Goal: Information Seeking & Learning: Compare options

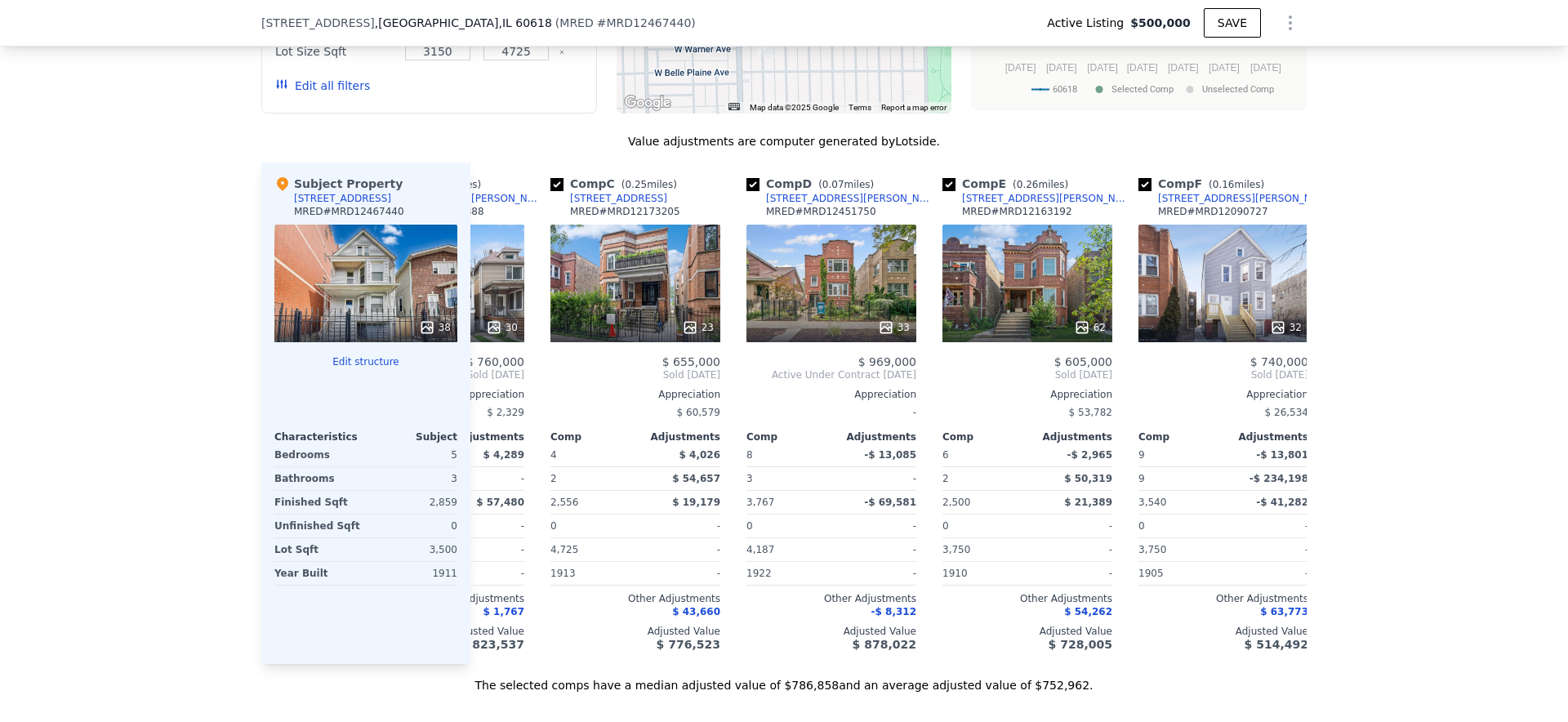
scroll to position [0, 325]
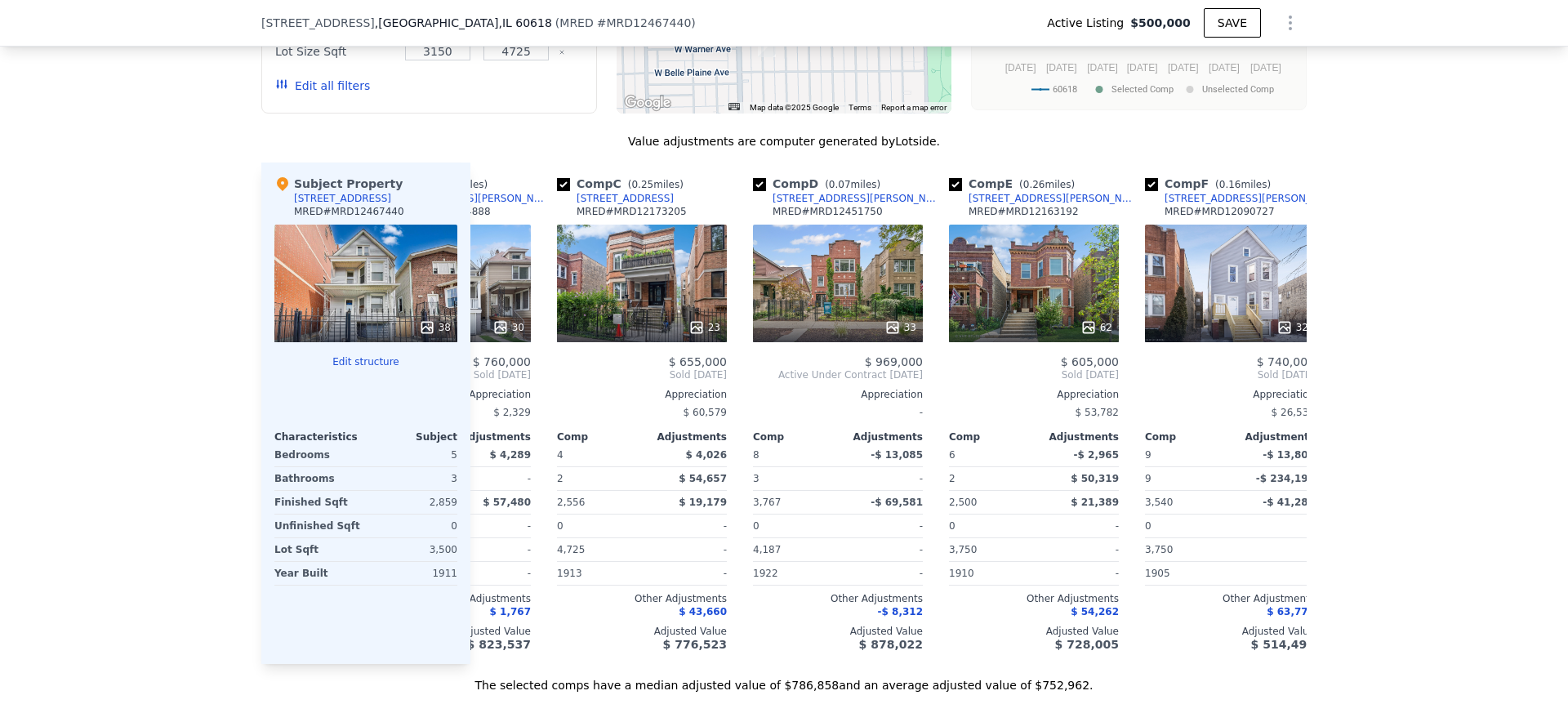
type input "$ 793,000"
type input "$ 205,786"
click at [953, 182] on input "checkbox" at bounding box center [956, 185] width 13 height 13
checkbox input "false"
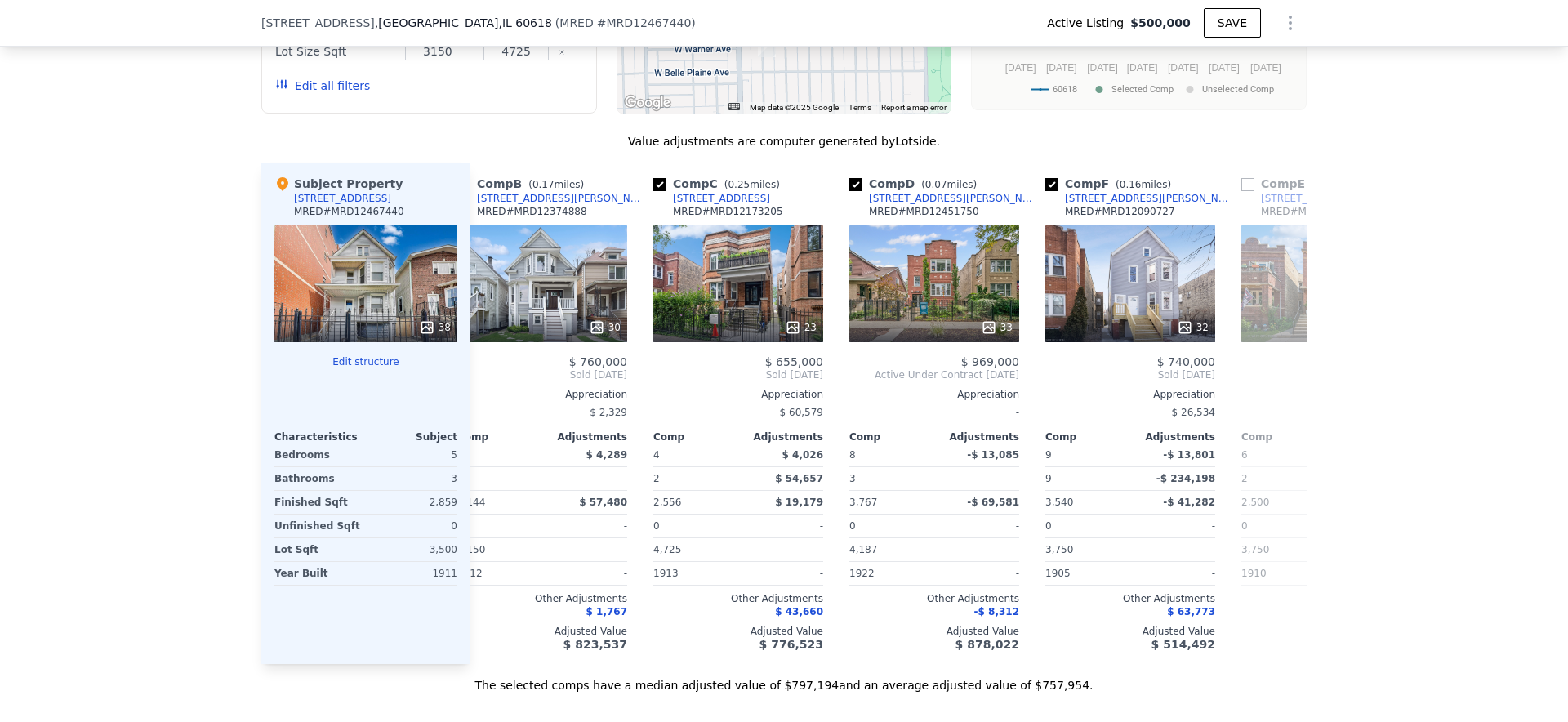
scroll to position [0, 190]
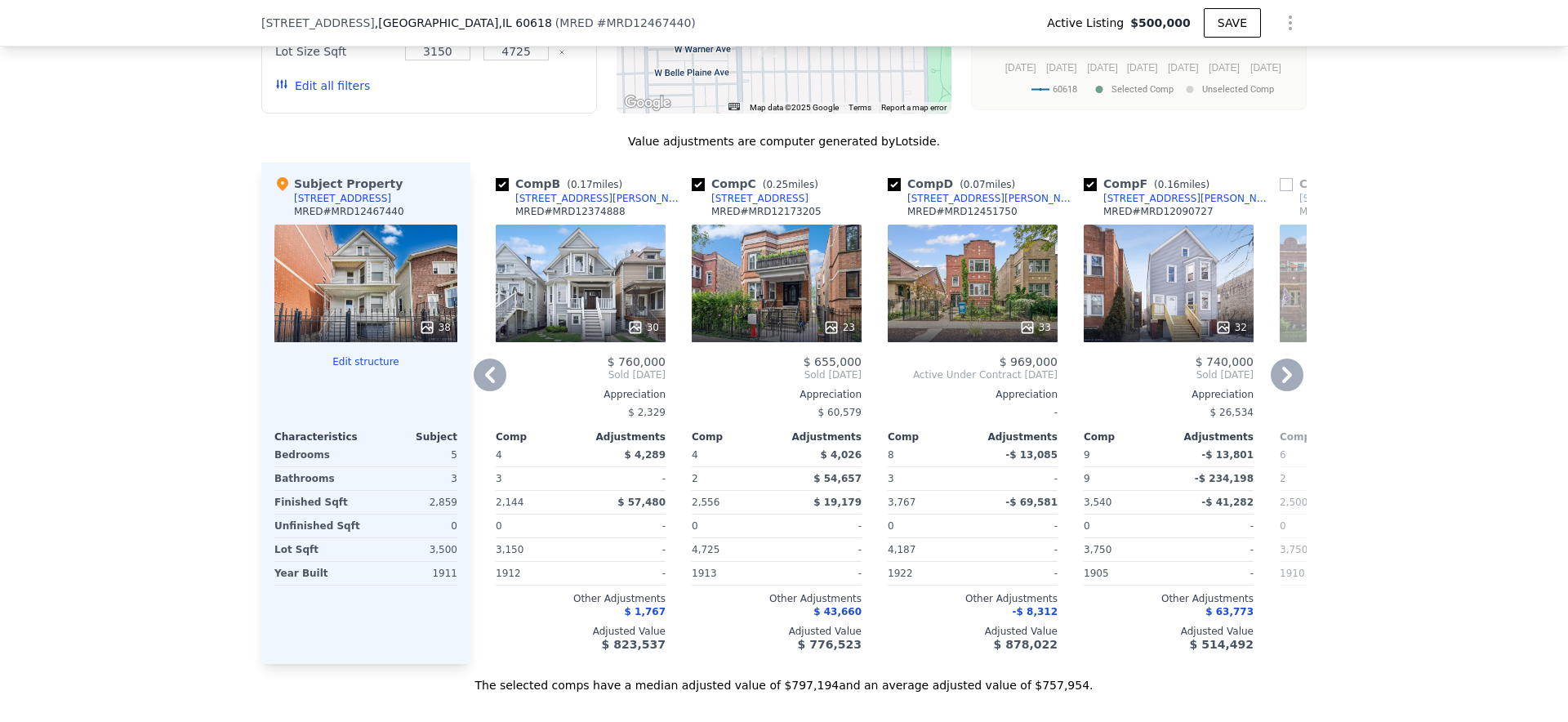
click at [701, 185] on input "checkbox" at bounding box center [698, 185] width 13 height 13
checkbox input "false"
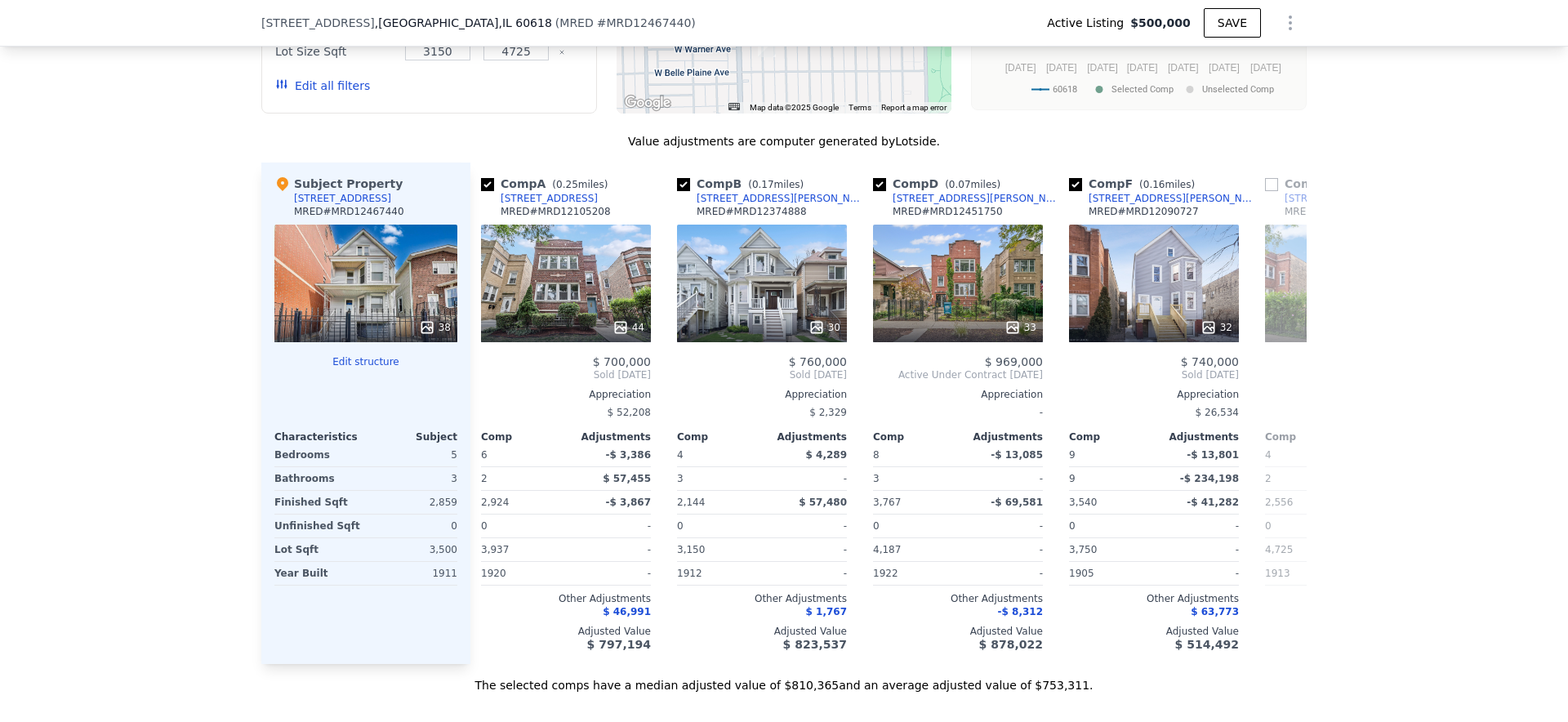
scroll to position [0, 0]
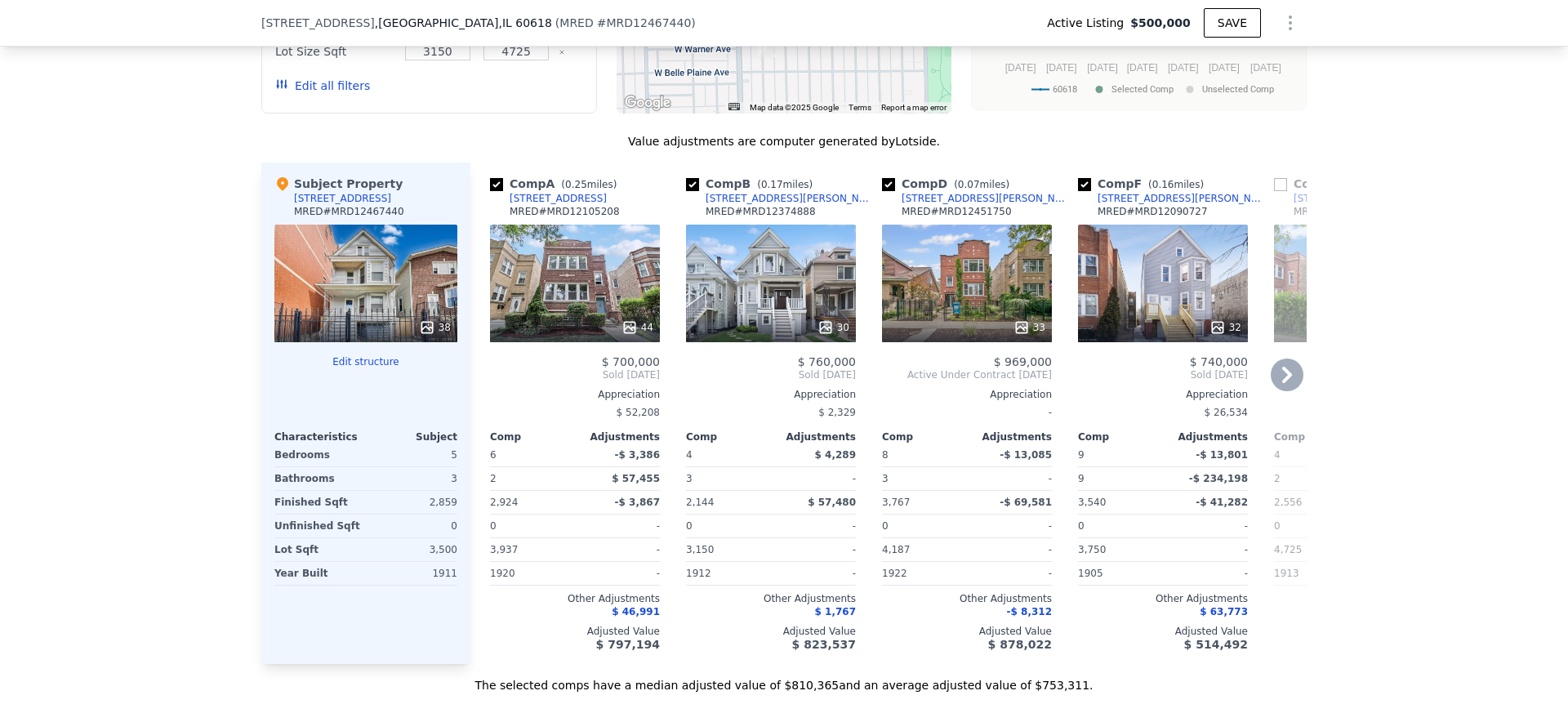
click at [496, 180] on input "checkbox" at bounding box center [496, 185] width 13 height 13
checkbox input "false"
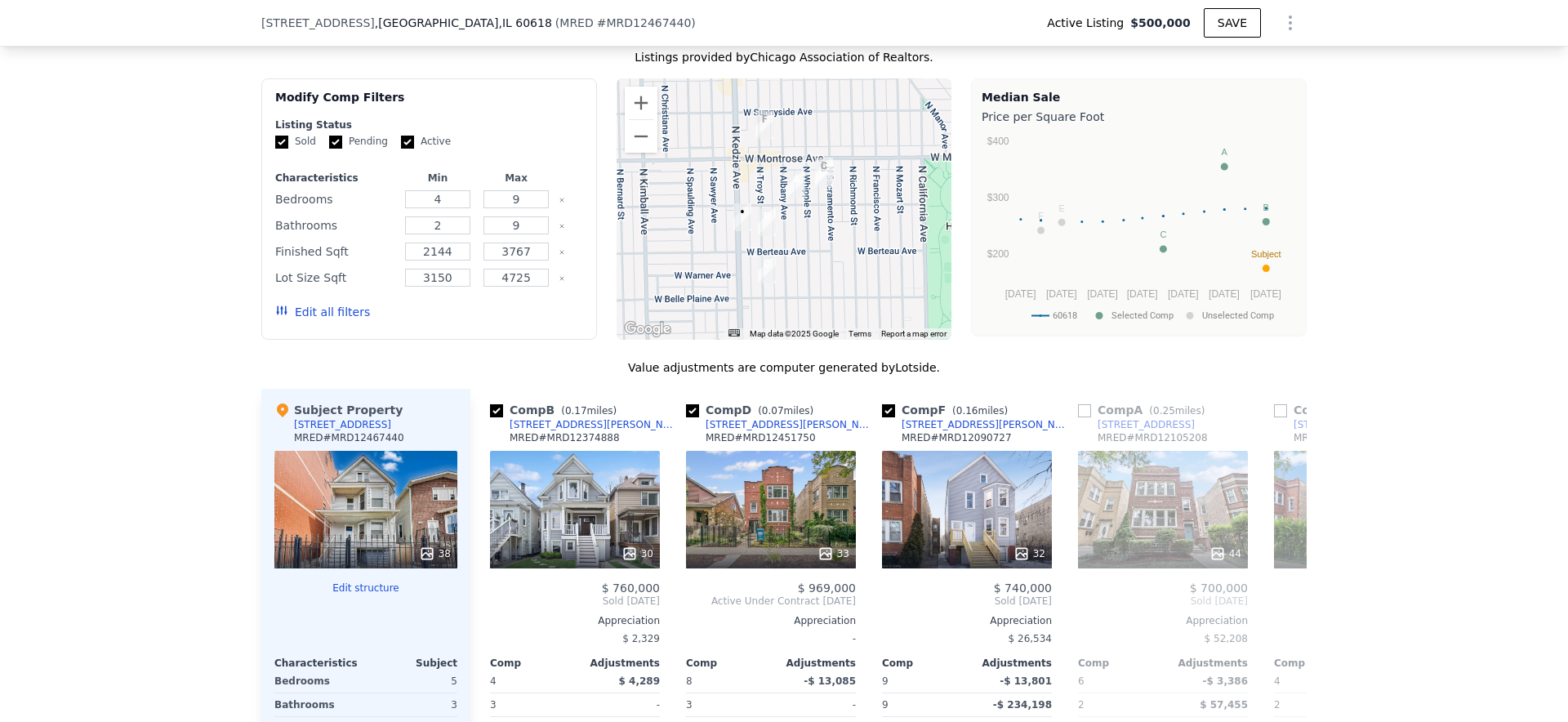
scroll to position [1656, 0]
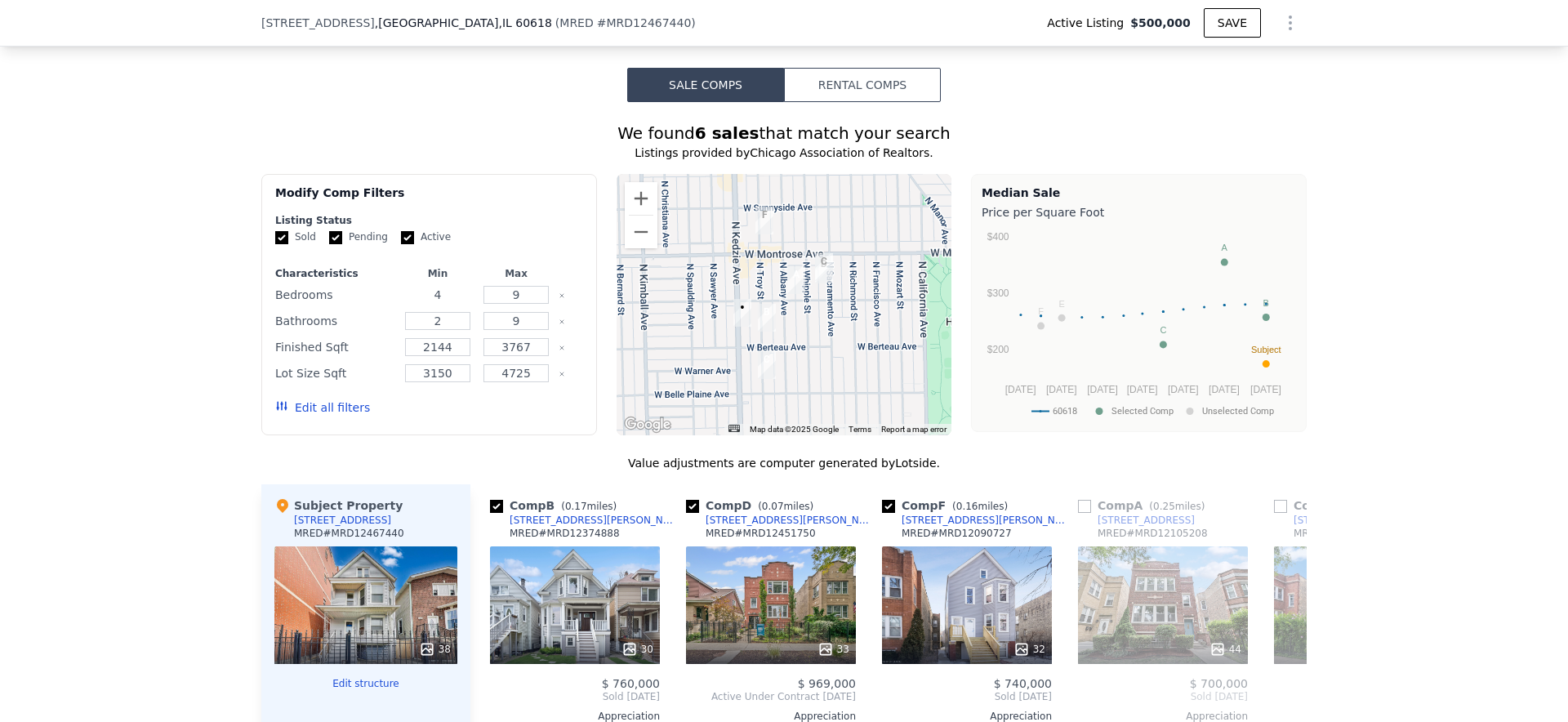
drag, startPoint x: 453, startPoint y: 293, endPoint x: 371, endPoint y: 281, distance: 82.9
click at [371, 281] on div "Characteristics Min Max Bedrooms 4 9 Bathrooms 2 9 Finished Sqft 2144 3767 Lot …" at bounding box center [428, 348] width 308 height 163
type input "5"
drag, startPoint x: 525, startPoint y: 286, endPoint x: 502, endPoint y: 286, distance: 23.0
click at [504, 286] on input "9" at bounding box center [515, 294] width 65 height 18
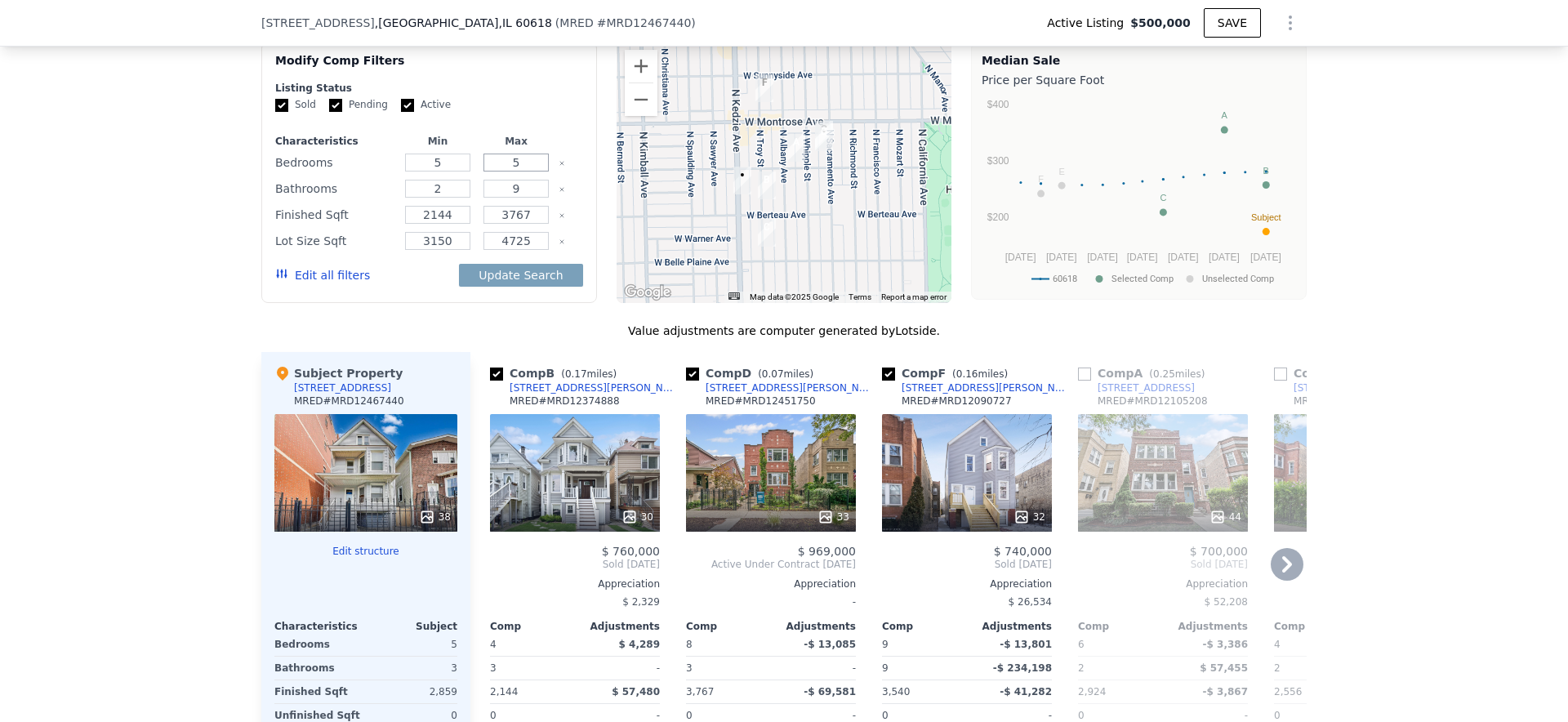
scroll to position [1790, 0]
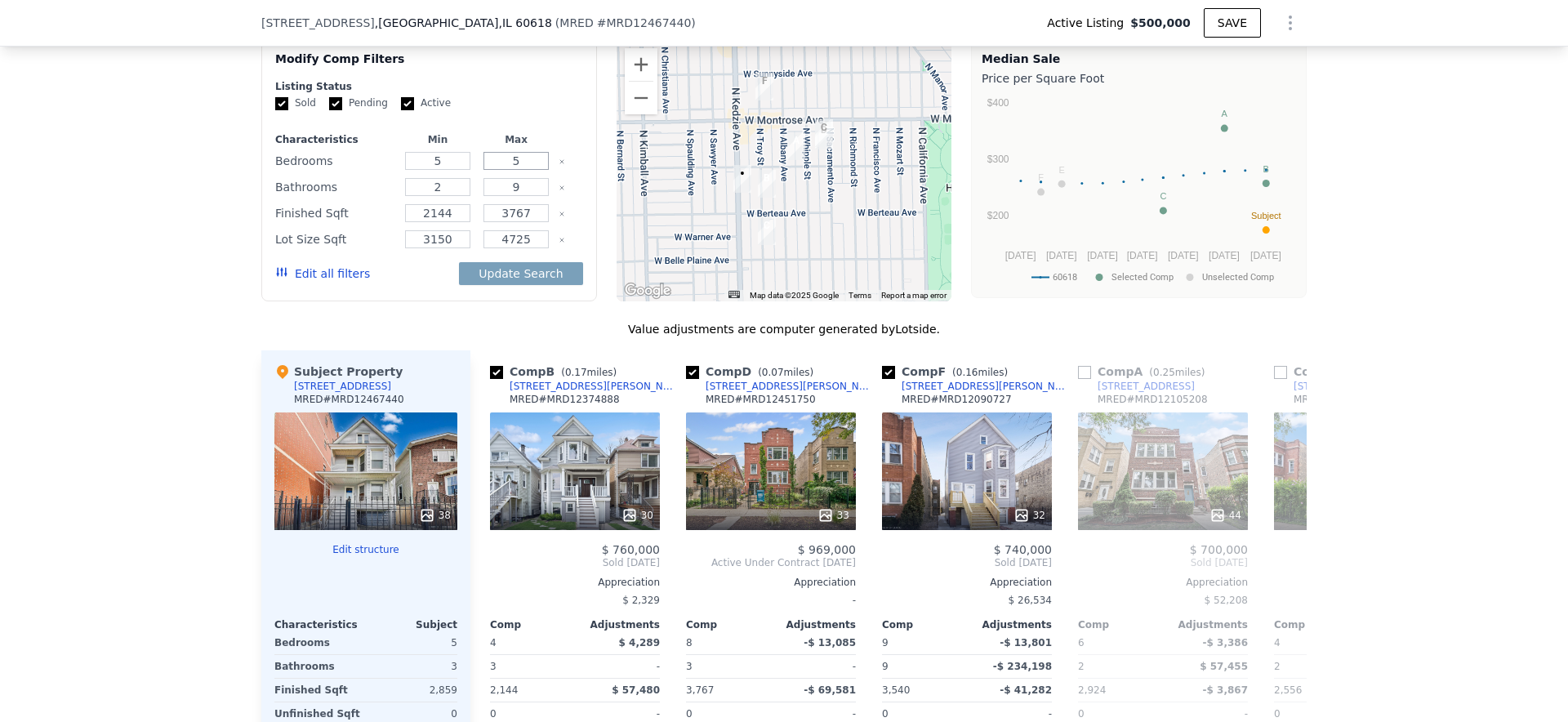
type input "5"
drag, startPoint x: 445, startPoint y: 187, endPoint x: 374, endPoint y: 177, distance: 71.7
click at [374, 177] on div "Bathrooms 2 9" at bounding box center [428, 186] width 308 height 23
type input "3"
drag, startPoint x: 527, startPoint y: 186, endPoint x: 453, endPoint y: 186, distance: 74.0
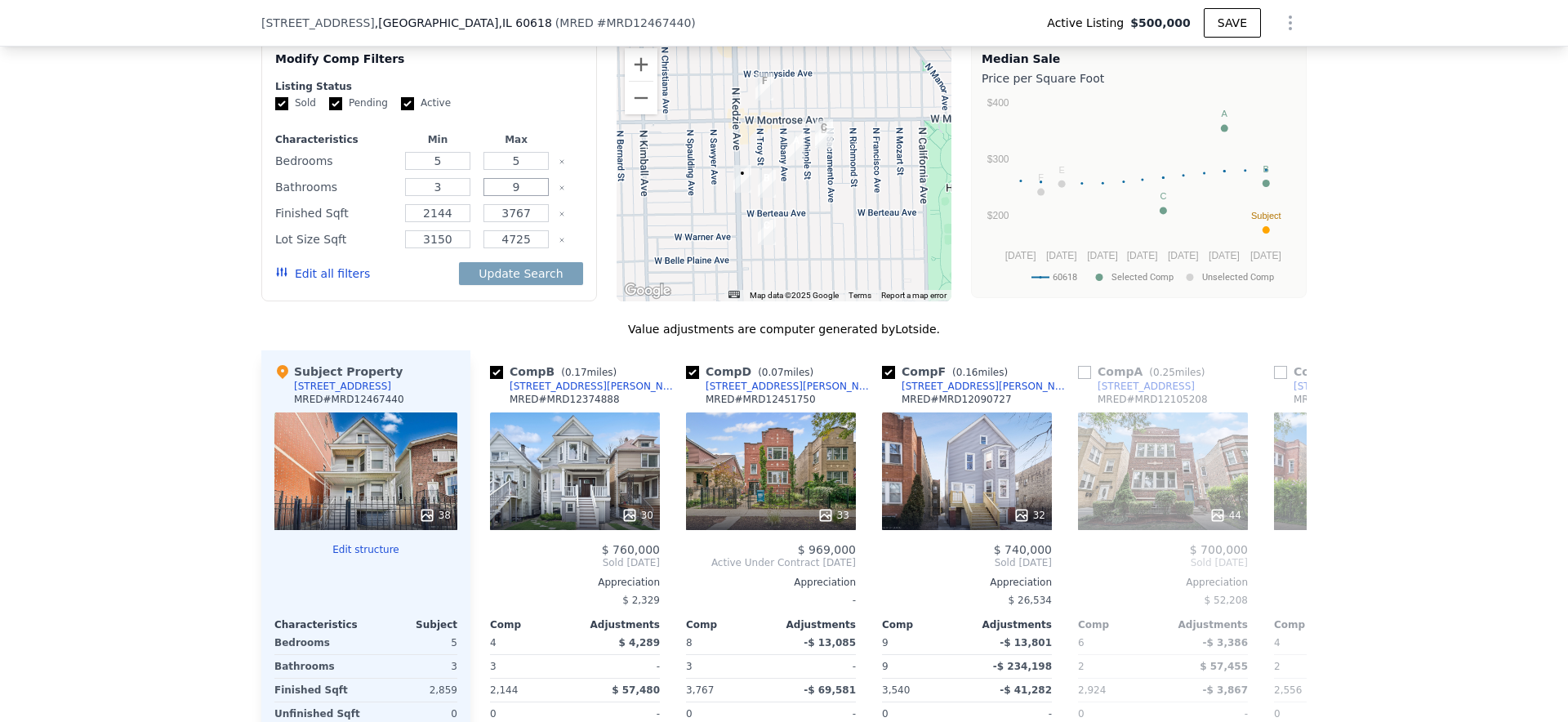
click at [453, 186] on div "Bathrooms 3 9" at bounding box center [428, 186] width 308 height 23
type input "3"
click at [499, 275] on button "Update Search" at bounding box center [520, 273] width 123 height 23
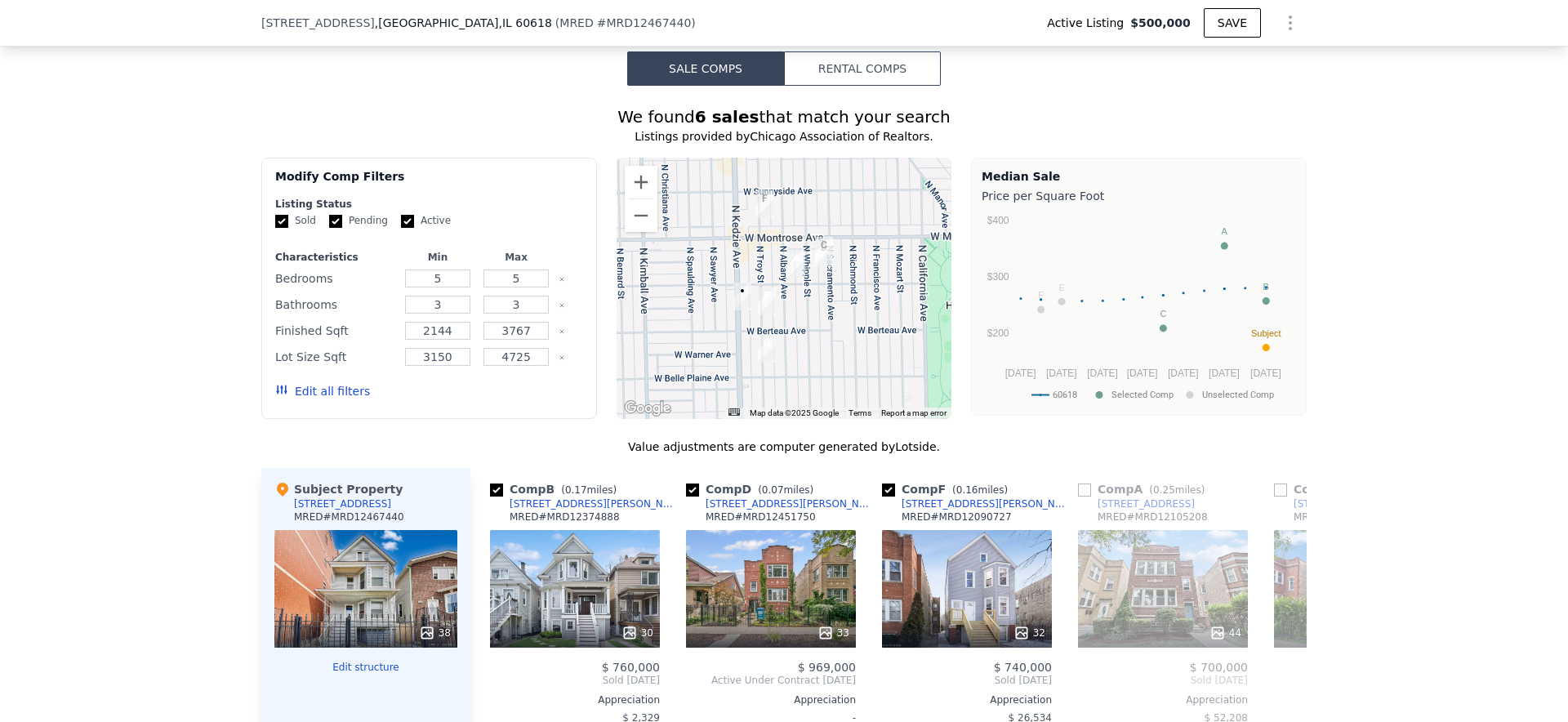
scroll to position [1650, 0]
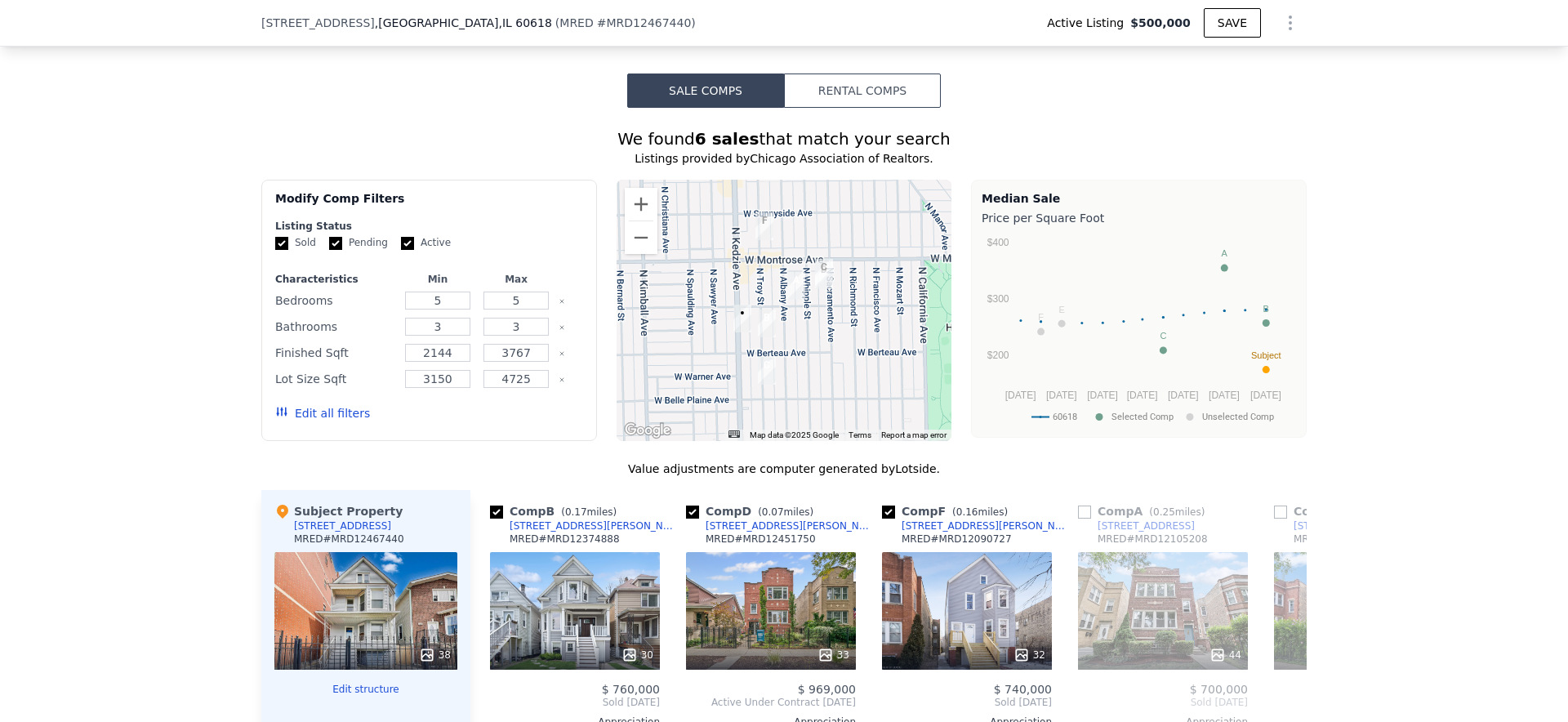
click at [813, 88] on button "Rental Comps" at bounding box center [862, 90] width 156 height 34
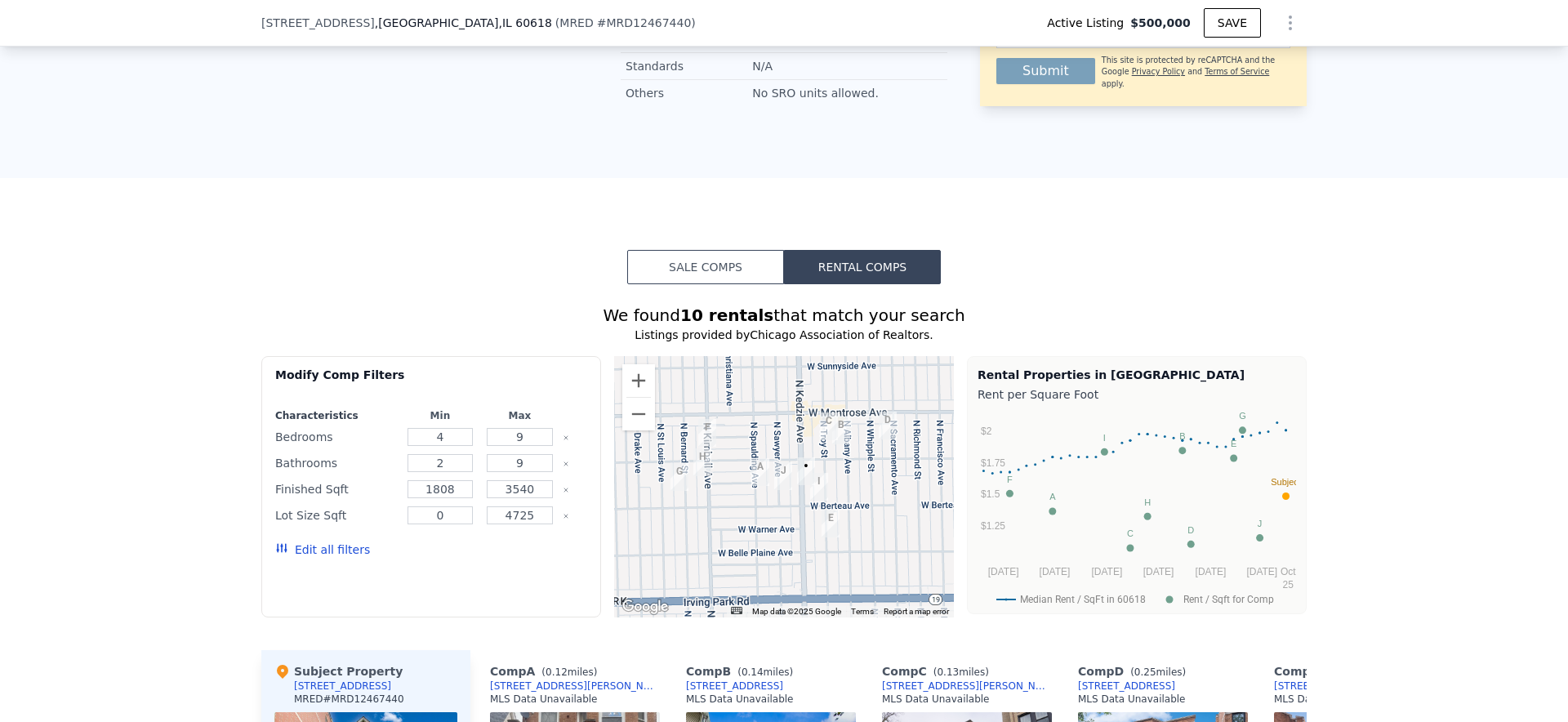
scroll to position [1451, 0]
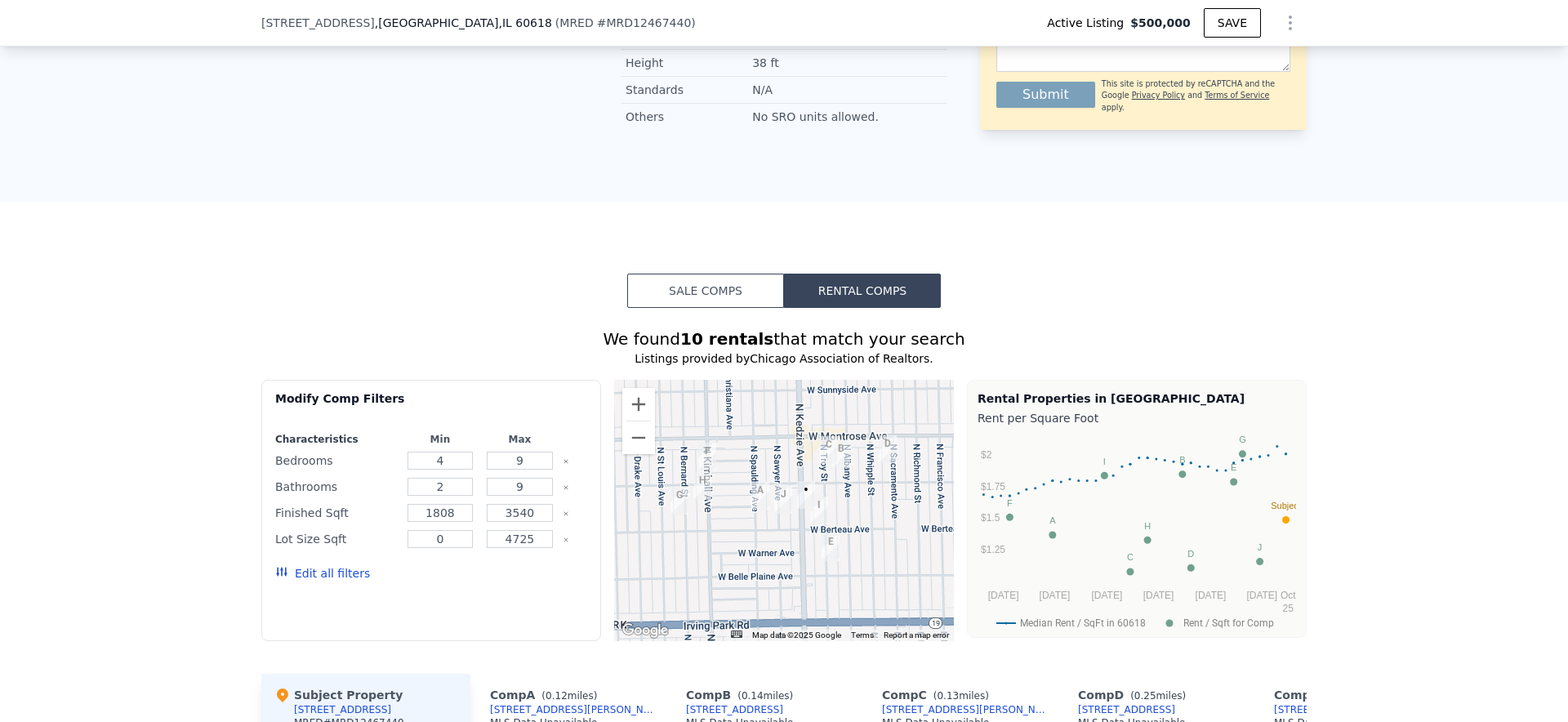
click at [664, 285] on button "Sale Comps" at bounding box center [705, 290] width 156 height 34
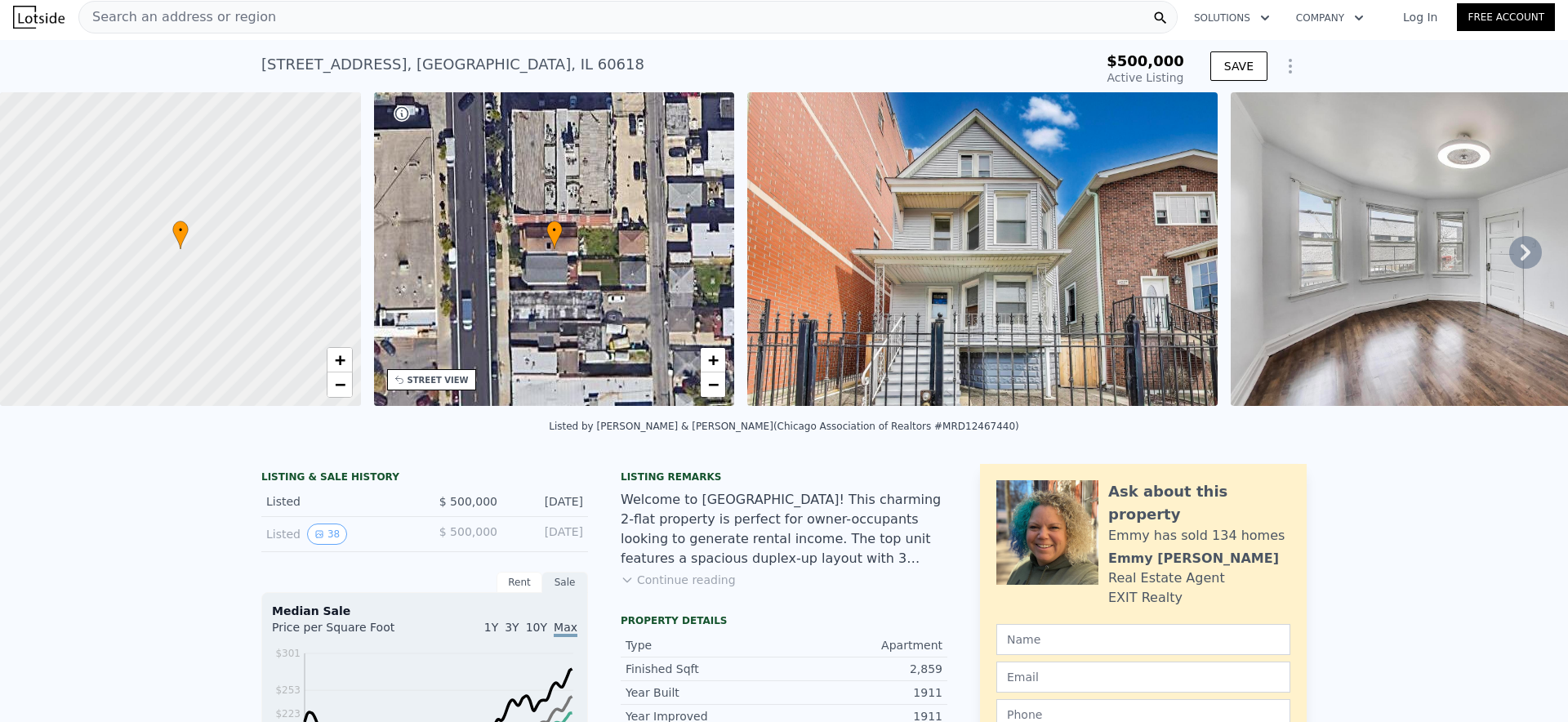
scroll to position [0, 0]
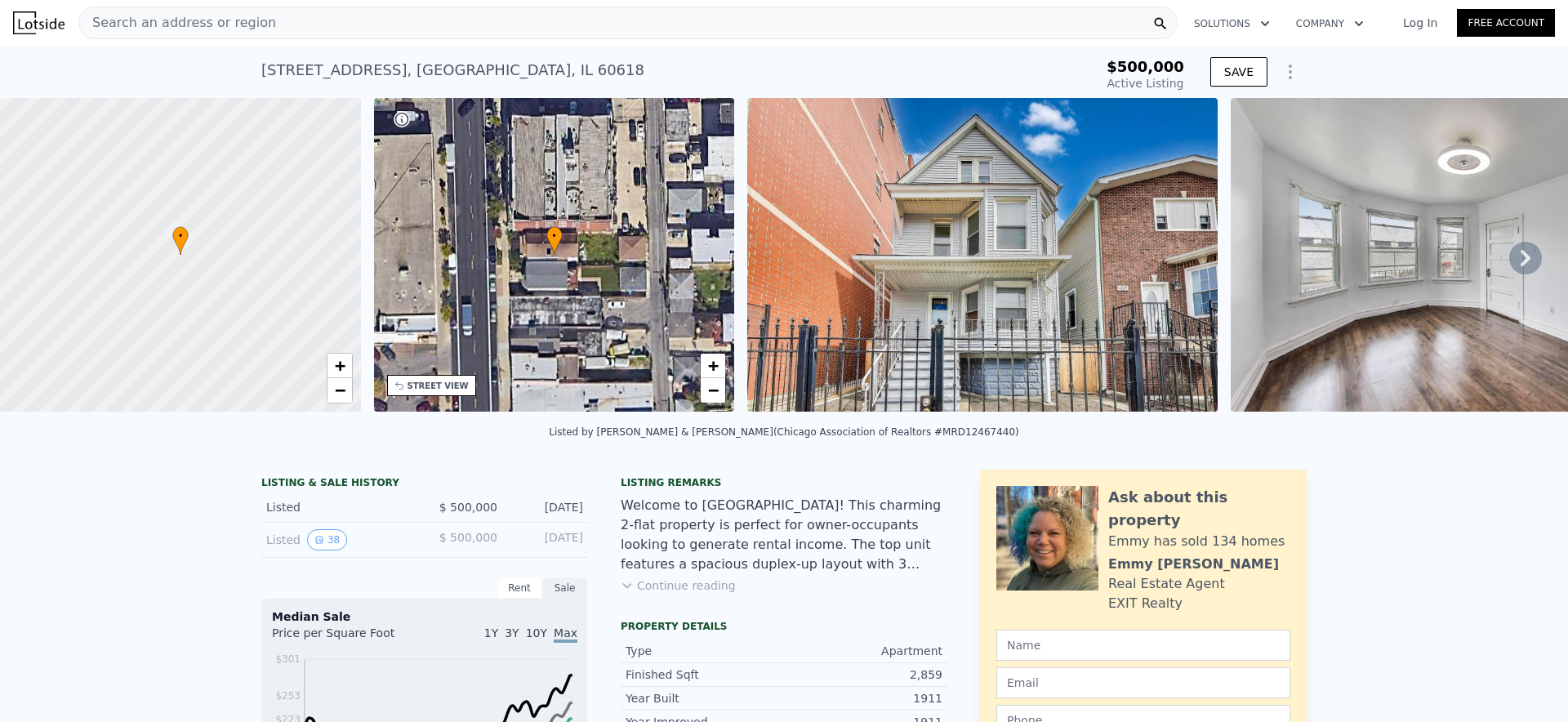
click at [241, 21] on span "Search an address or region" at bounding box center [177, 23] width 197 height 20
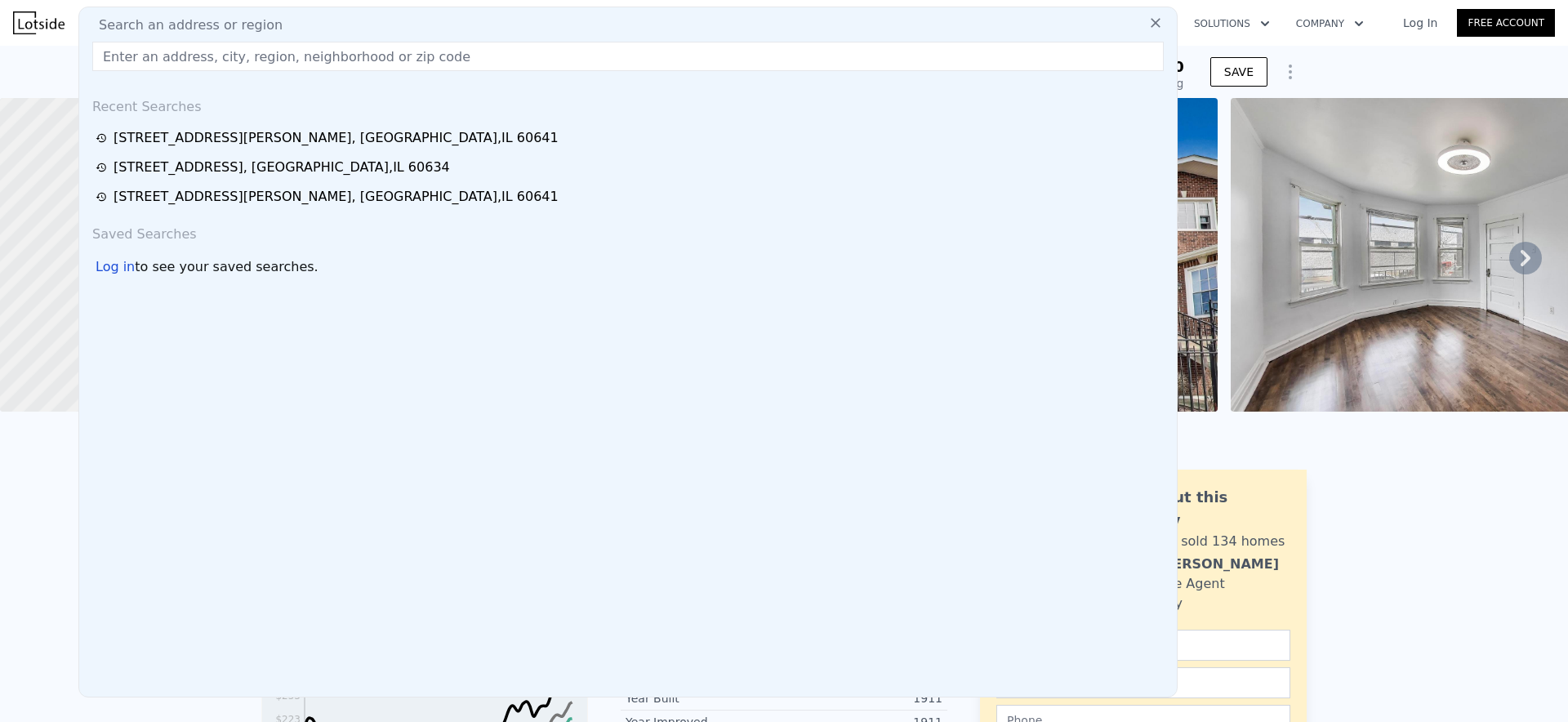
type input "4"
type input "9"
type input "2"
type input "9"
checkbox input "true"
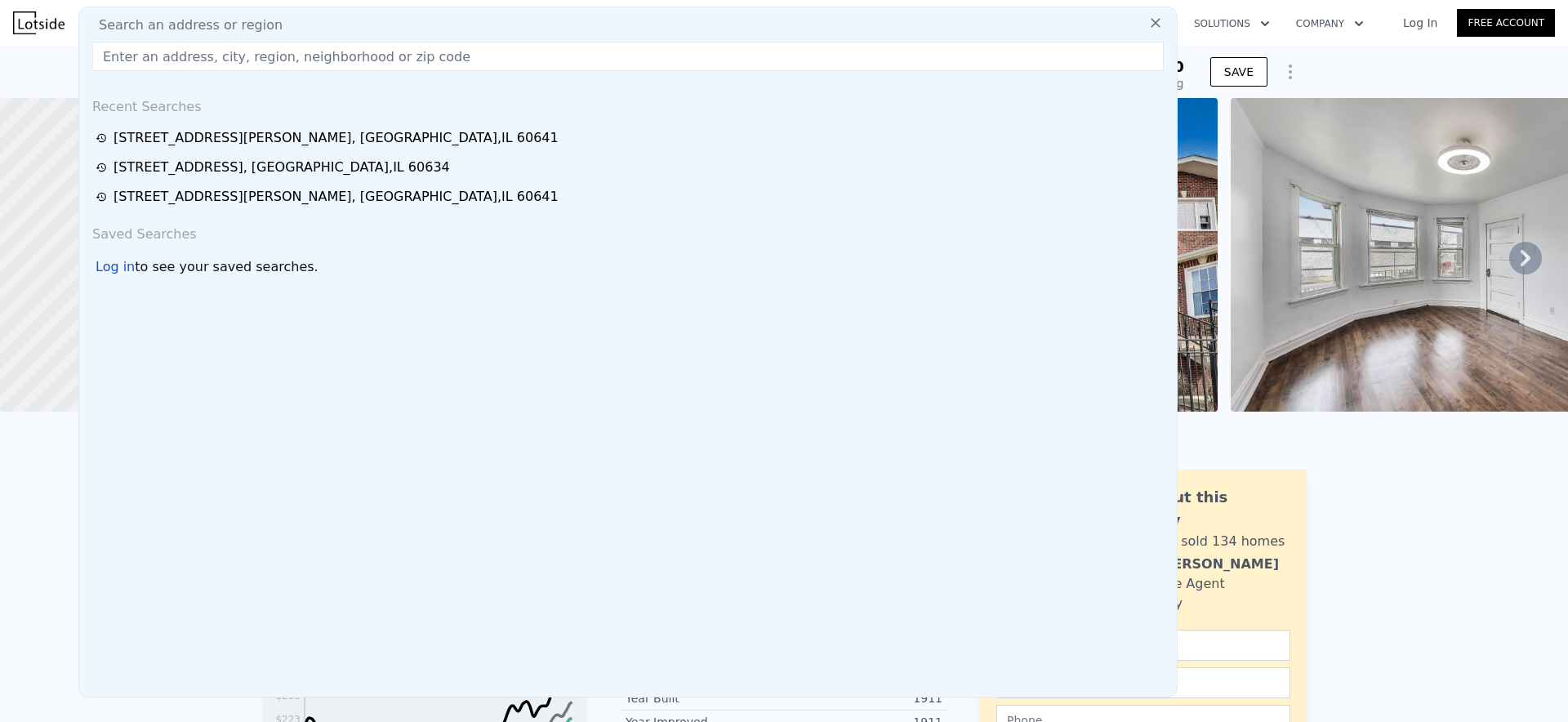
checkbox input "true"
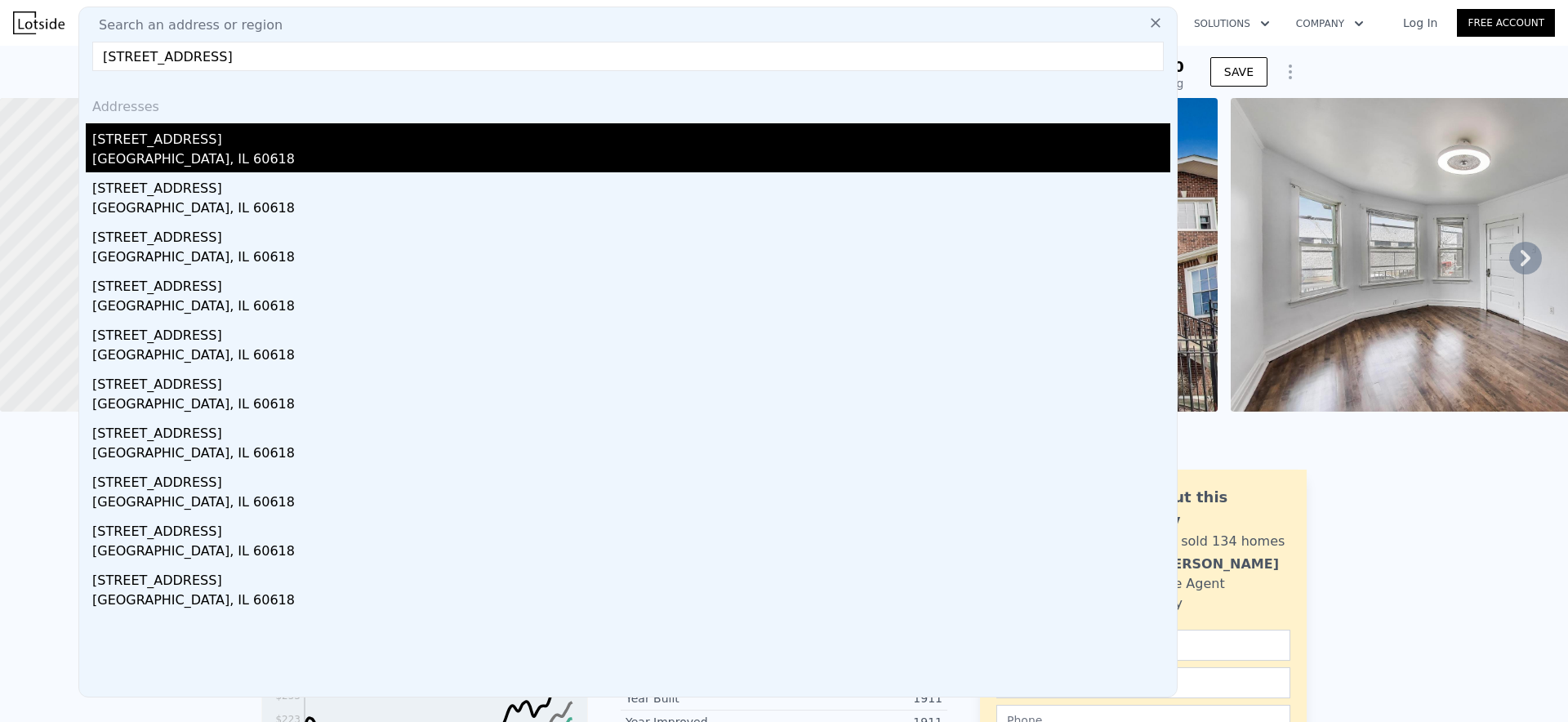
type input "[STREET_ADDRESS]"
click at [229, 148] on div "[STREET_ADDRESS]" at bounding box center [631, 136] width 1078 height 26
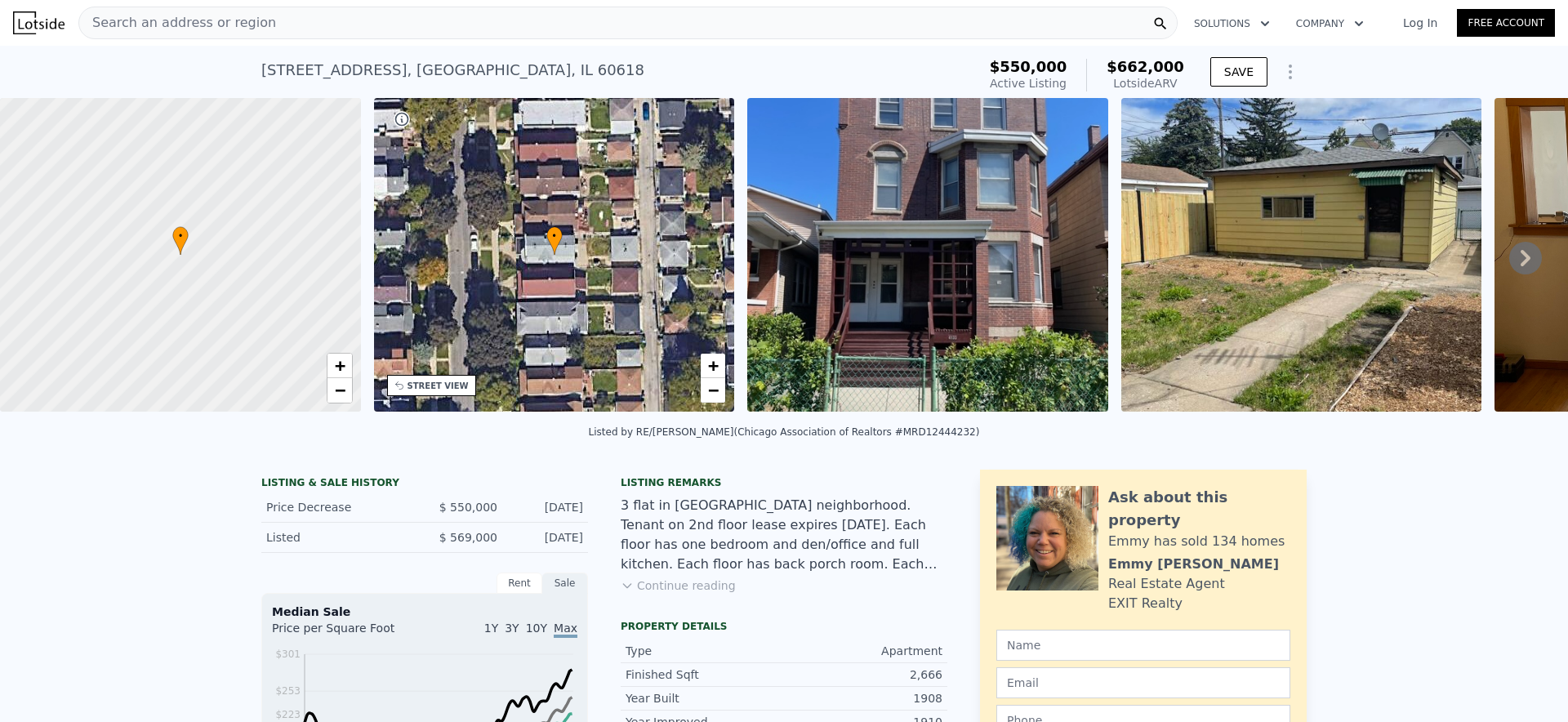
click at [502, 31] on div "Search an address or region" at bounding box center [627, 23] width 1099 height 33
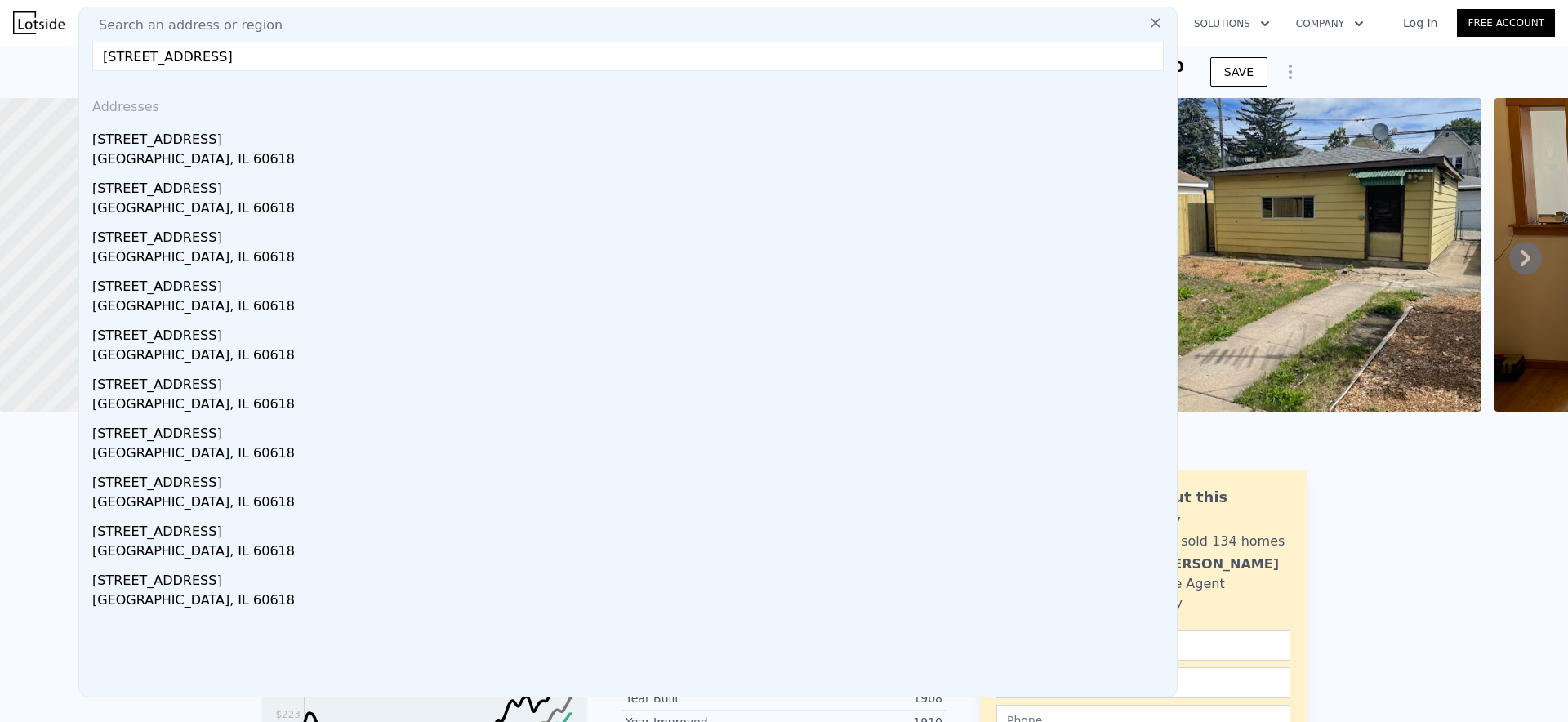
type input "[STREET_ADDRESS]"
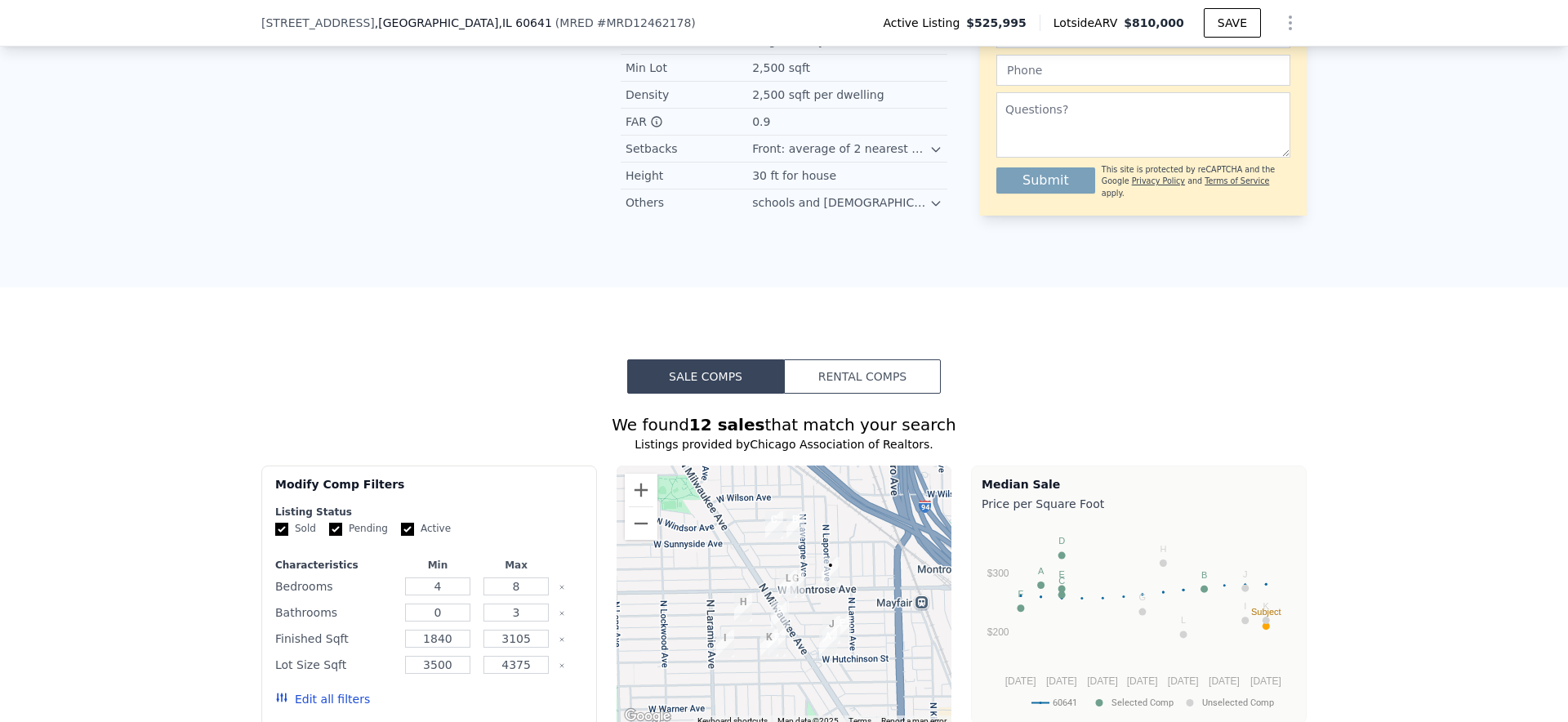
scroll to position [1315, 0]
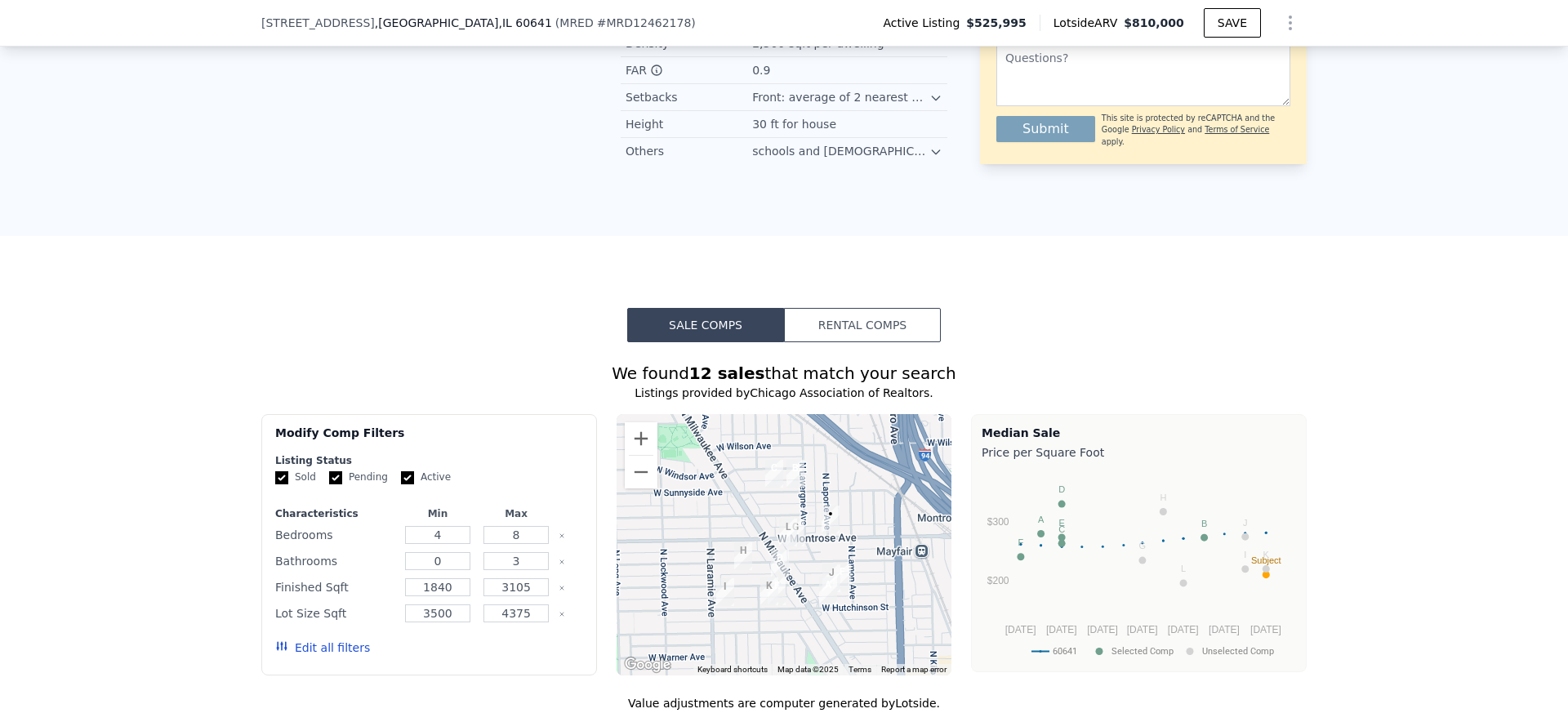
click at [798, 329] on button "Rental Comps" at bounding box center [862, 325] width 156 height 34
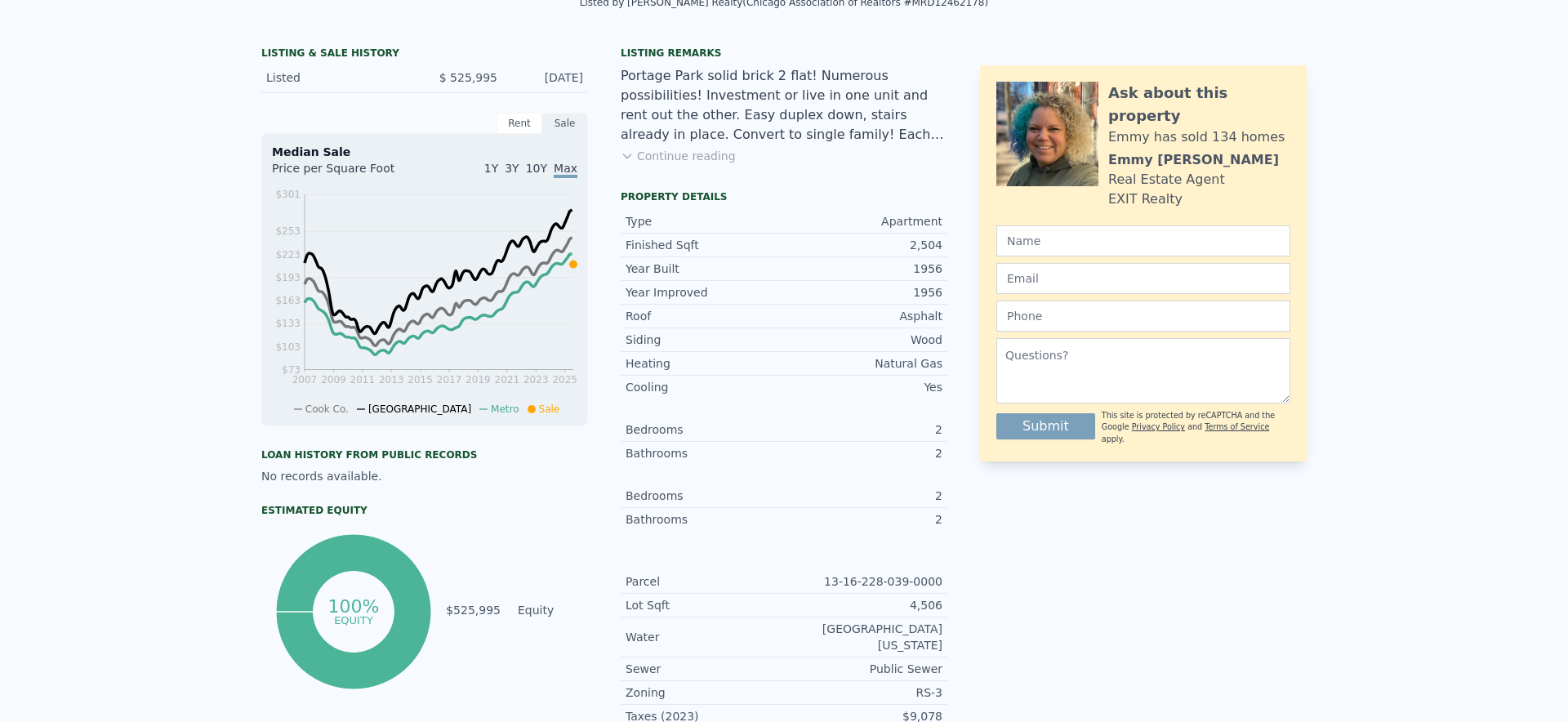
scroll to position [0, 0]
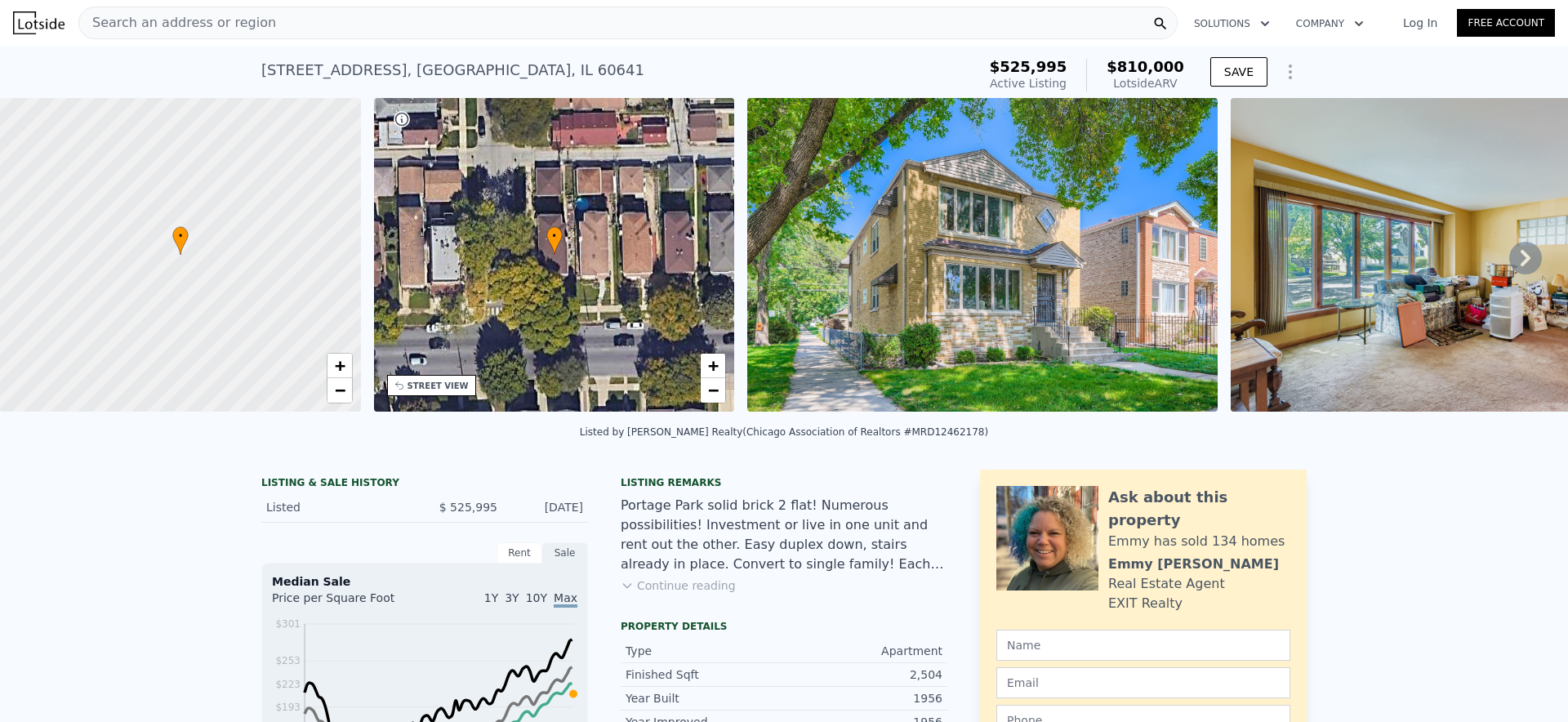
click at [396, 15] on div "Search an address or region" at bounding box center [627, 23] width 1099 height 33
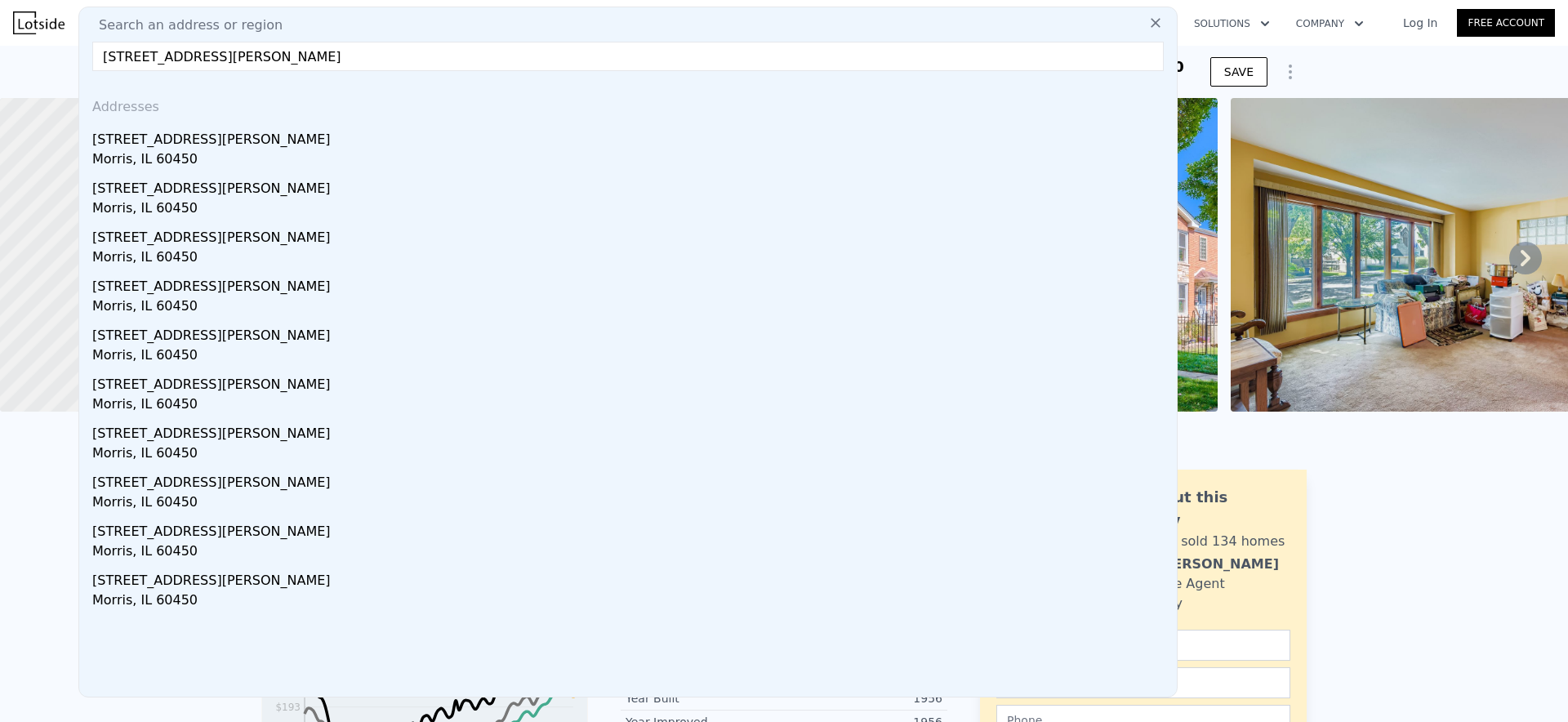
click at [115, 53] on input "615 E Chapin St, Morris, IL 60450" at bounding box center [628, 56] width 1072 height 29
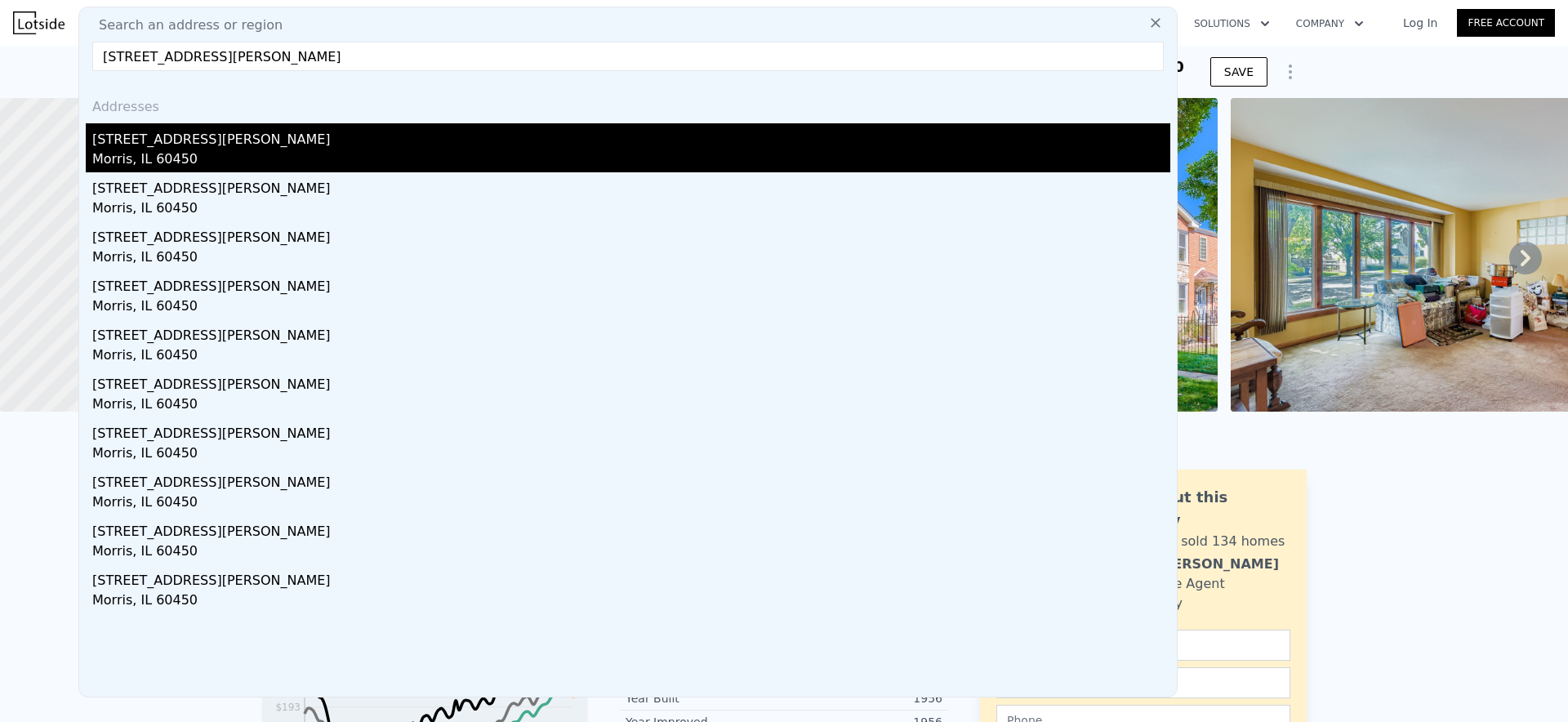
type input "615 E Chapin St, Morris, IL 60450"
click at [151, 153] on div "Morris, IL 60450" at bounding box center [631, 161] width 1078 height 23
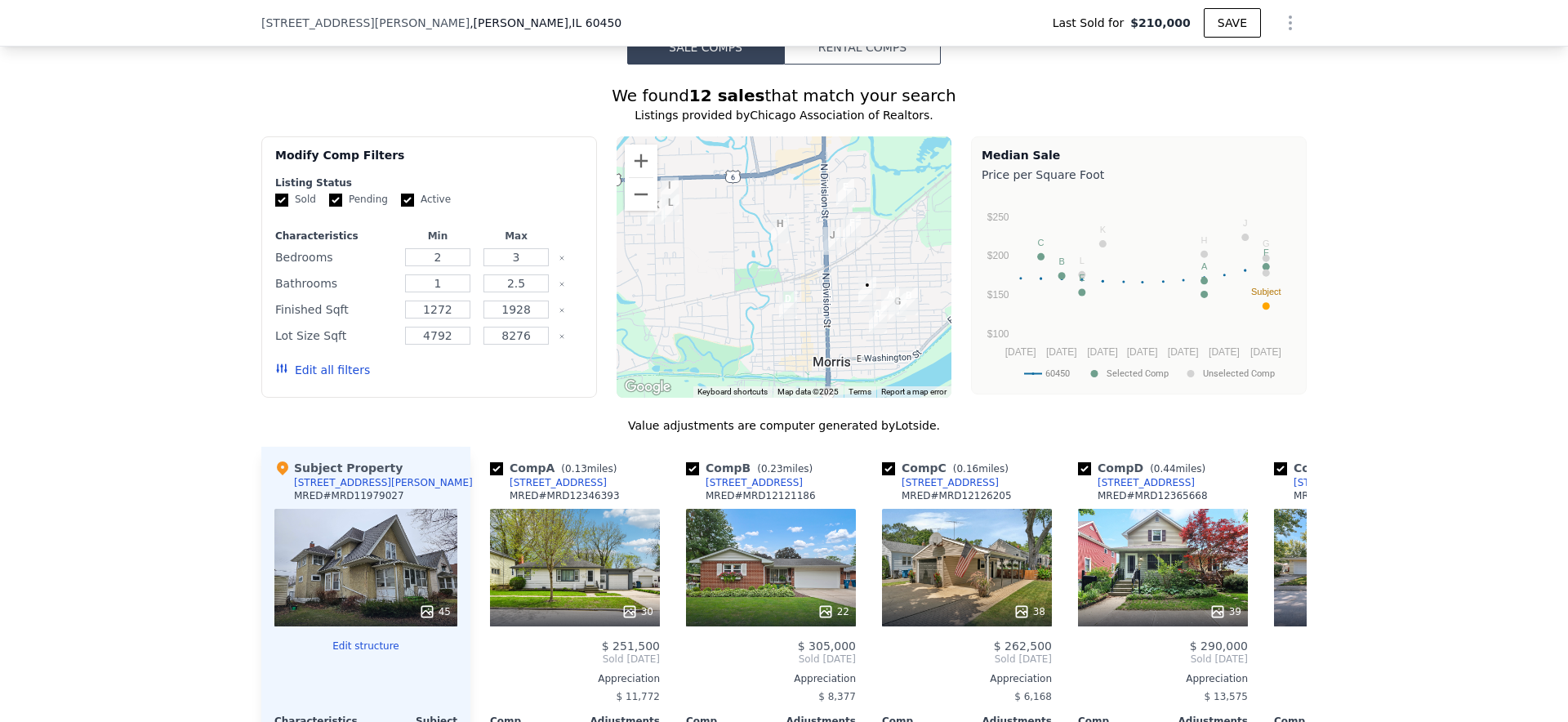
scroll to position [949, 0]
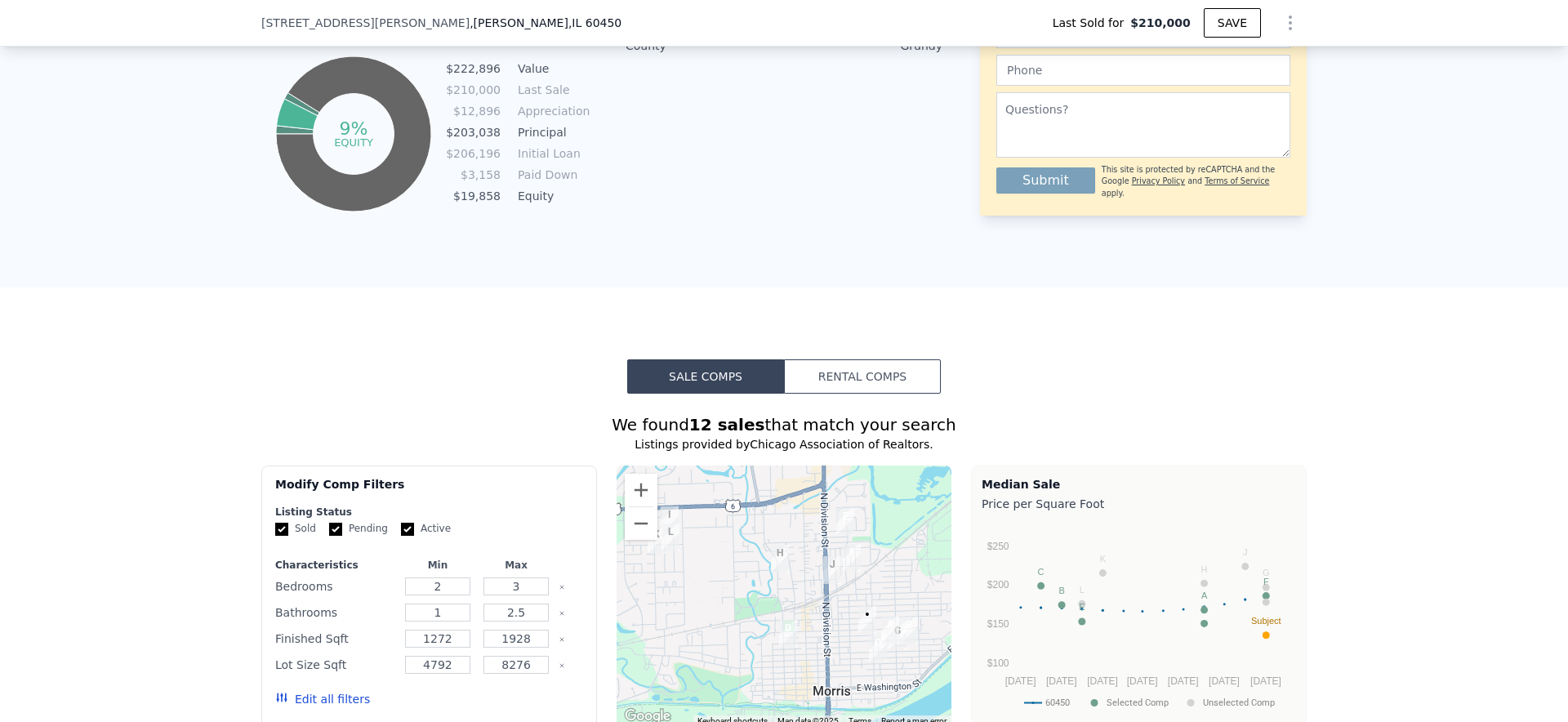
click at [811, 369] on button "Rental Comps" at bounding box center [862, 377] width 156 height 34
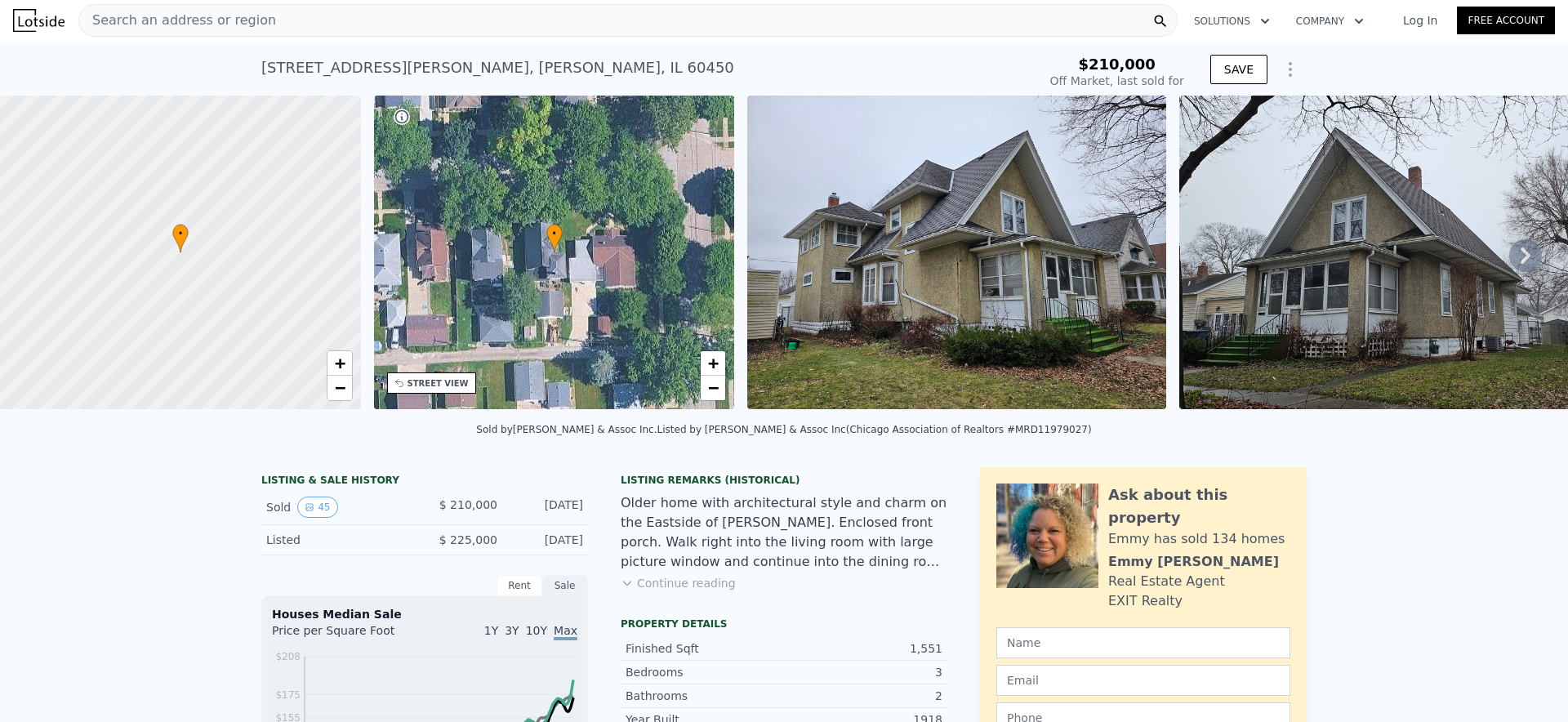
scroll to position [0, 0]
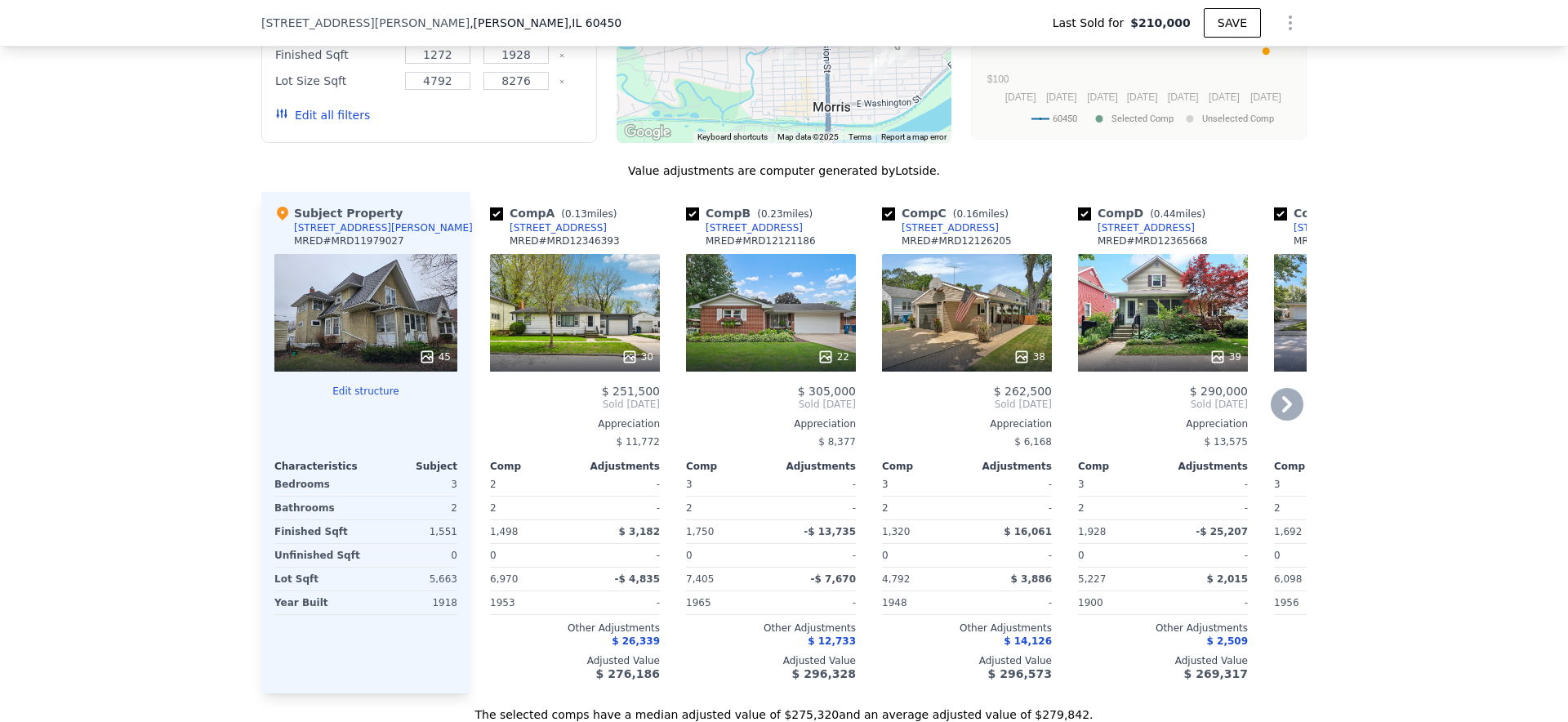
scroll to position [0, 10]
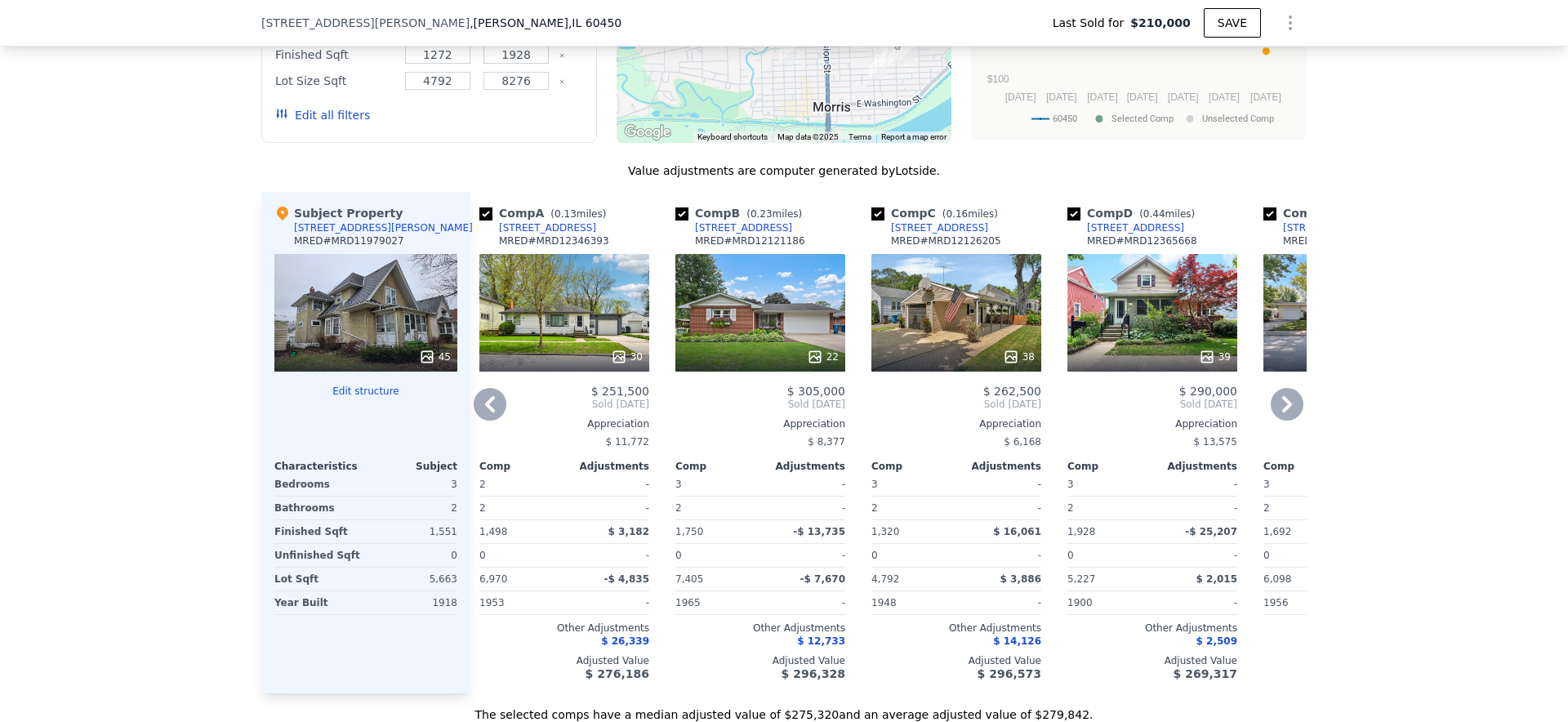
click at [721, 230] on div "849 E North St" at bounding box center [743, 228] width 97 height 13
type input "$ 280,000"
type input "$ 38,469"
click at [354, 517] on div "Bathrooms" at bounding box center [318, 507] width 89 height 23
click at [556, 326] on div "30" at bounding box center [564, 313] width 170 height 118
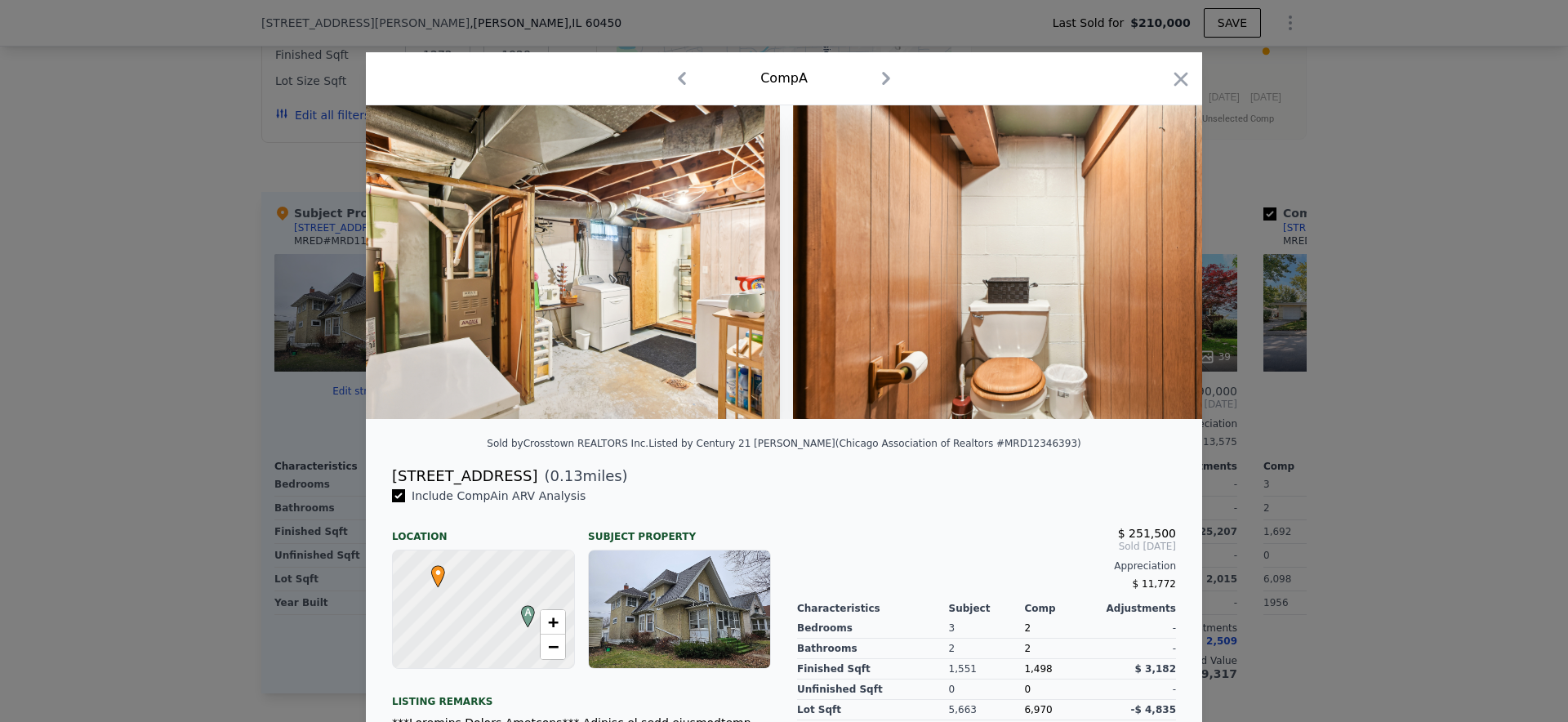
scroll to position [0, 12149]
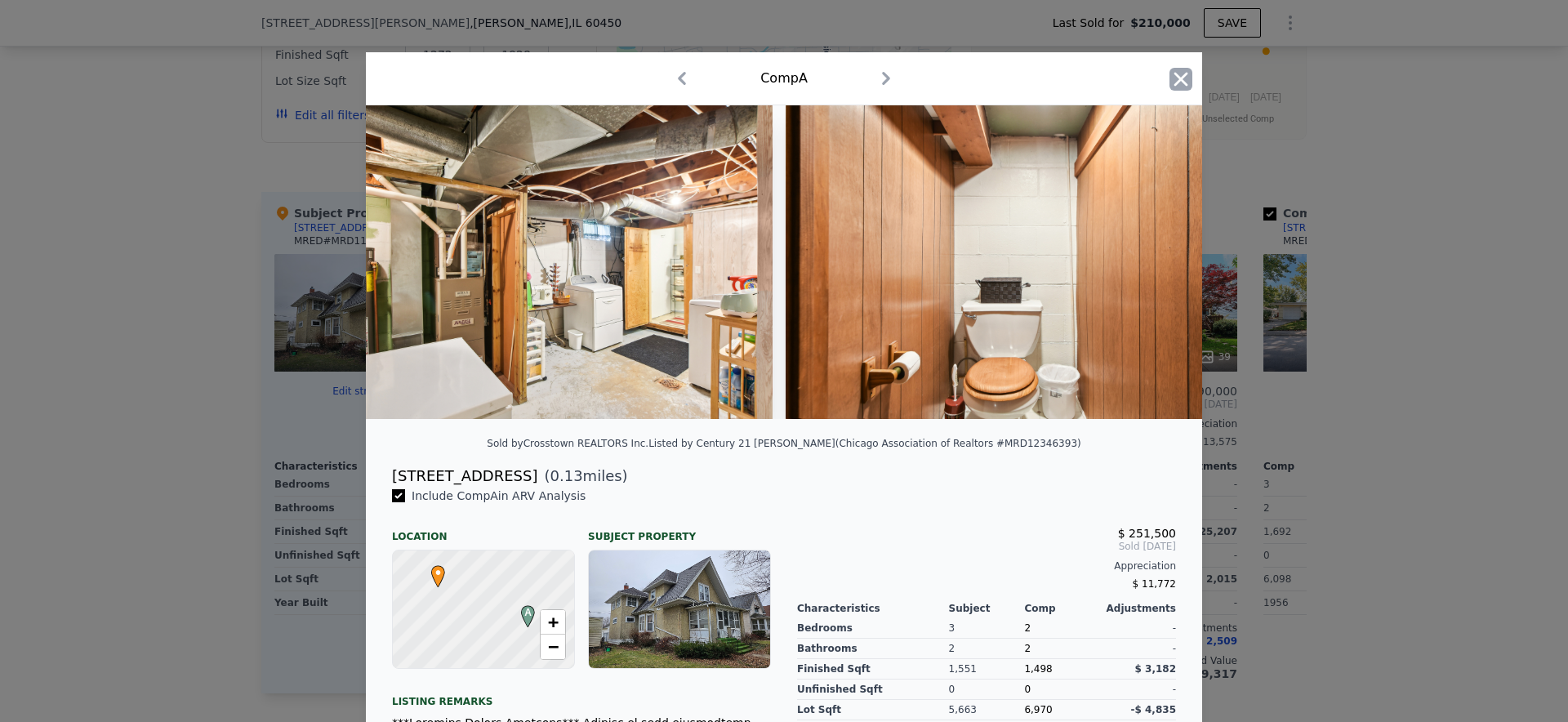
click at [1182, 89] on icon "button" at bounding box center [1181, 79] width 23 height 23
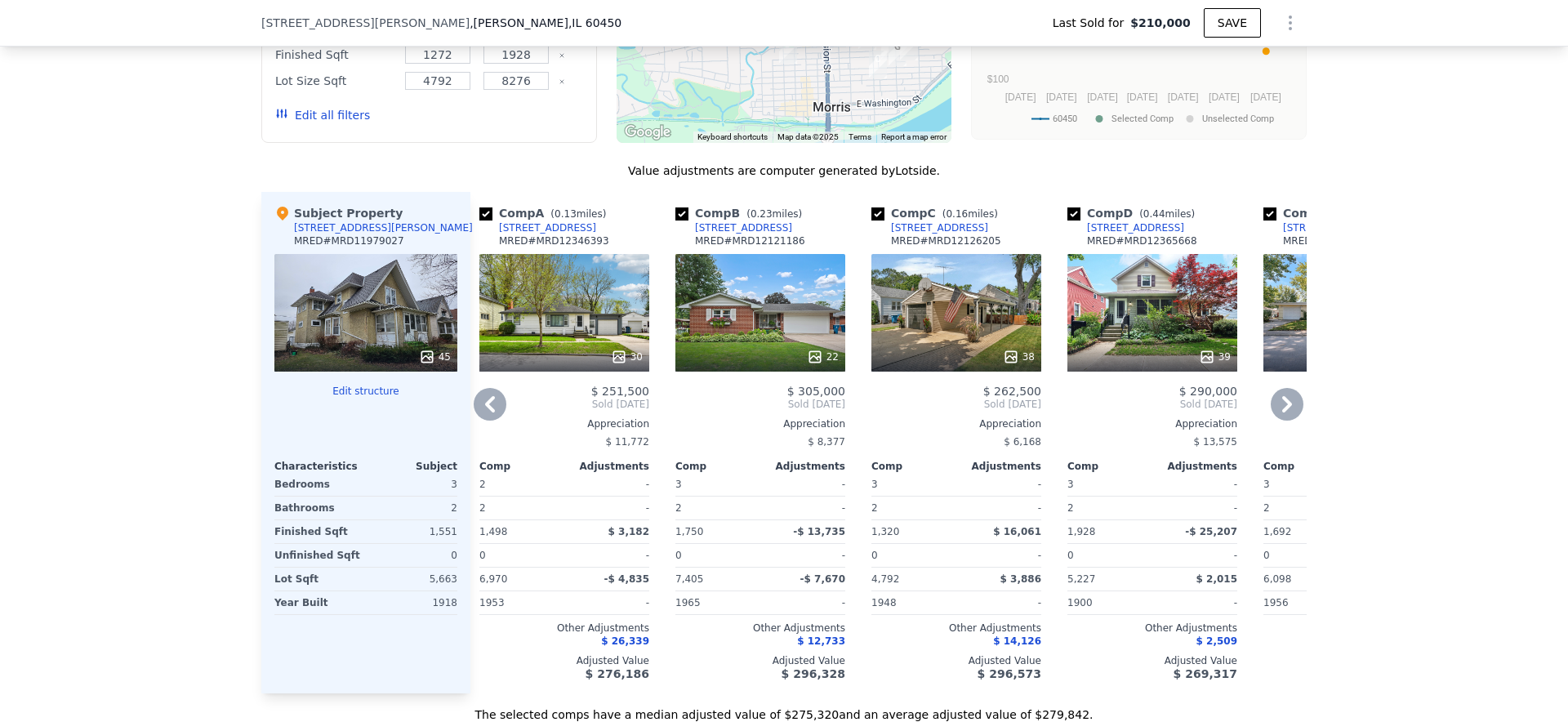
click at [770, 298] on div "22" at bounding box center [760, 313] width 170 height 118
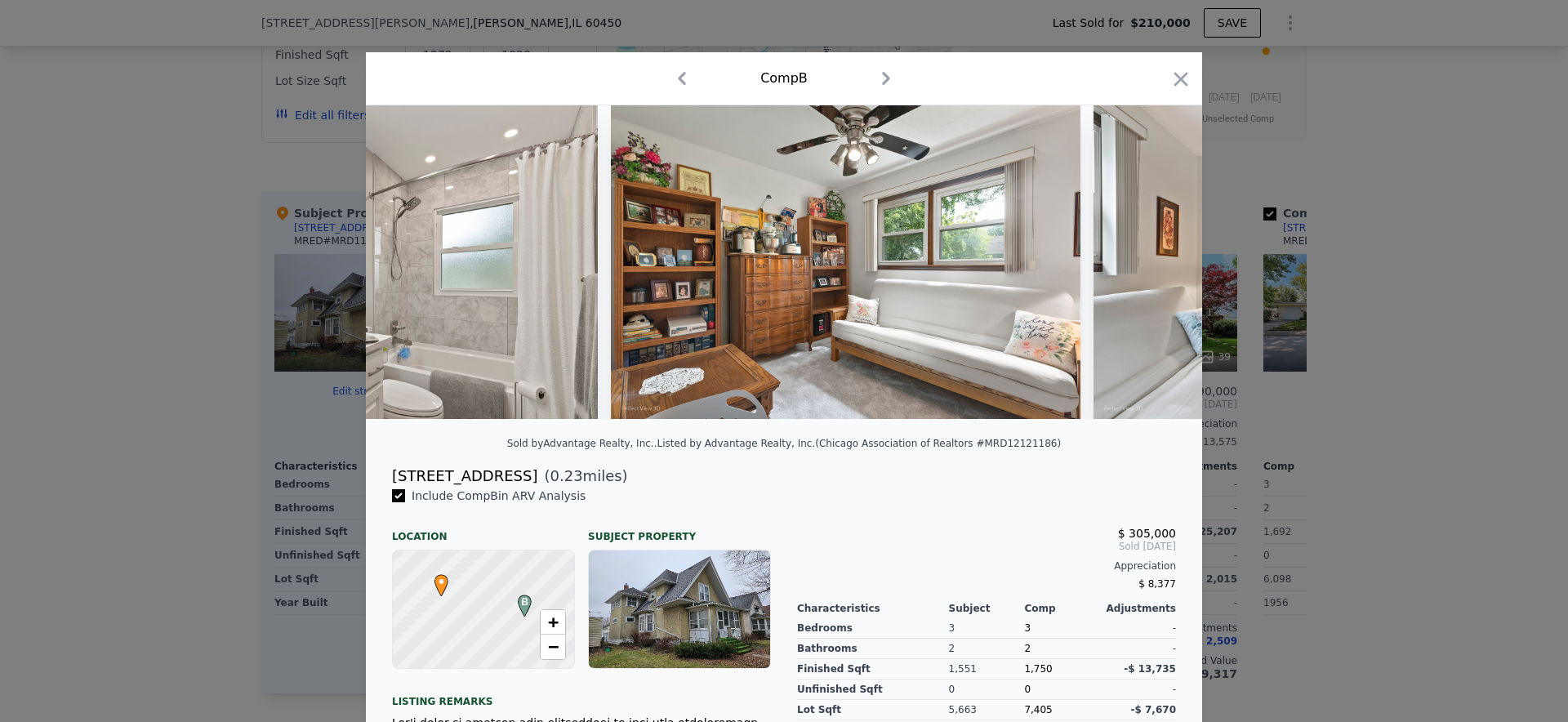
scroll to position [0, 9594]
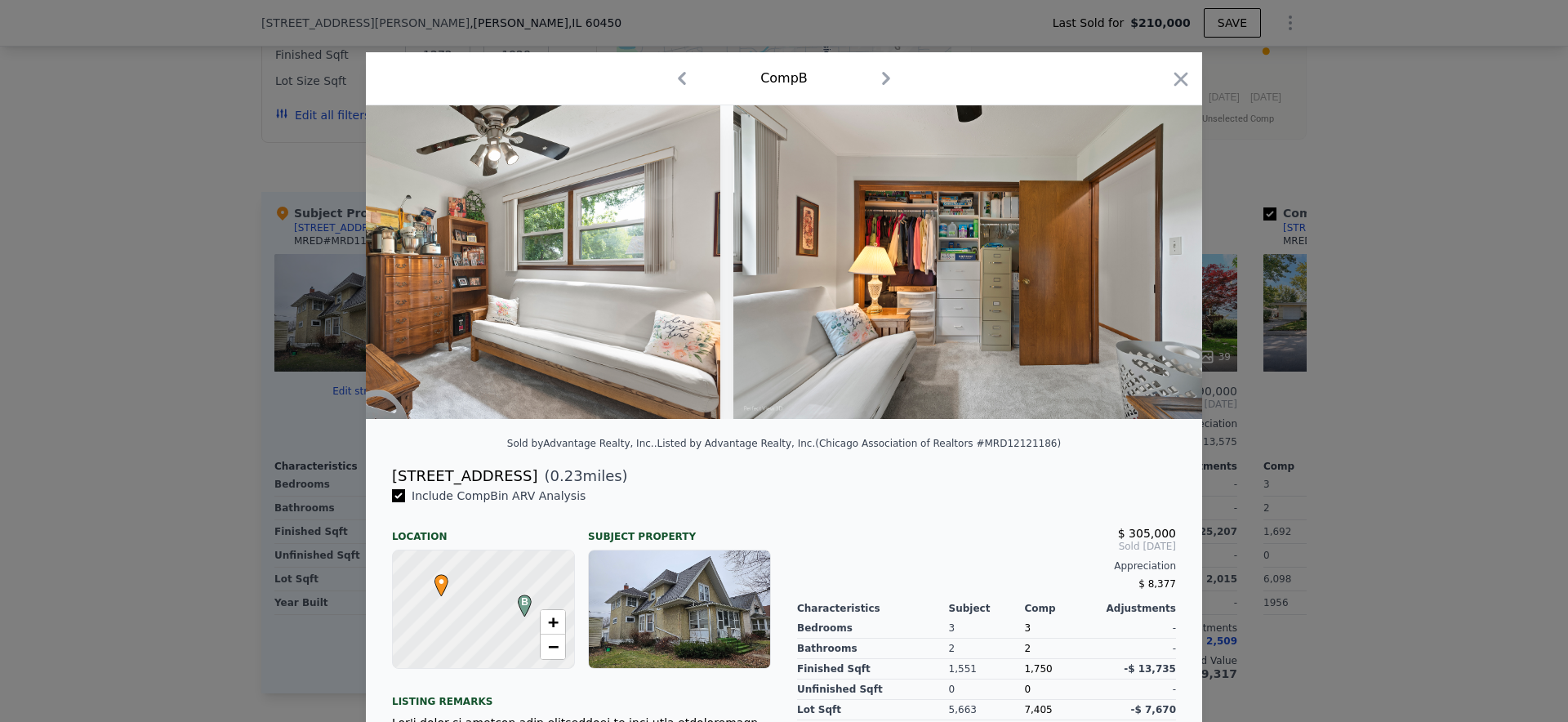
click at [1404, 238] on div at bounding box center [784, 361] width 1568 height 722
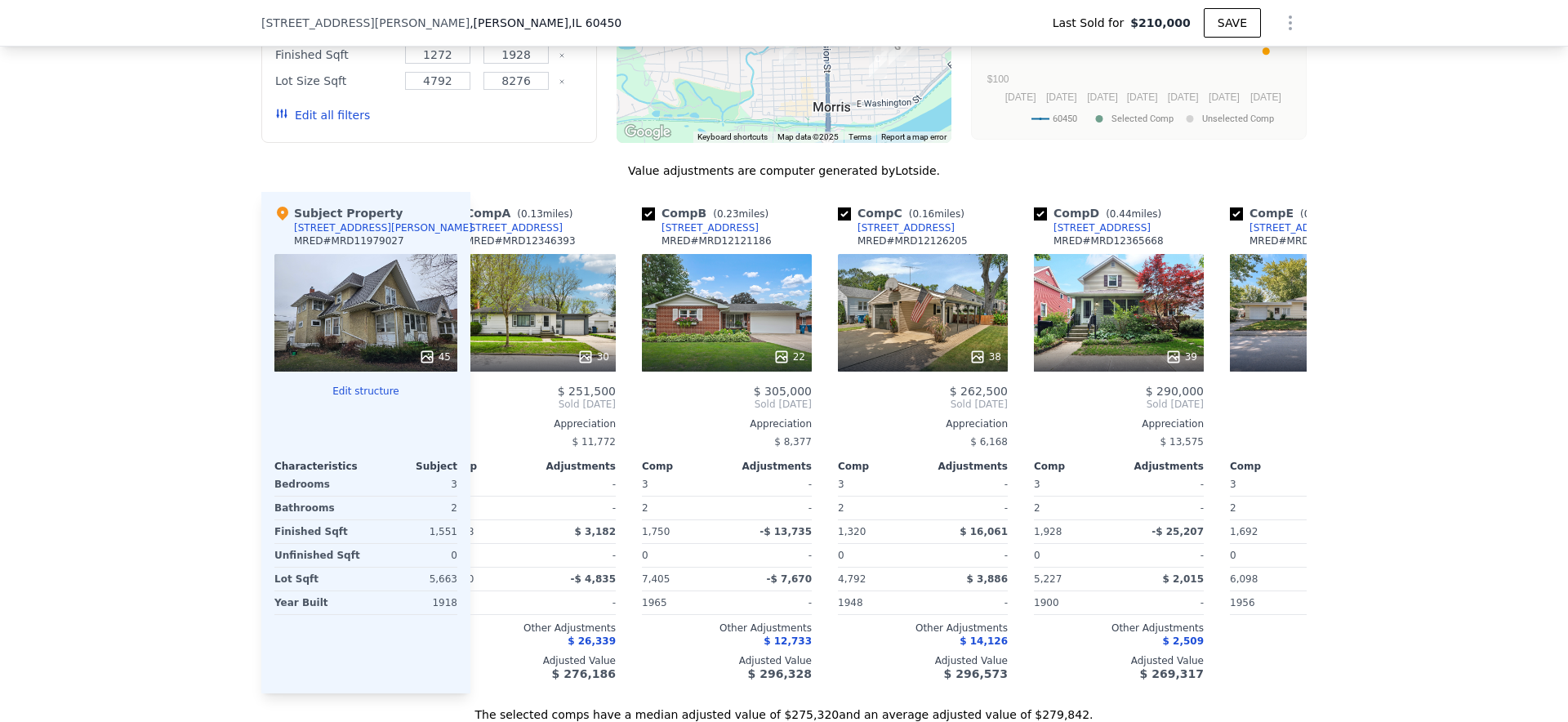
scroll to position [0, 47]
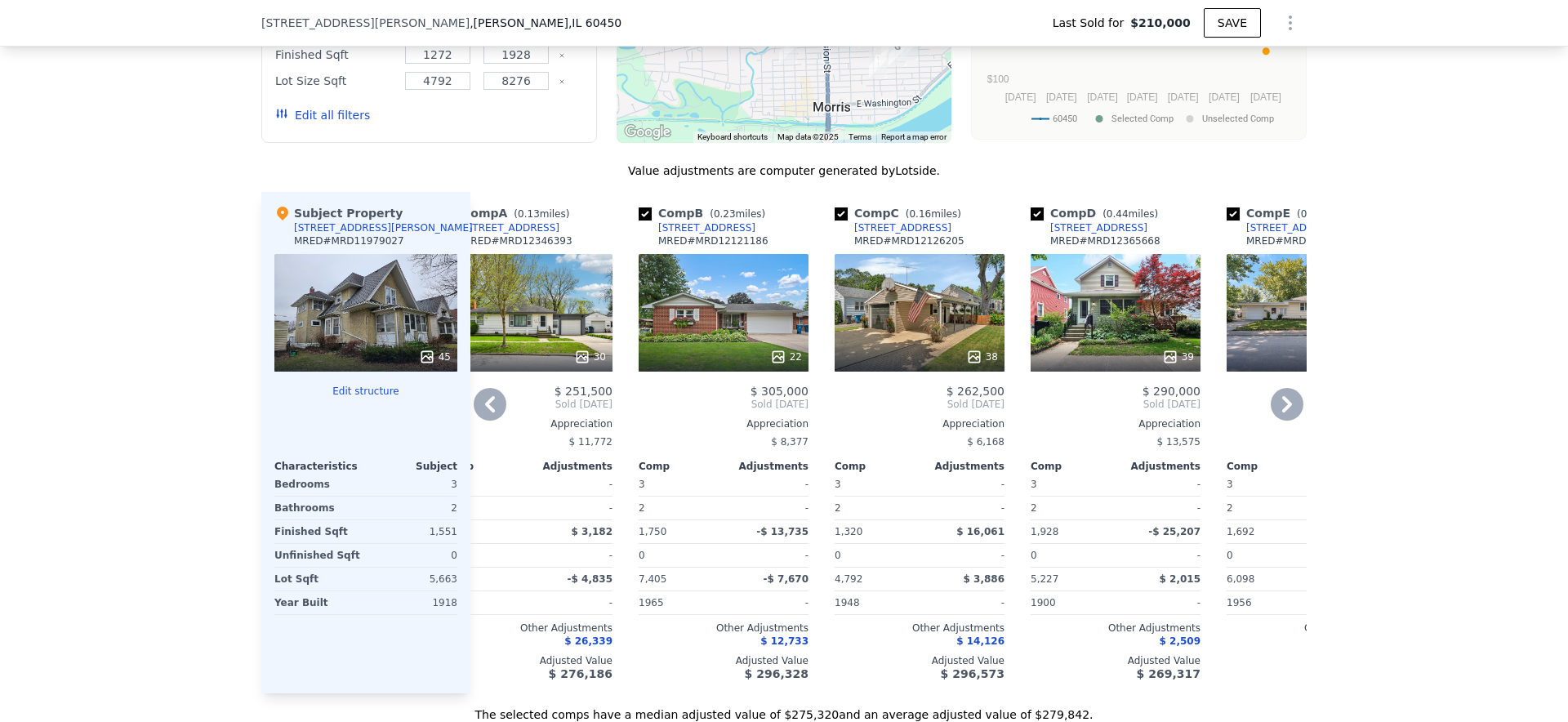
click at [957, 317] on div "38" at bounding box center [919, 313] width 170 height 118
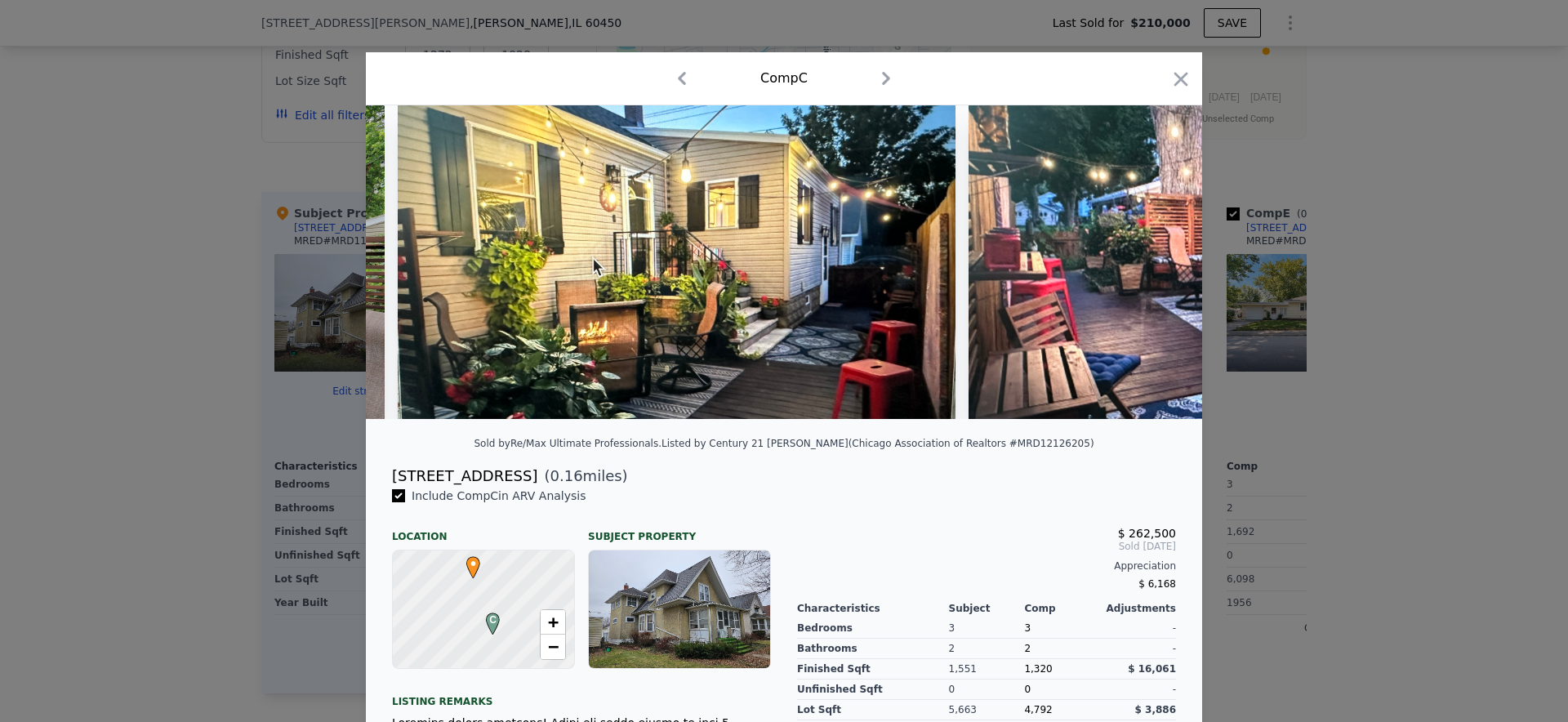
scroll to position [0, 18337]
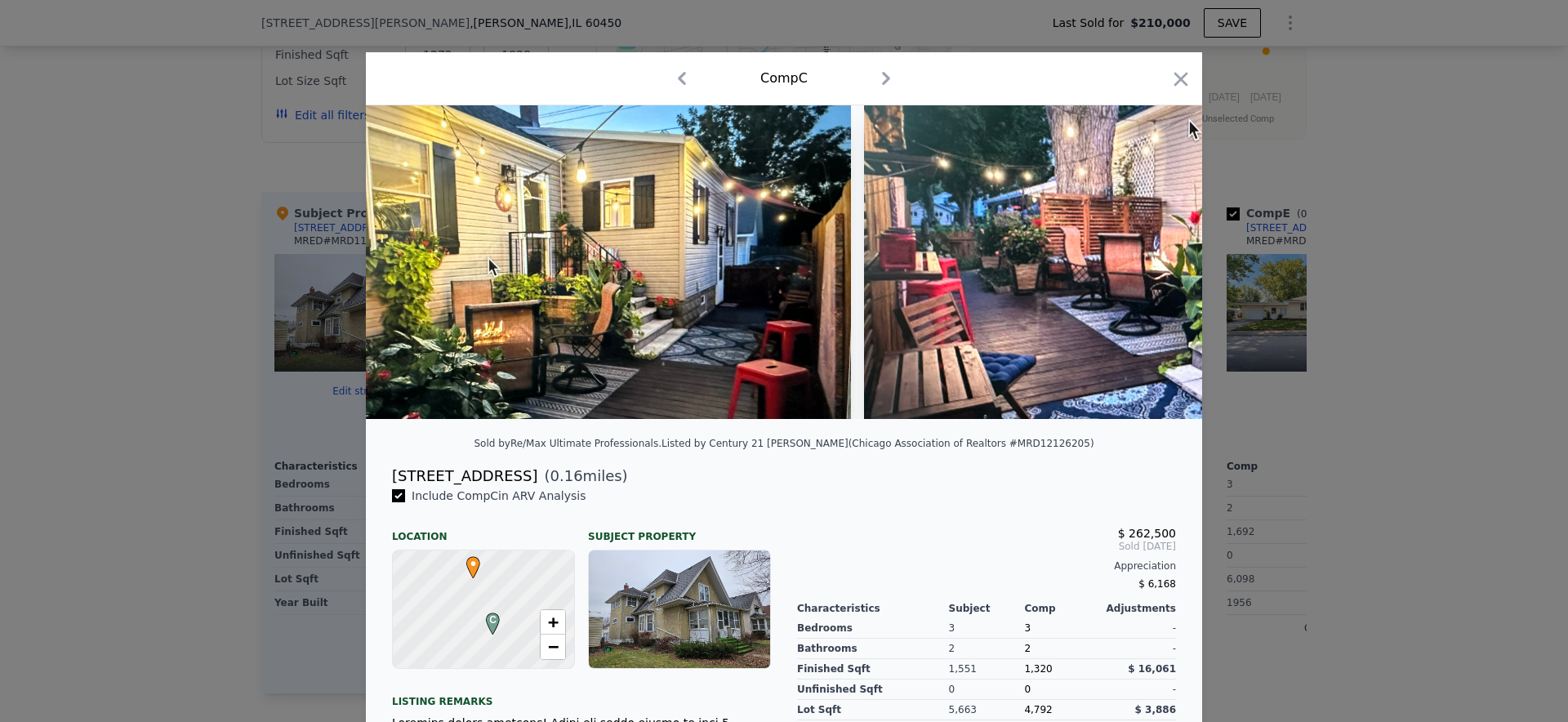
click at [1355, 339] on div at bounding box center [784, 361] width 1568 height 722
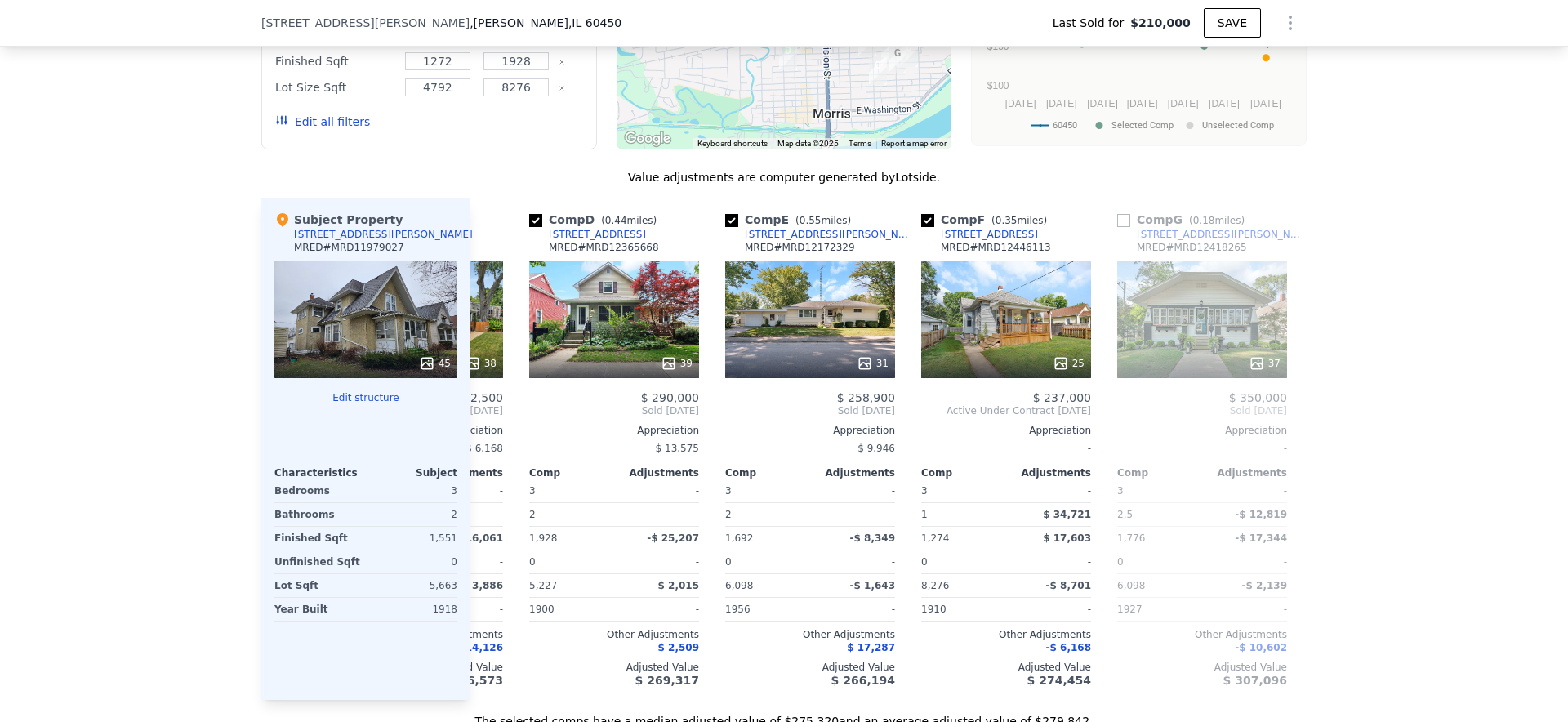
scroll to position [0, 539]
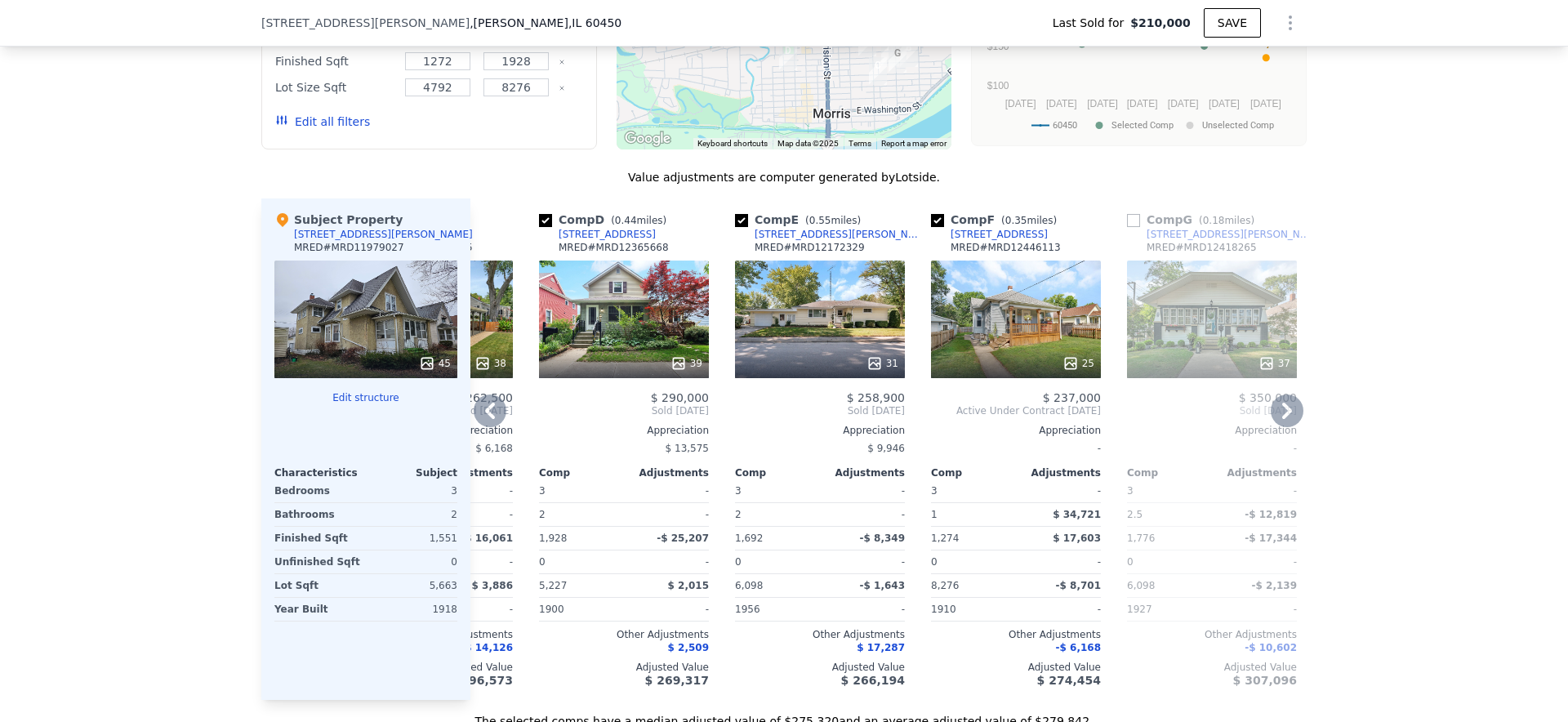
click at [660, 305] on div "39" at bounding box center [623, 319] width 170 height 118
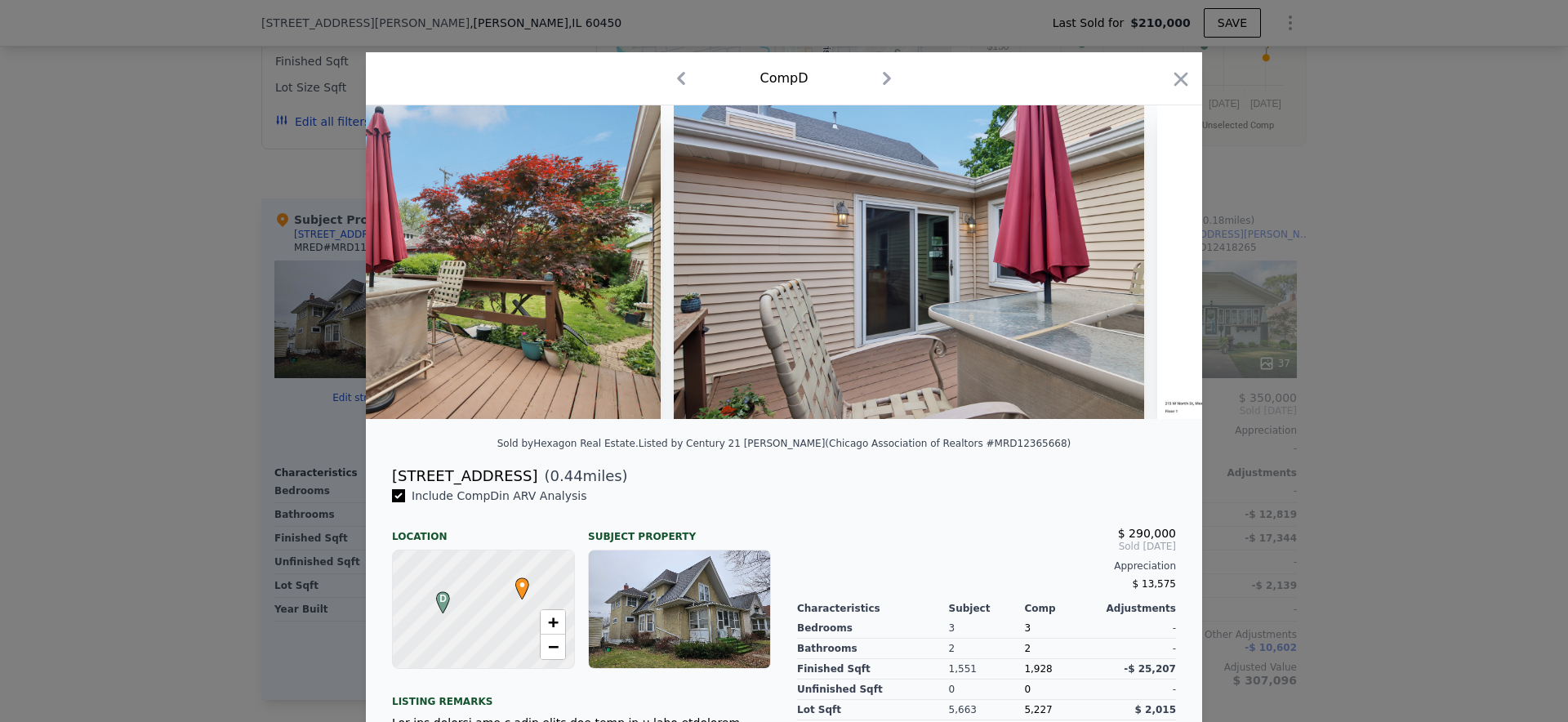
scroll to position [0, 16121]
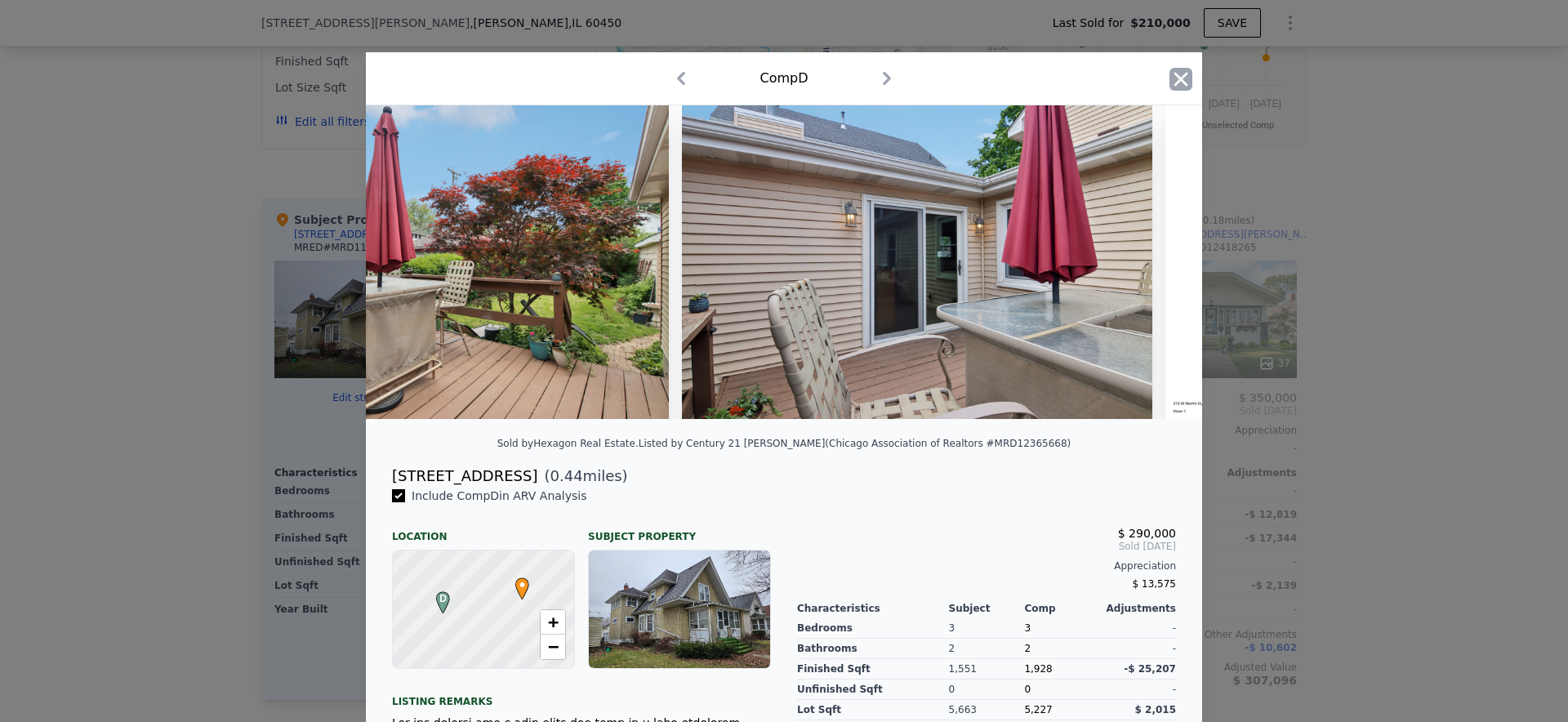
click at [1177, 77] on icon "button" at bounding box center [1181, 78] width 14 height 14
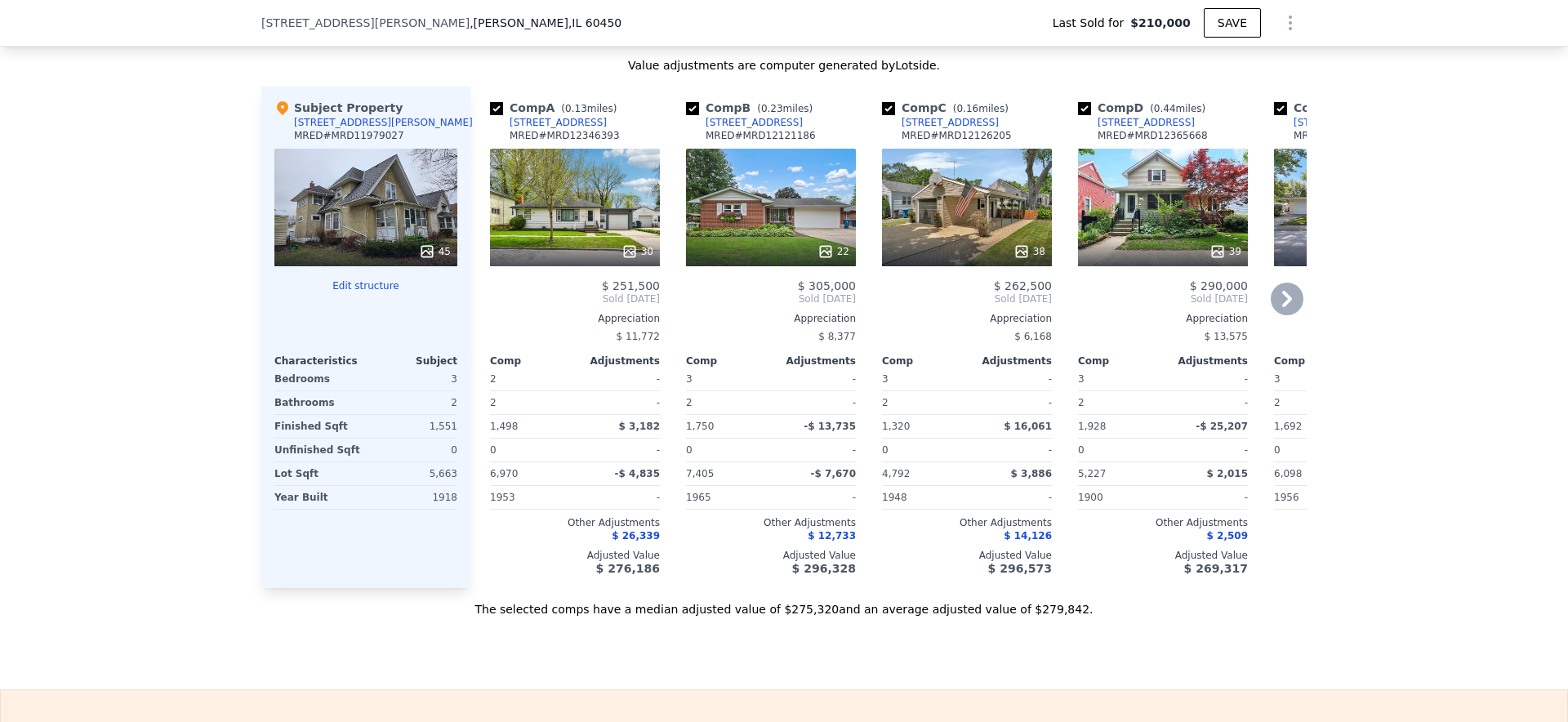
scroll to position [1641, 0]
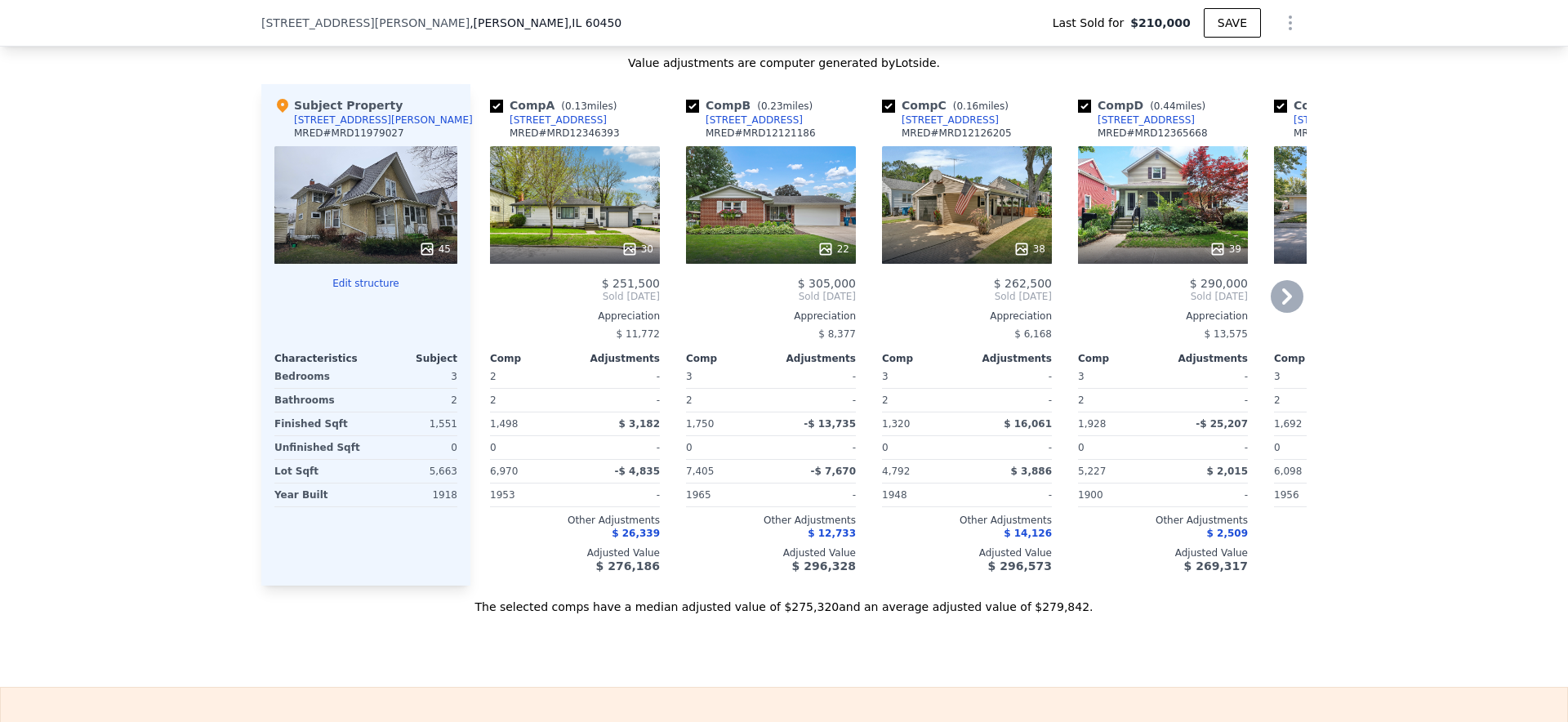
click at [608, 198] on div "30" at bounding box center [574, 204] width 170 height 118
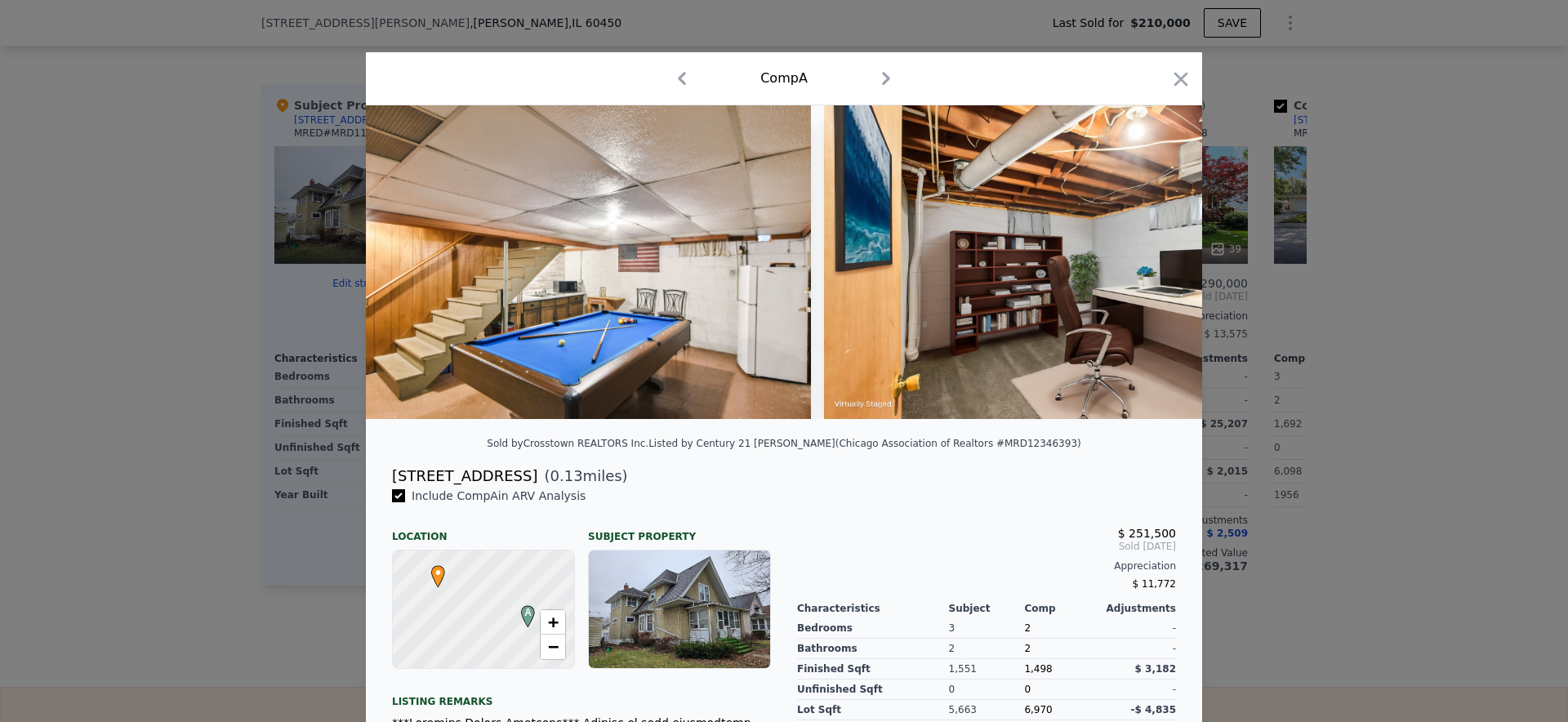
scroll to position [0, 9642]
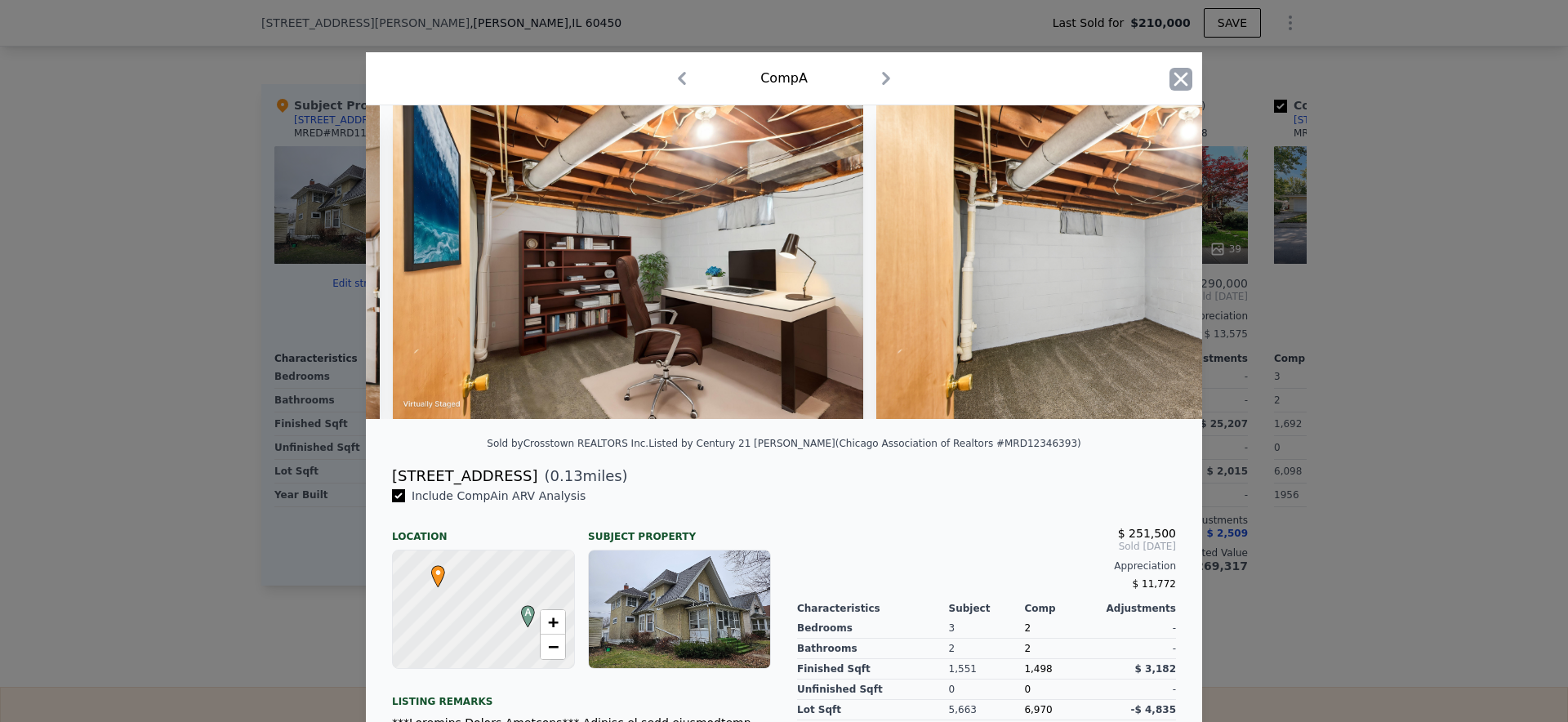
click at [1182, 77] on icon "button" at bounding box center [1181, 78] width 14 height 14
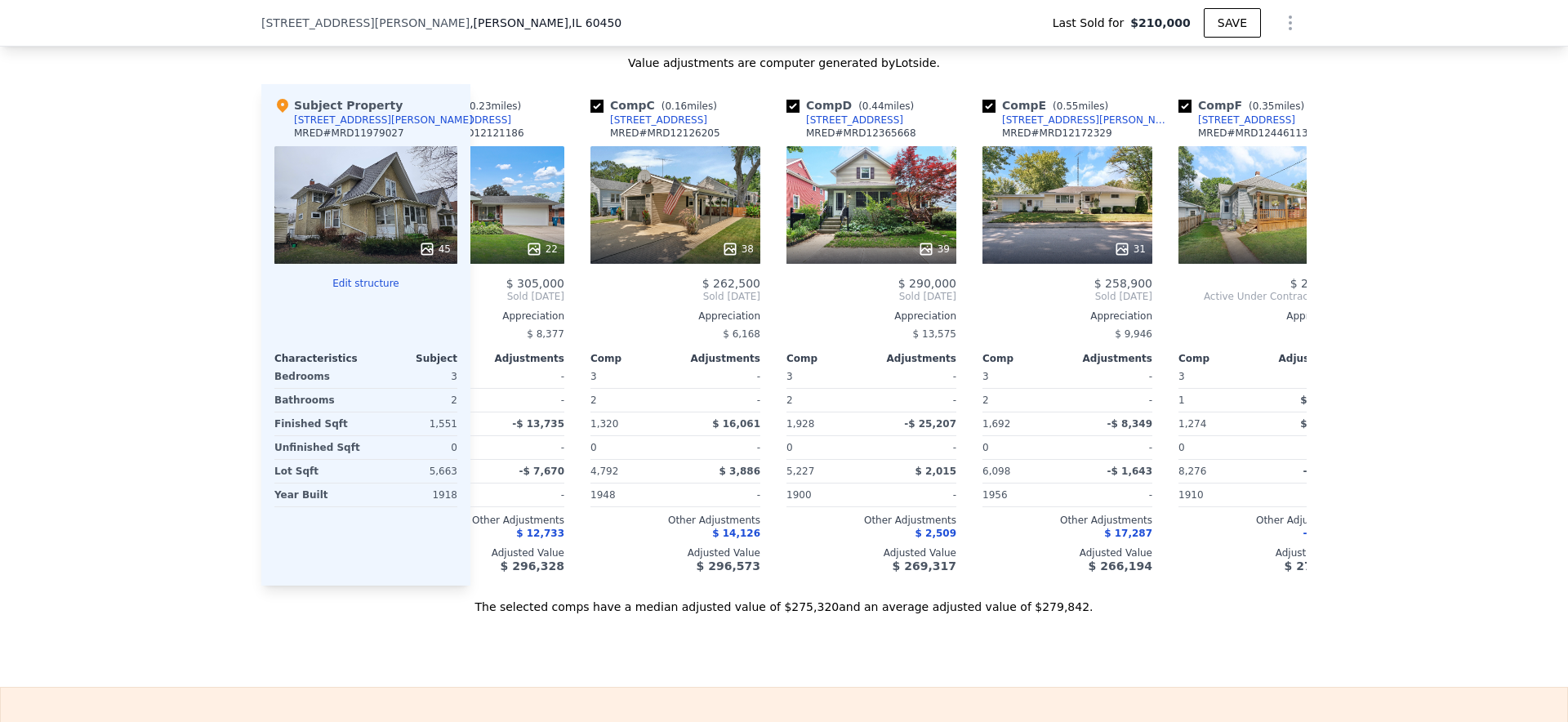
scroll to position [0, 142]
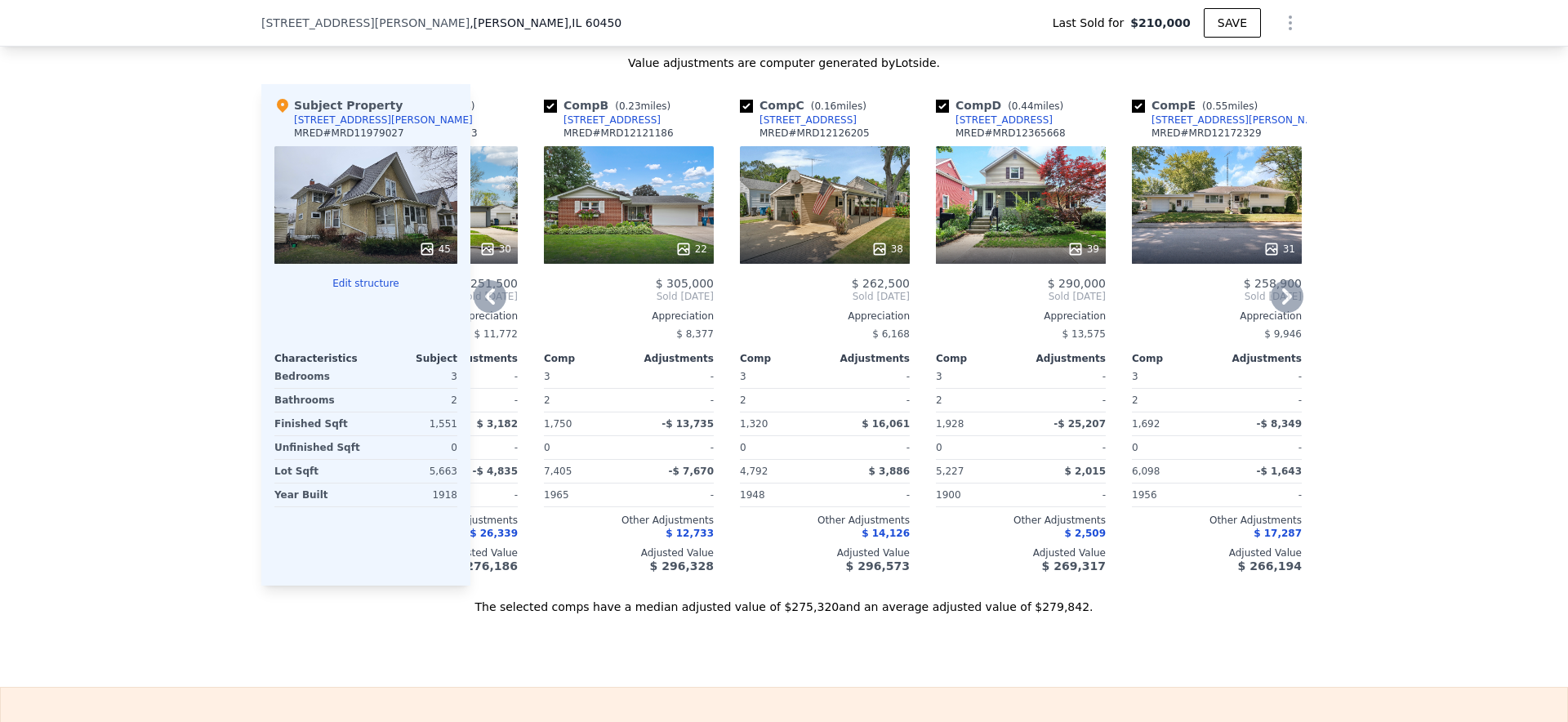
click at [880, 200] on div "38" at bounding box center [825, 204] width 170 height 118
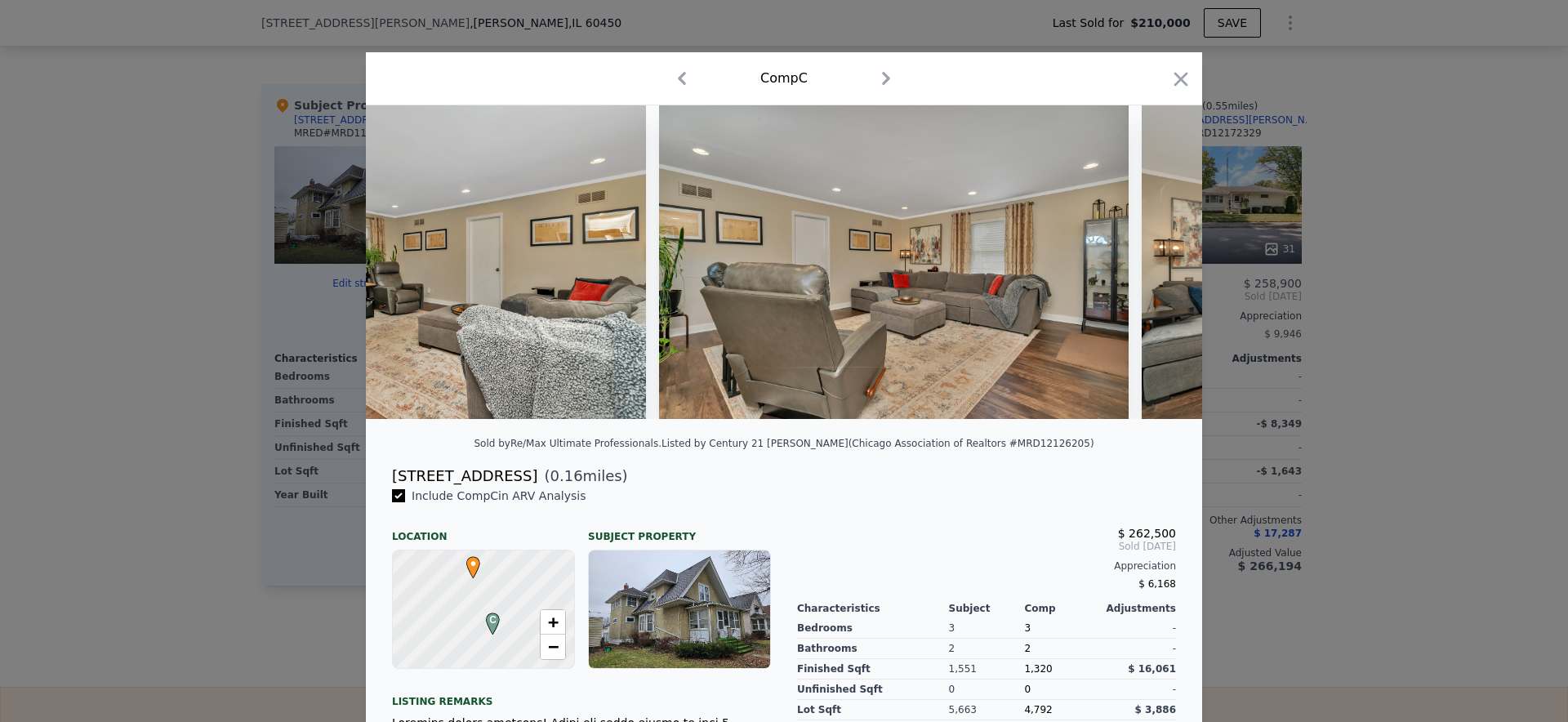
scroll to position [0, 5432]
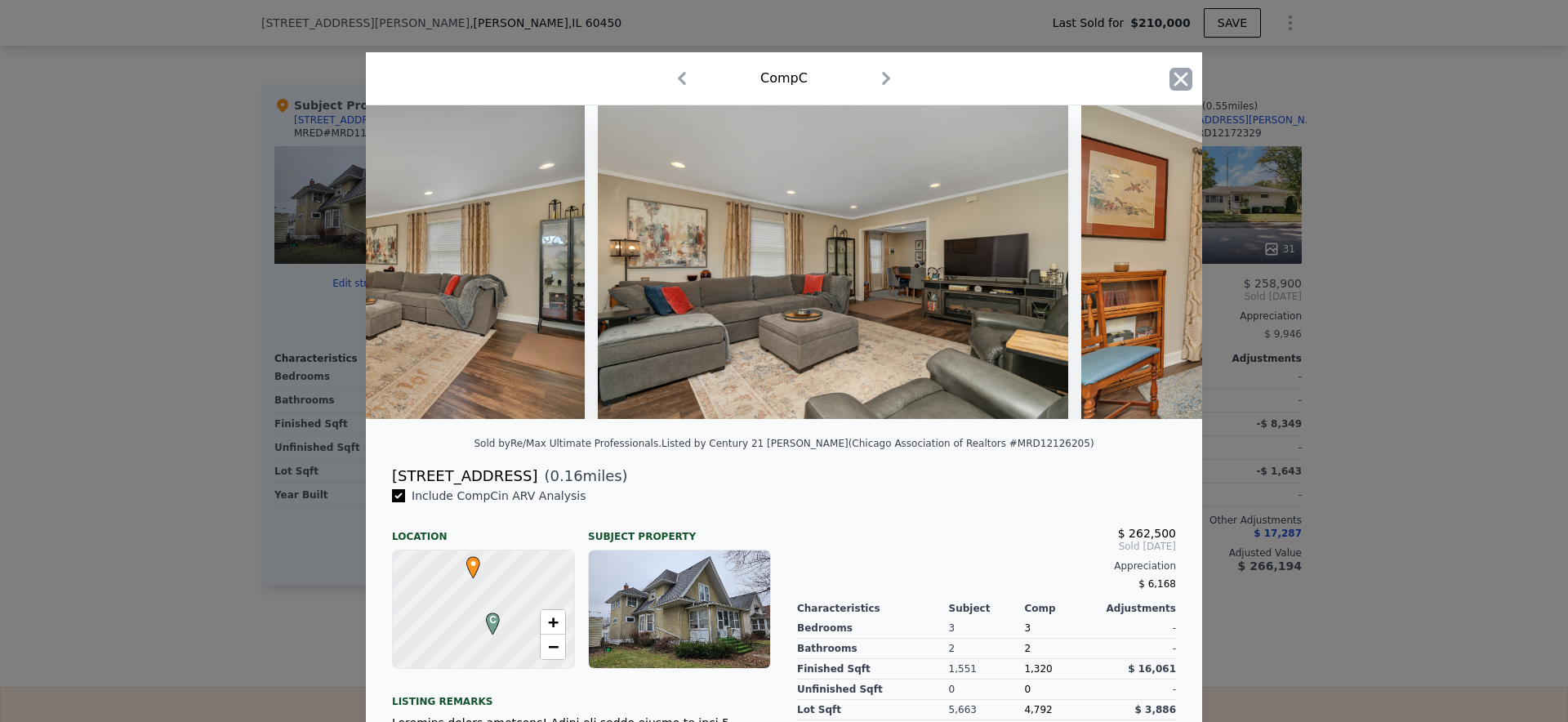
click at [1170, 82] on icon "button" at bounding box center [1181, 79] width 23 height 23
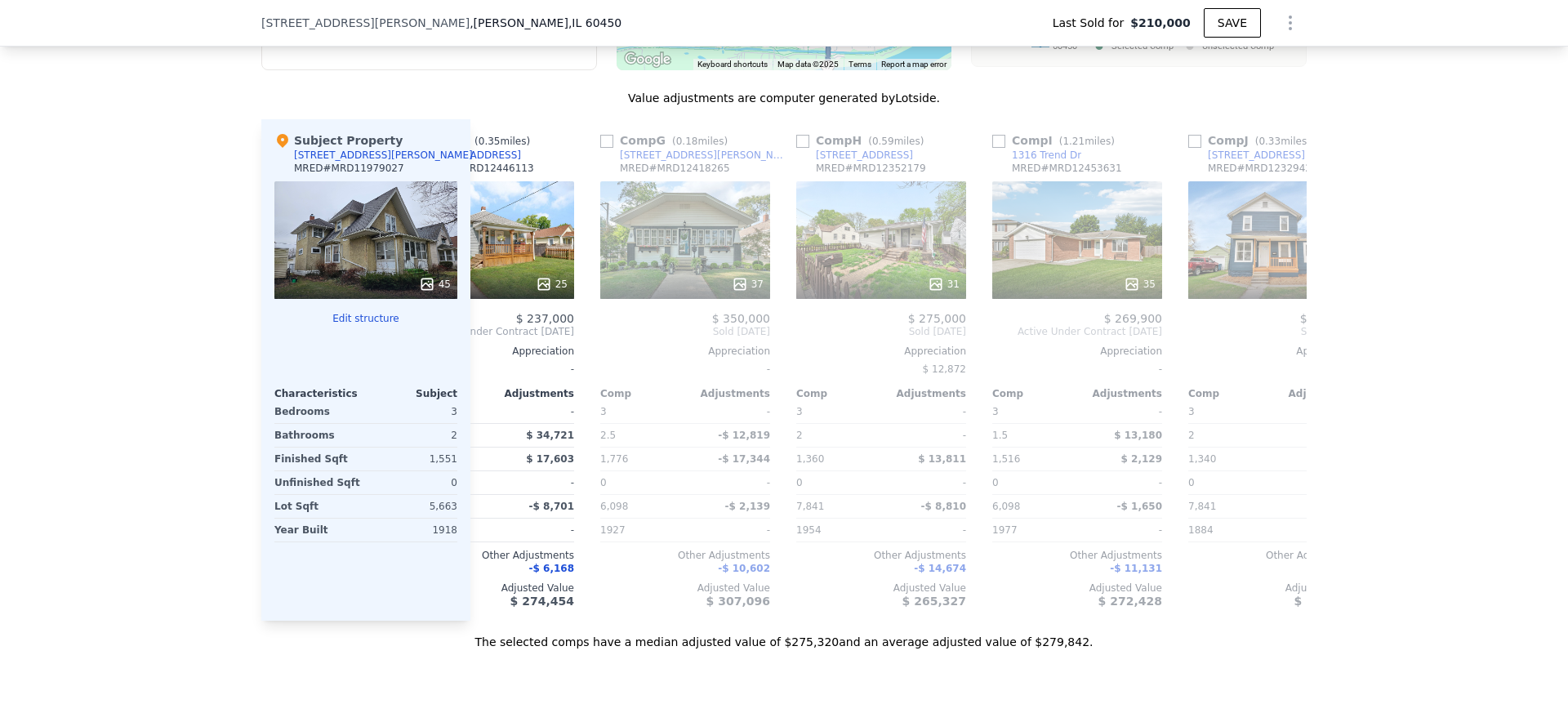
scroll to position [0, 1057]
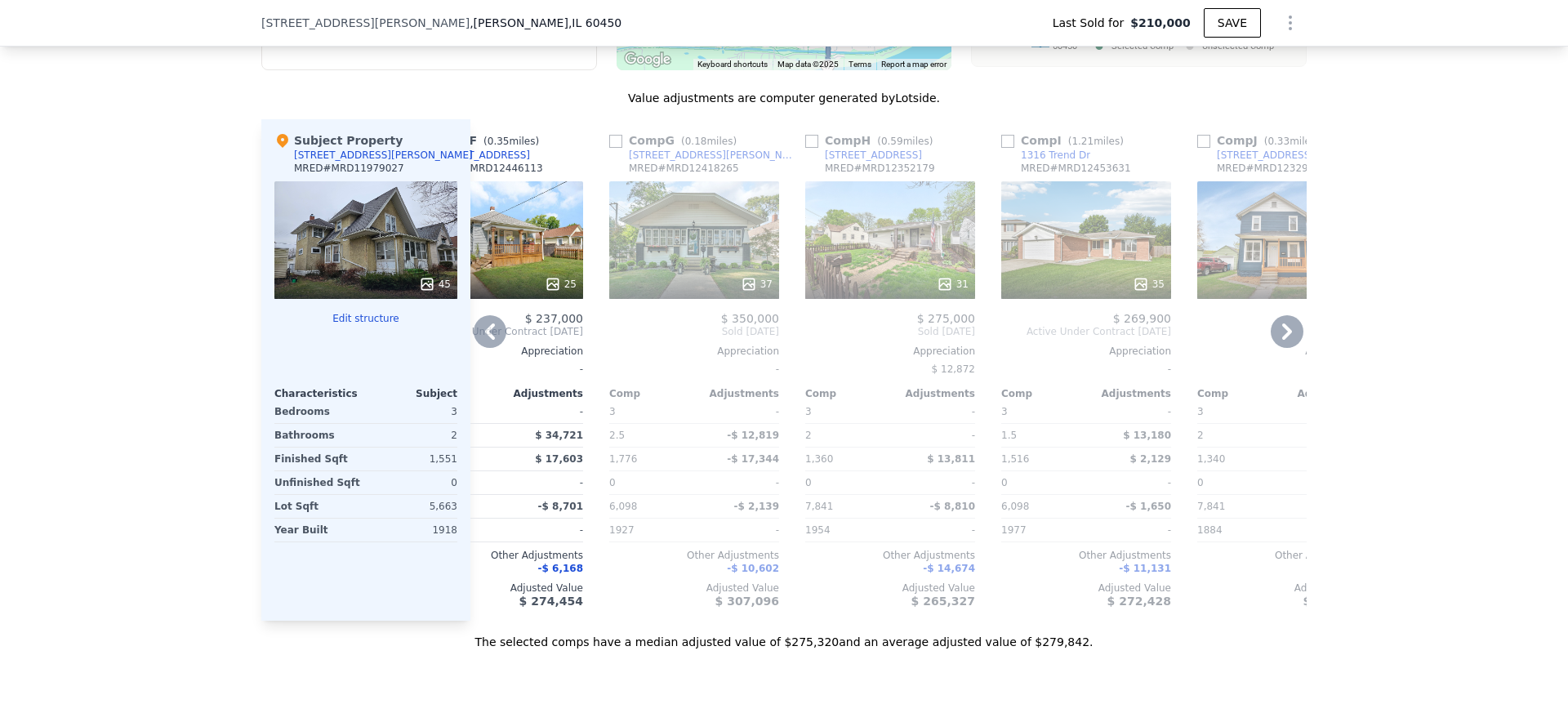
click at [703, 234] on div "37" at bounding box center [694, 240] width 170 height 118
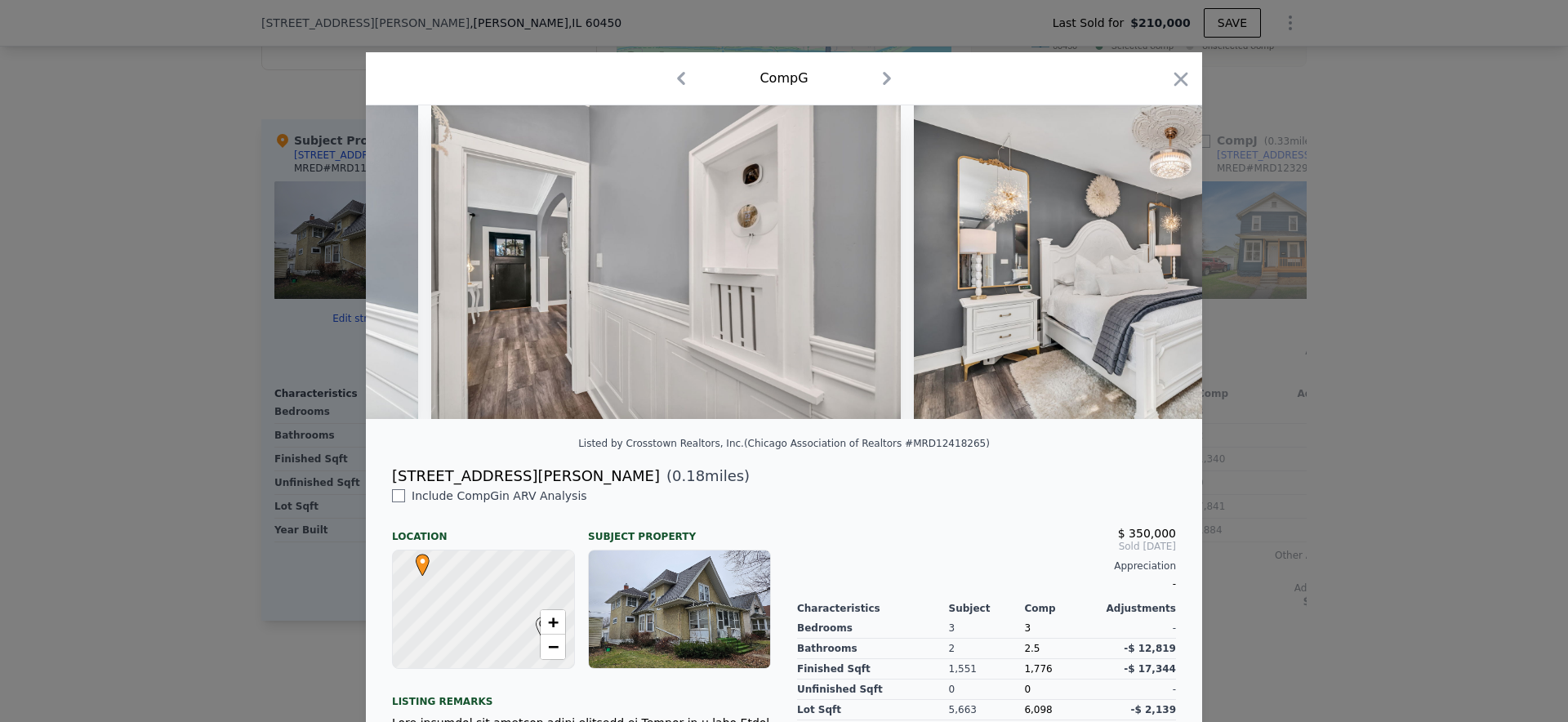
scroll to position [0, 7493]
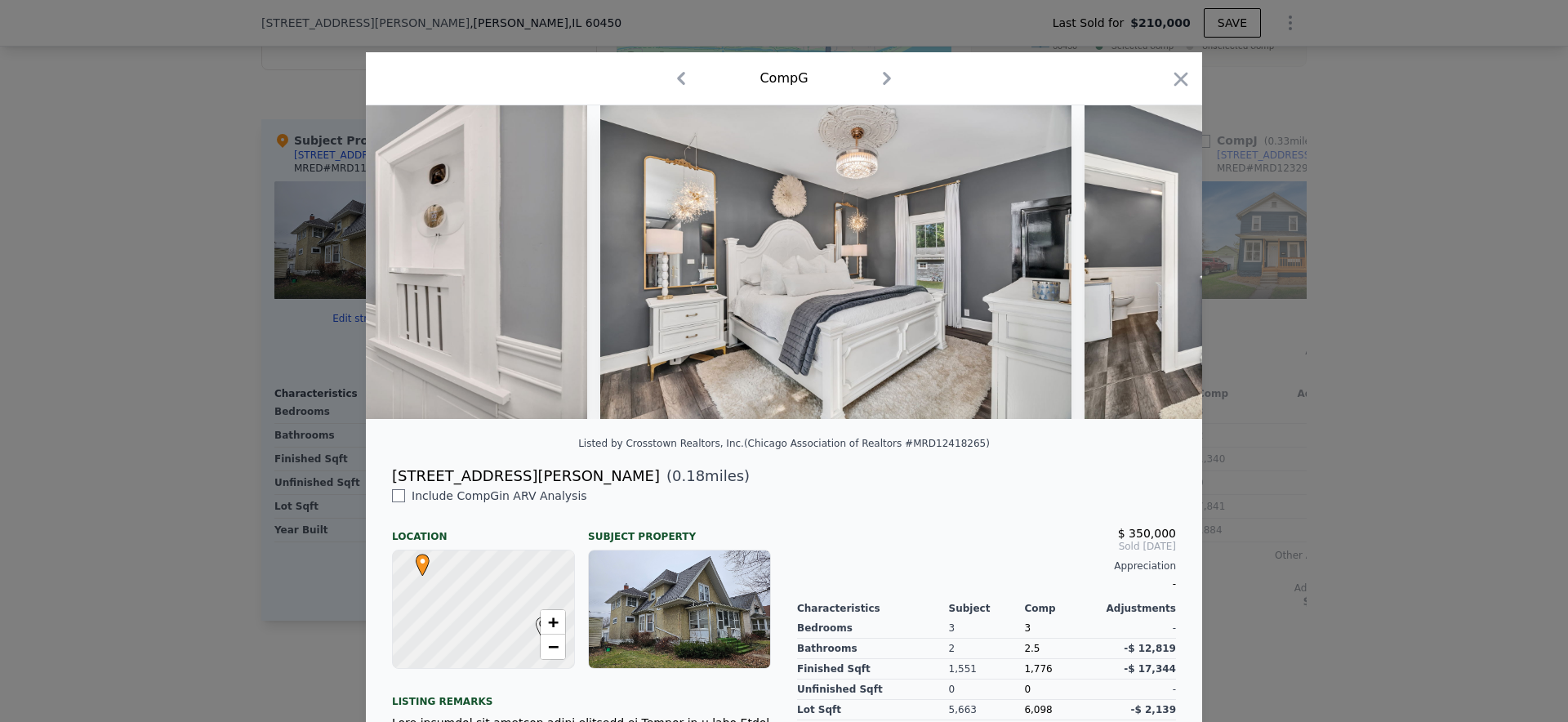
click at [1172, 60] on div "Comp G" at bounding box center [784, 78] width 836 height 53
click at [1177, 65] on div "Comp G" at bounding box center [784, 78] width 810 height 26
click at [1183, 71] on icon "button" at bounding box center [1181, 79] width 23 height 23
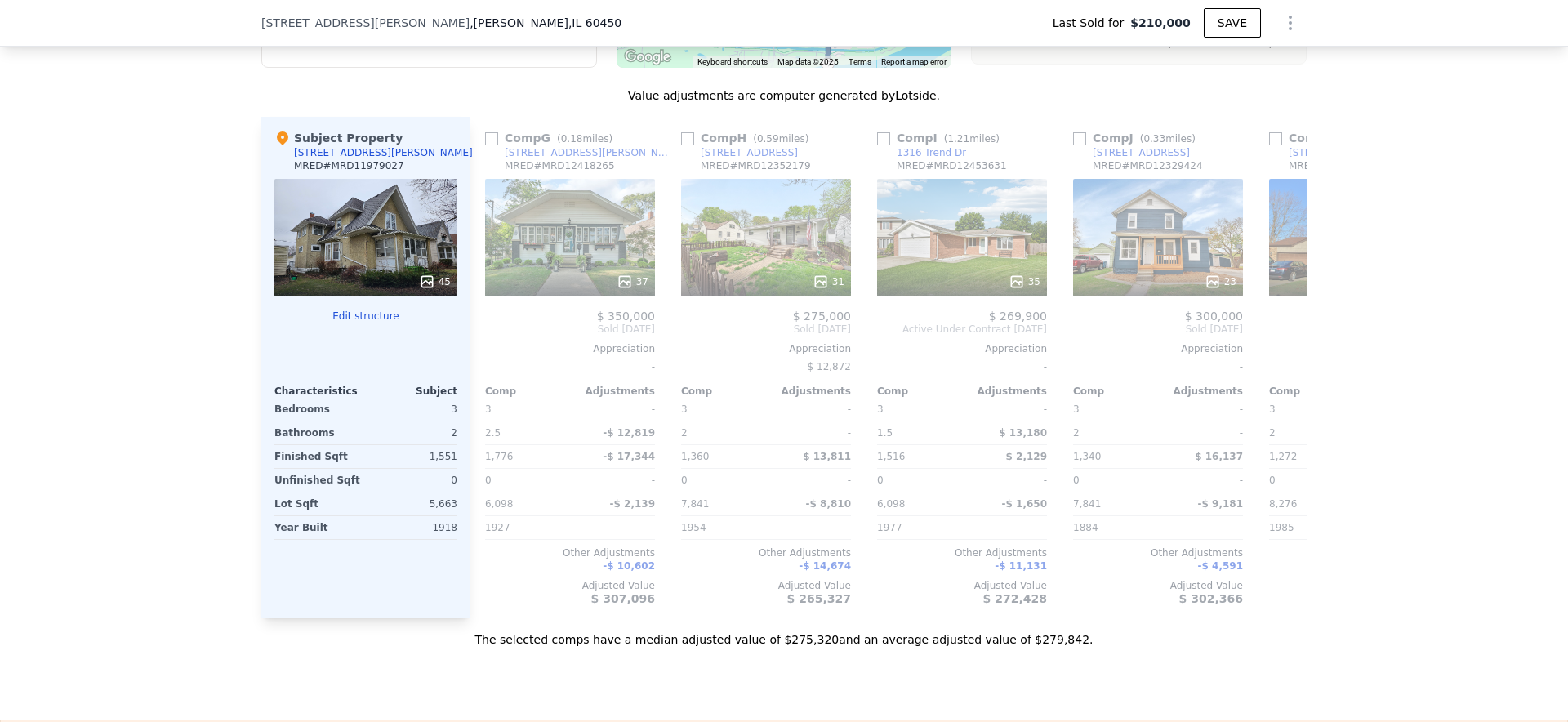
scroll to position [0, 1309]
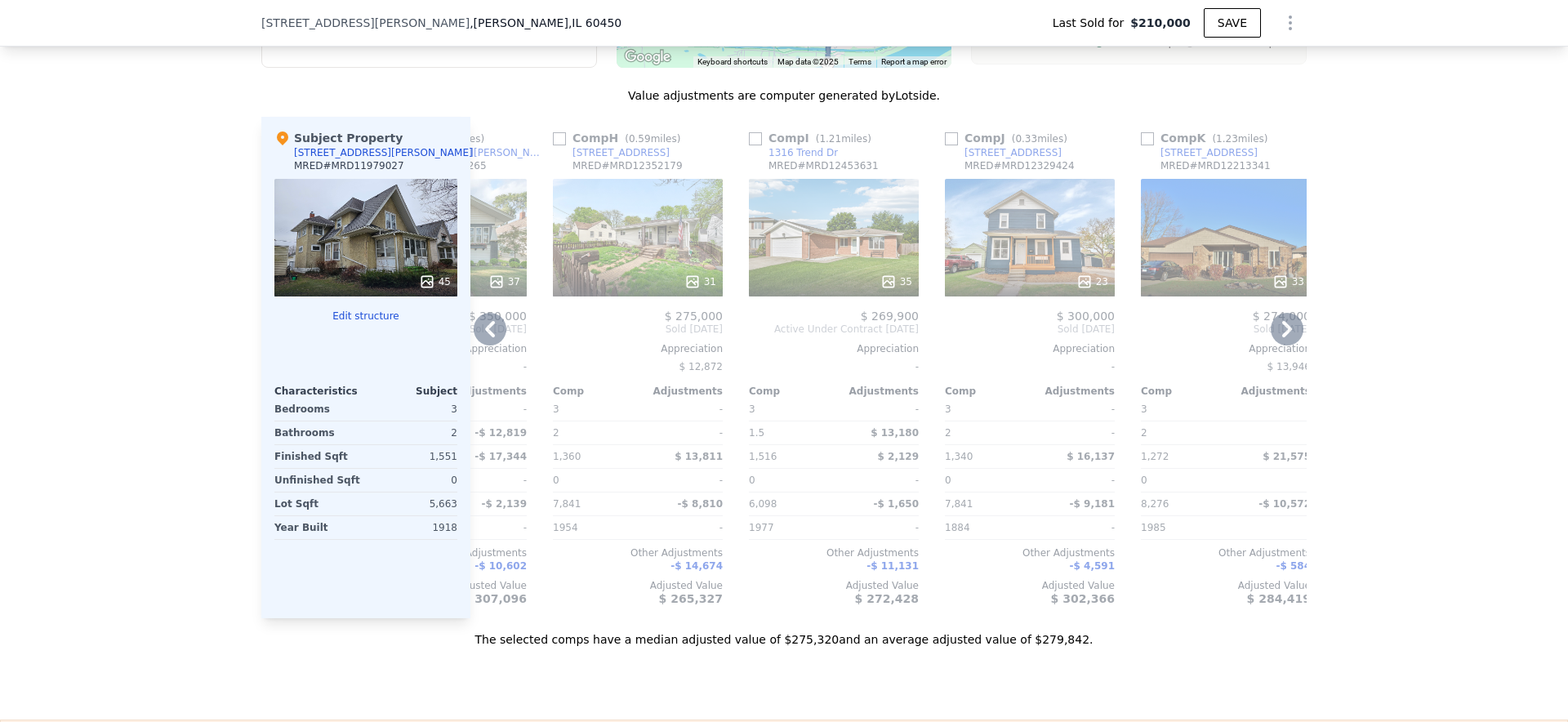
click at [698, 313] on span "$ 275,000" at bounding box center [694, 316] width 58 height 13
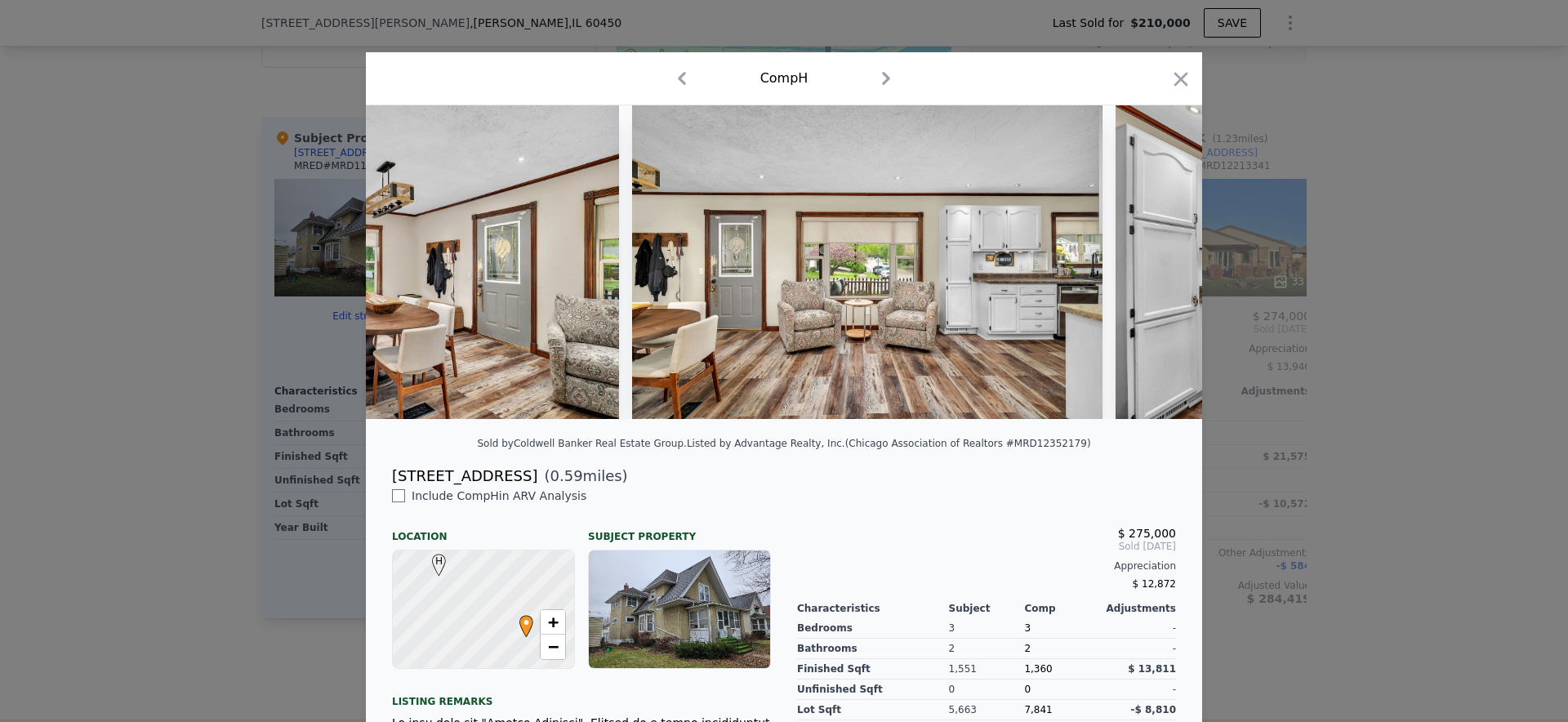
scroll to position [0, 2191]
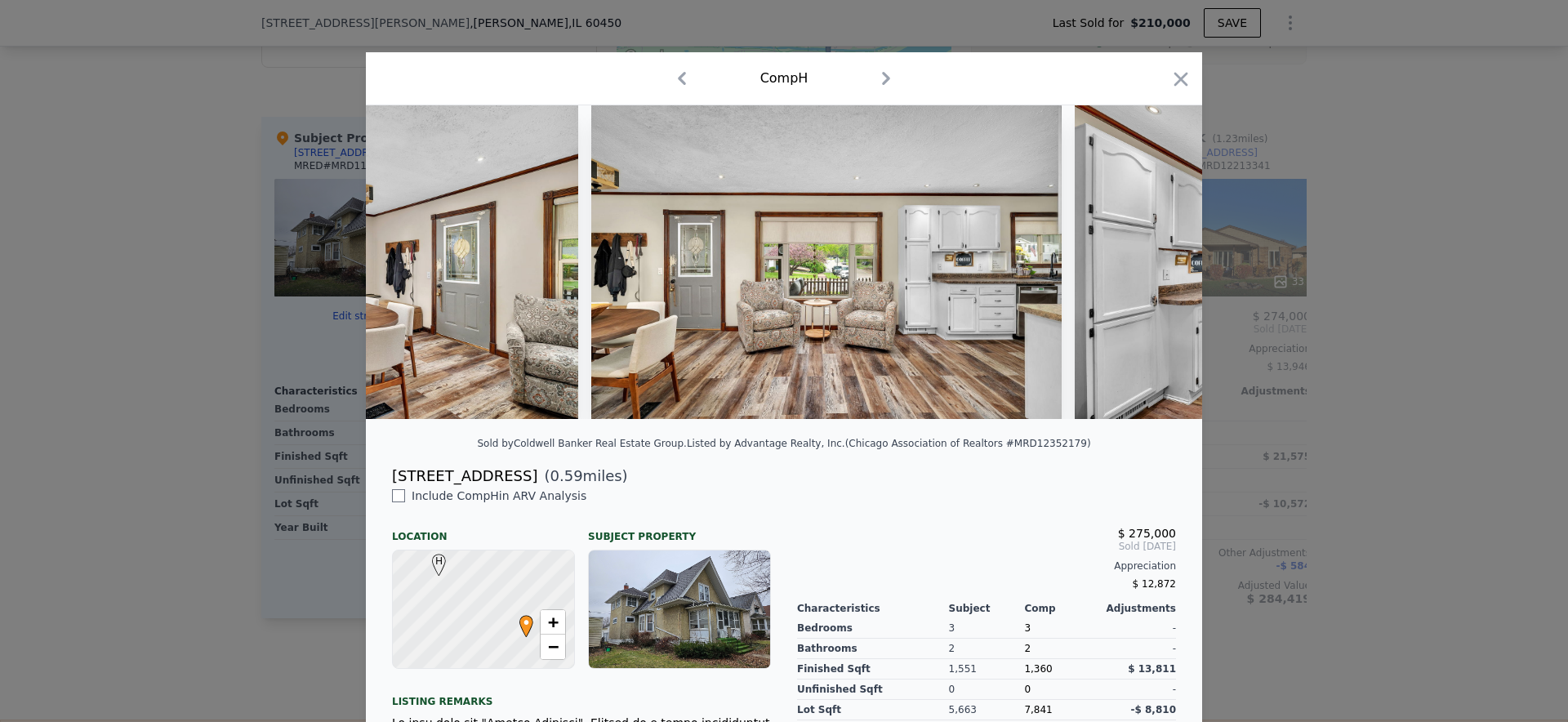
click at [1328, 363] on div at bounding box center [784, 361] width 1568 height 722
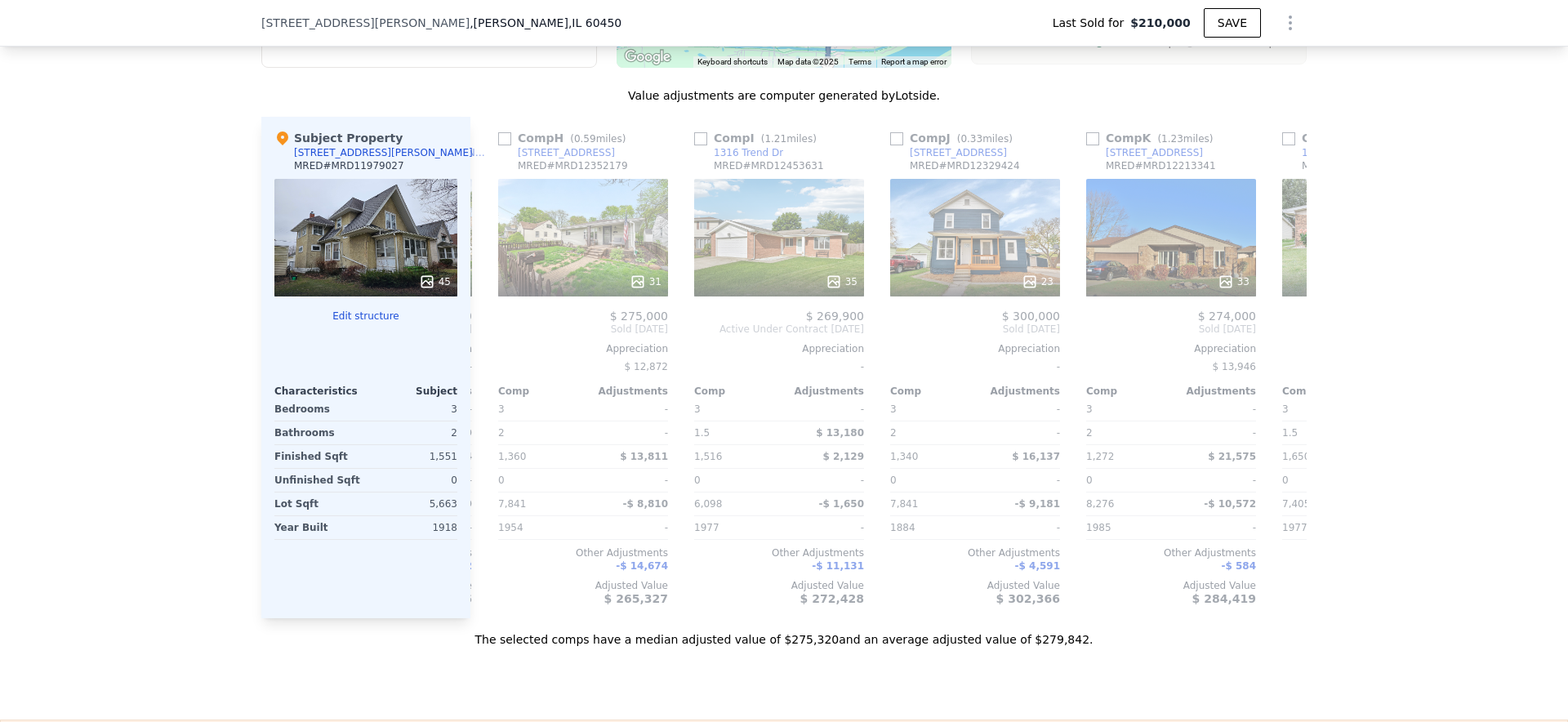
scroll to position [0, 1366]
click at [975, 258] on div "23" at bounding box center [973, 237] width 170 height 118
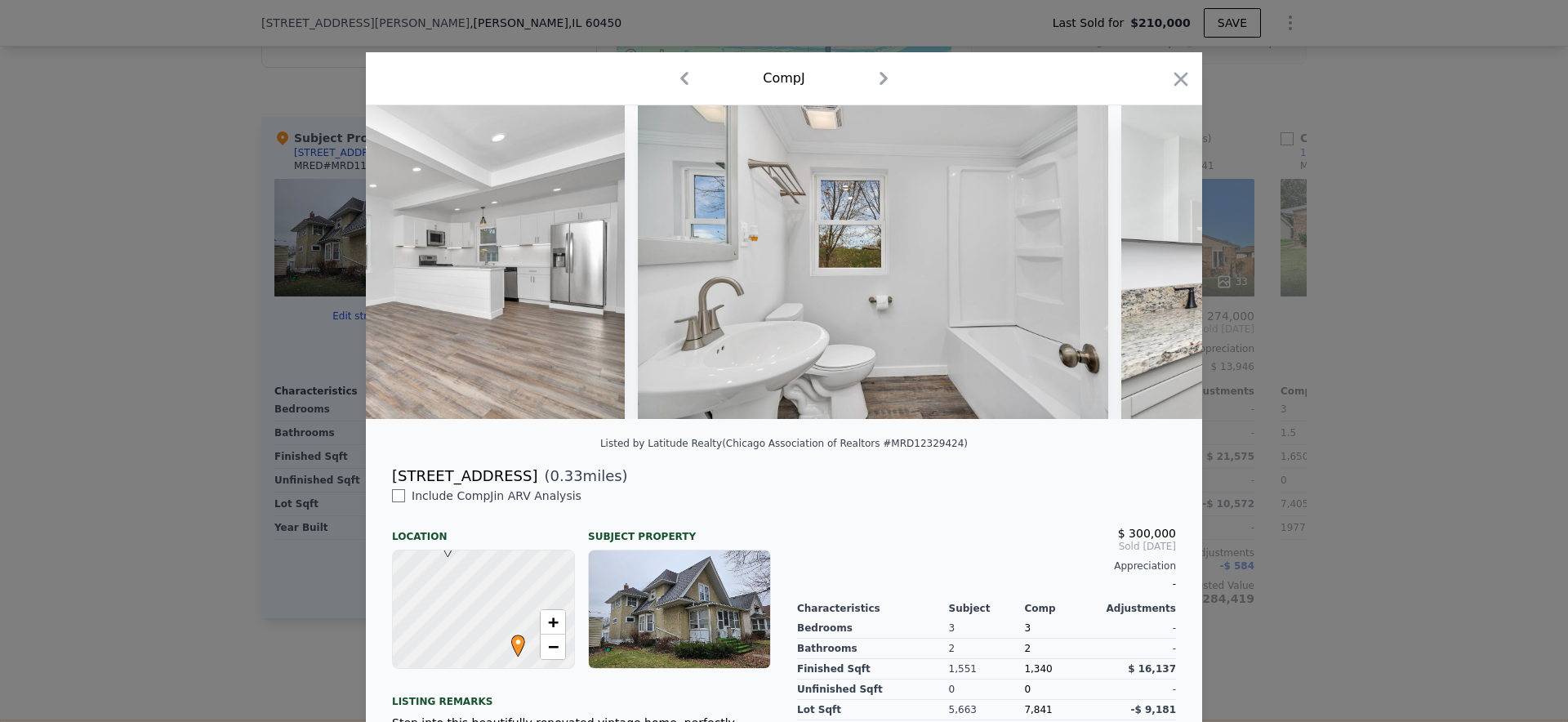
scroll to position [0, 5741]
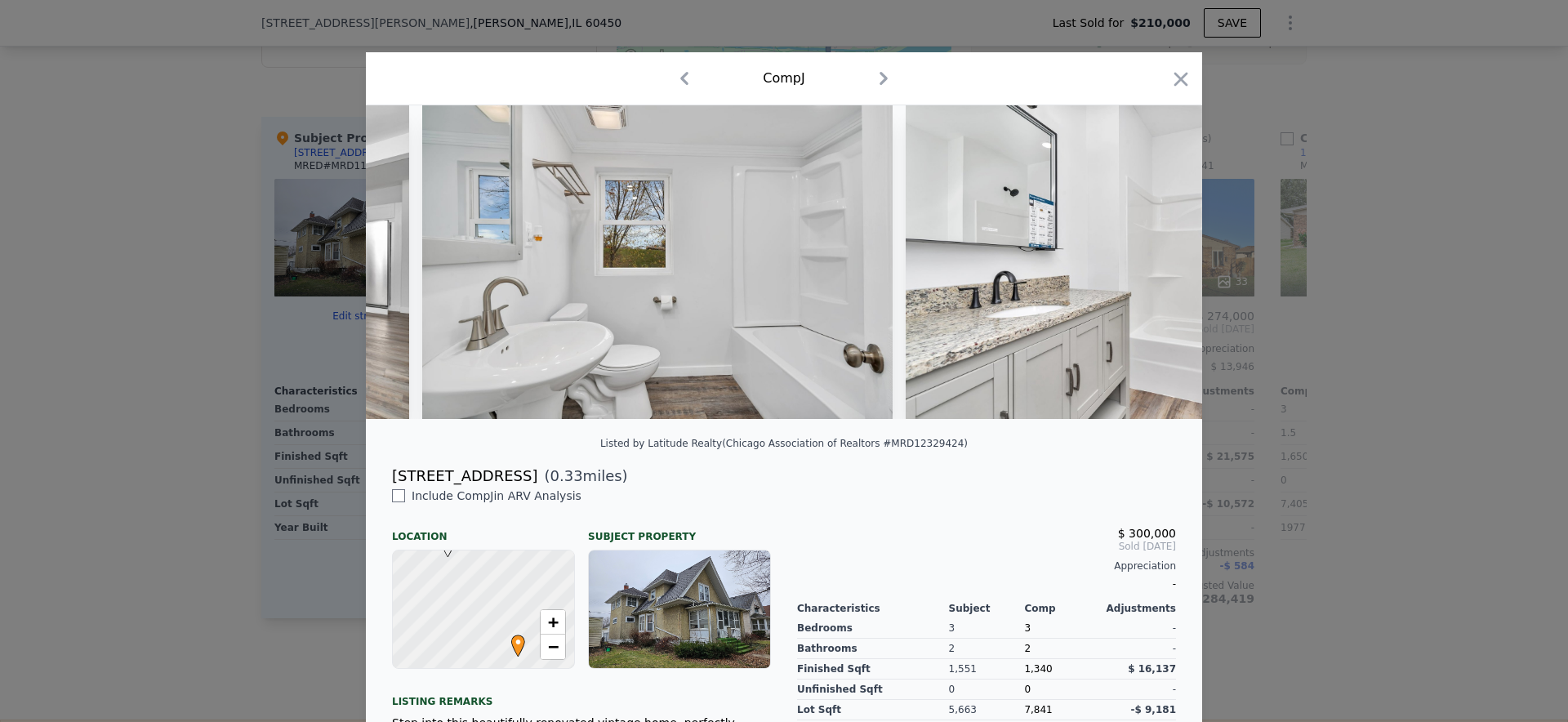
click at [1288, 290] on div at bounding box center [784, 361] width 1568 height 722
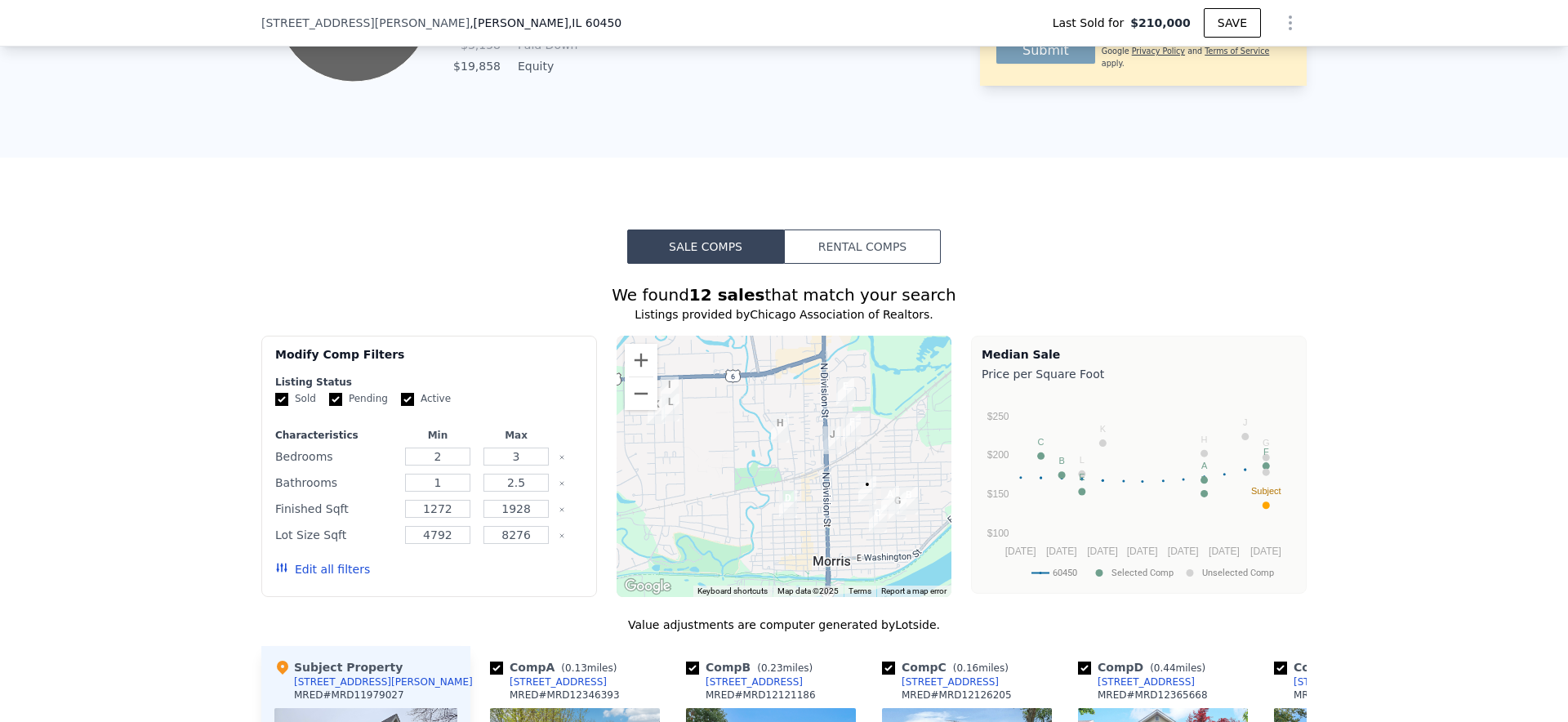
scroll to position [1078, 0]
click at [533, 452] on input "3" at bounding box center [515, 457] width 65 height 18
drag, startPoint x: 458, startPoint y: 457, endPoint x: 372, endPoint y: 445, distance: 86.8
click at [372, 446] on div "Bedrooms 2 3" at bounding box center [428, 457] width 308 height 23
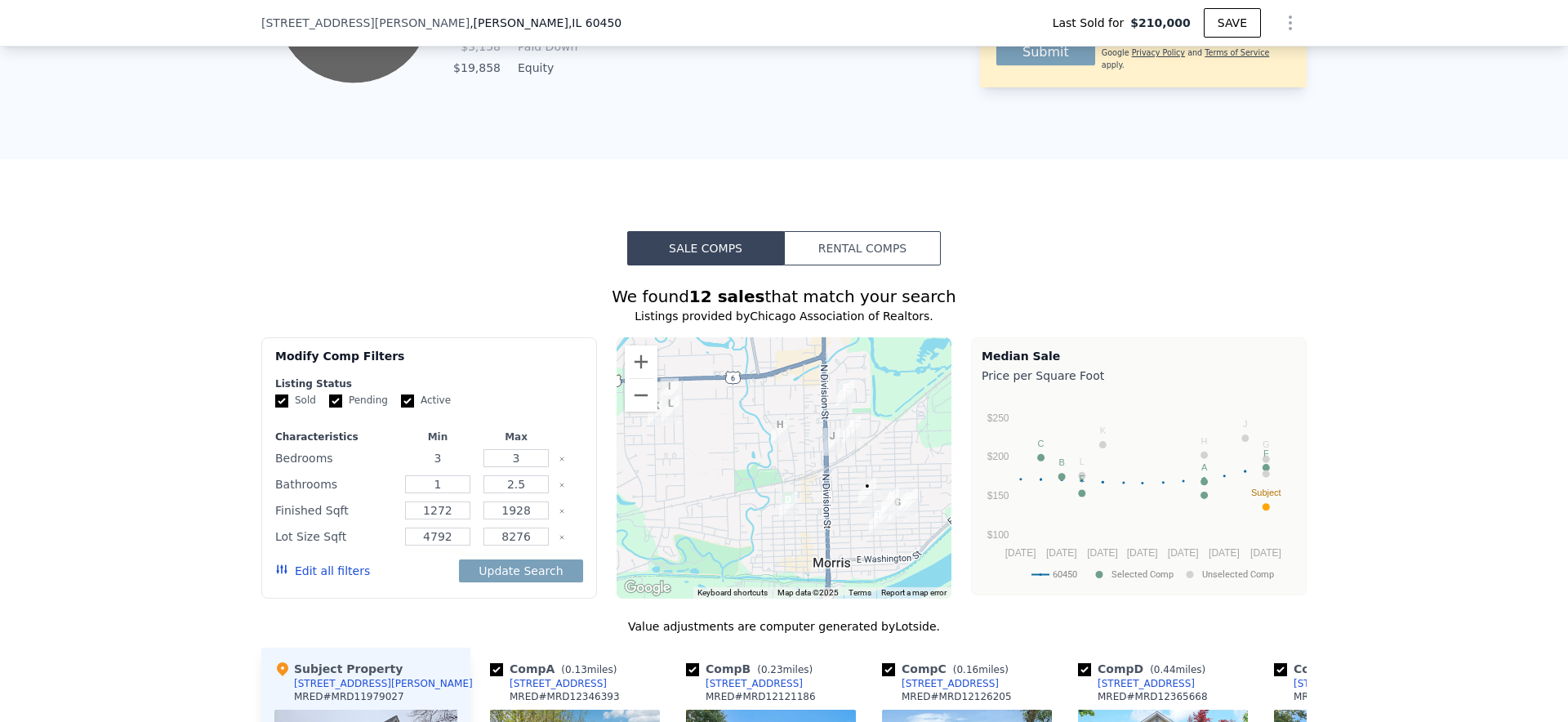
type input "3"
drag, startPoint x: 527, startPoint y: 457, endPoint x: 377, endPoint y: 457, distance: 150.0
click at [377, 457] on div "Bedrooms 3 3" at bounding box center [428, 457] width 308 height 23
type input "4"
drag, startPoint x: 449, startPoint y: 486, endPoint x: 317, endPoint y: 486, distance: 132.0
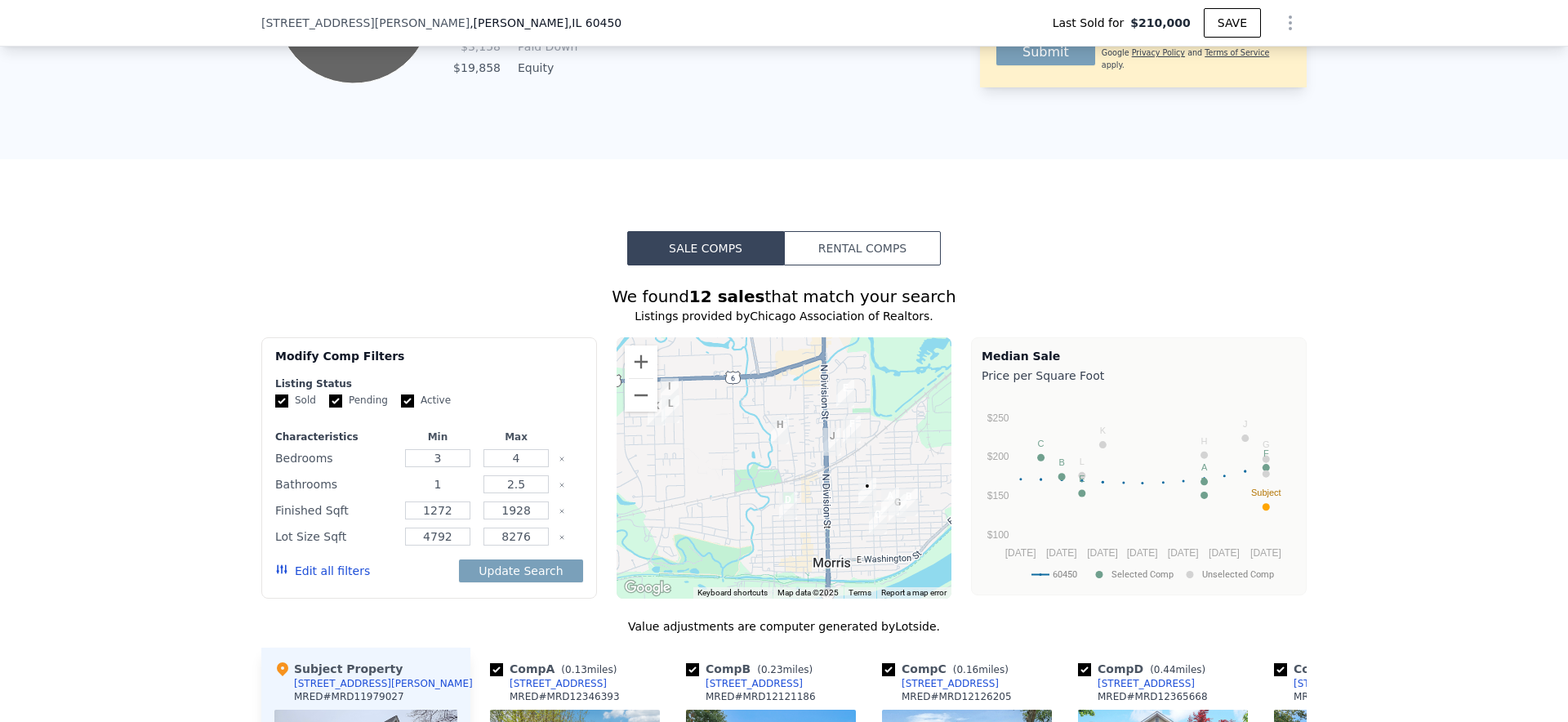
click at [317, 486] on div "Bathrooms 1 2.5" at bounding box center [428, 484] width 308 height 23
type input "2"
click at [371, 505] on div "Finished Sqft" at bounding box center [334, 510] width 120 height 23
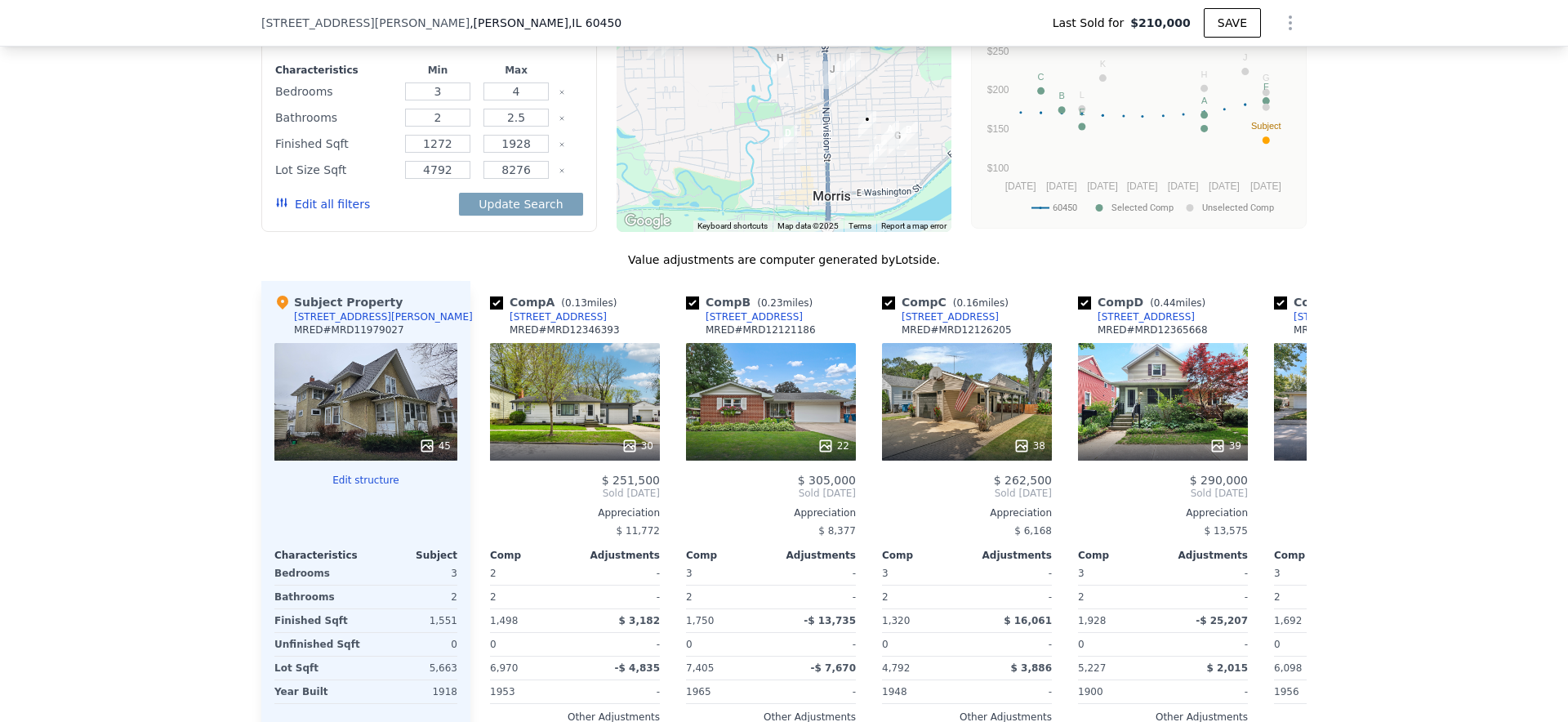
scroll to position [1448, 0]
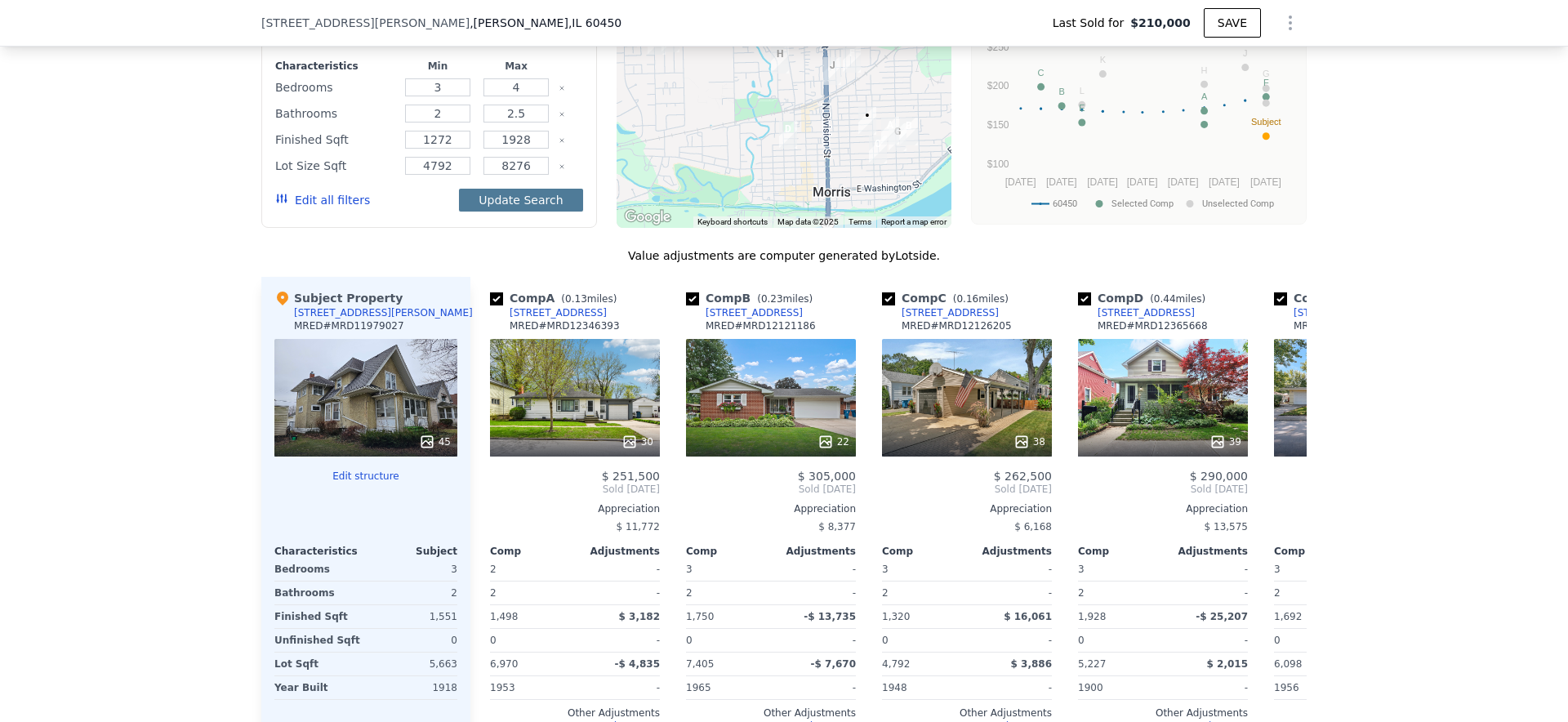
click at [521, 195] on button "Update Search" at bounding box center [520, 200] width 123 height 23
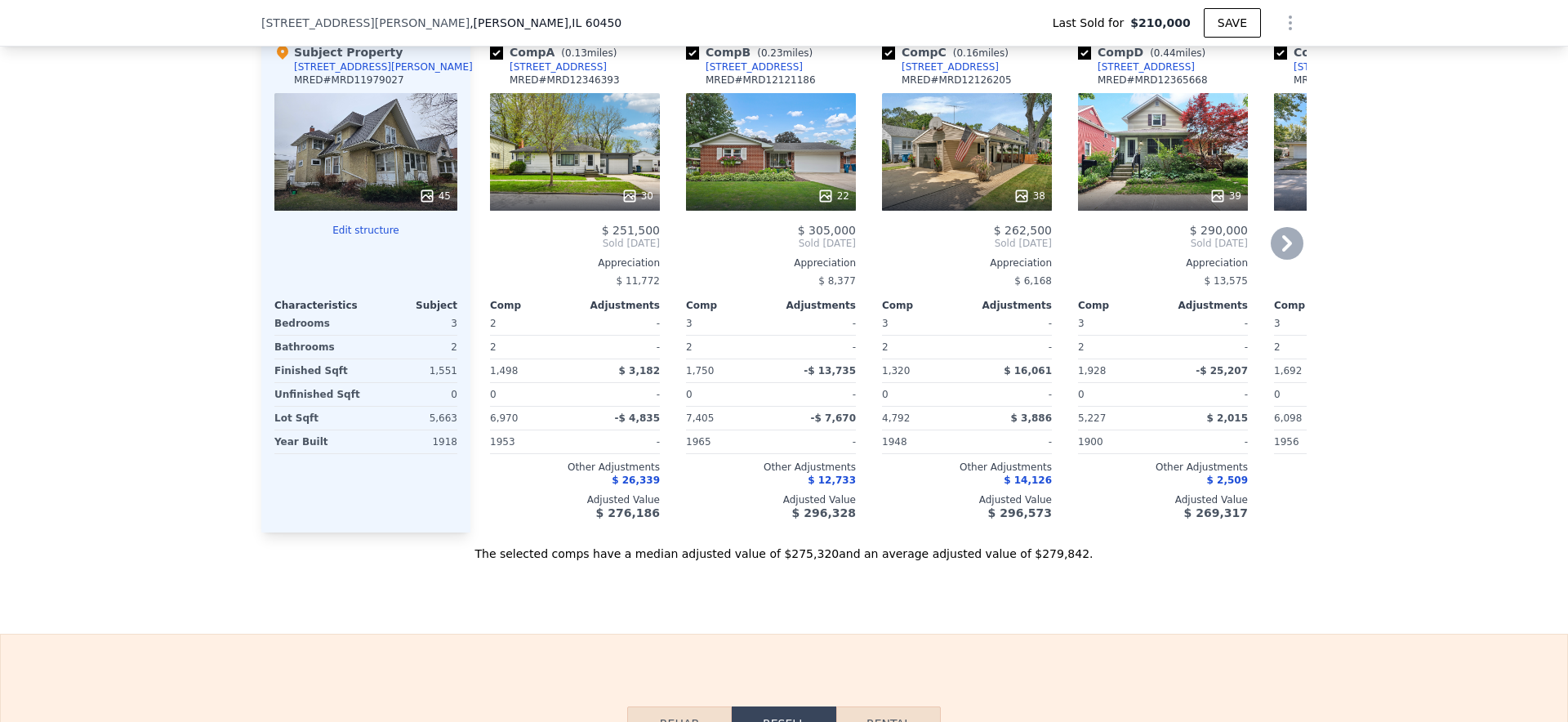
scroll to position [1694, 0]
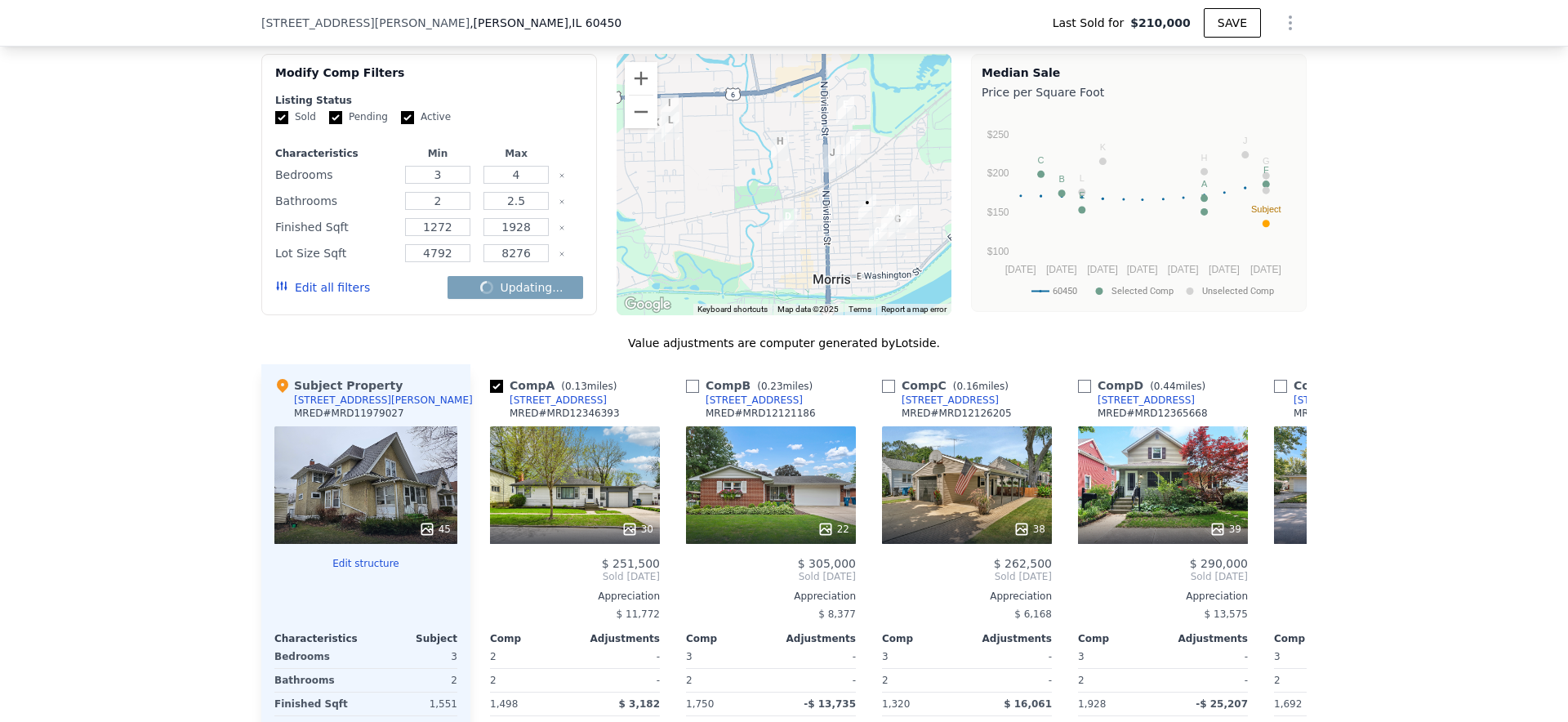
checkbox input "false"
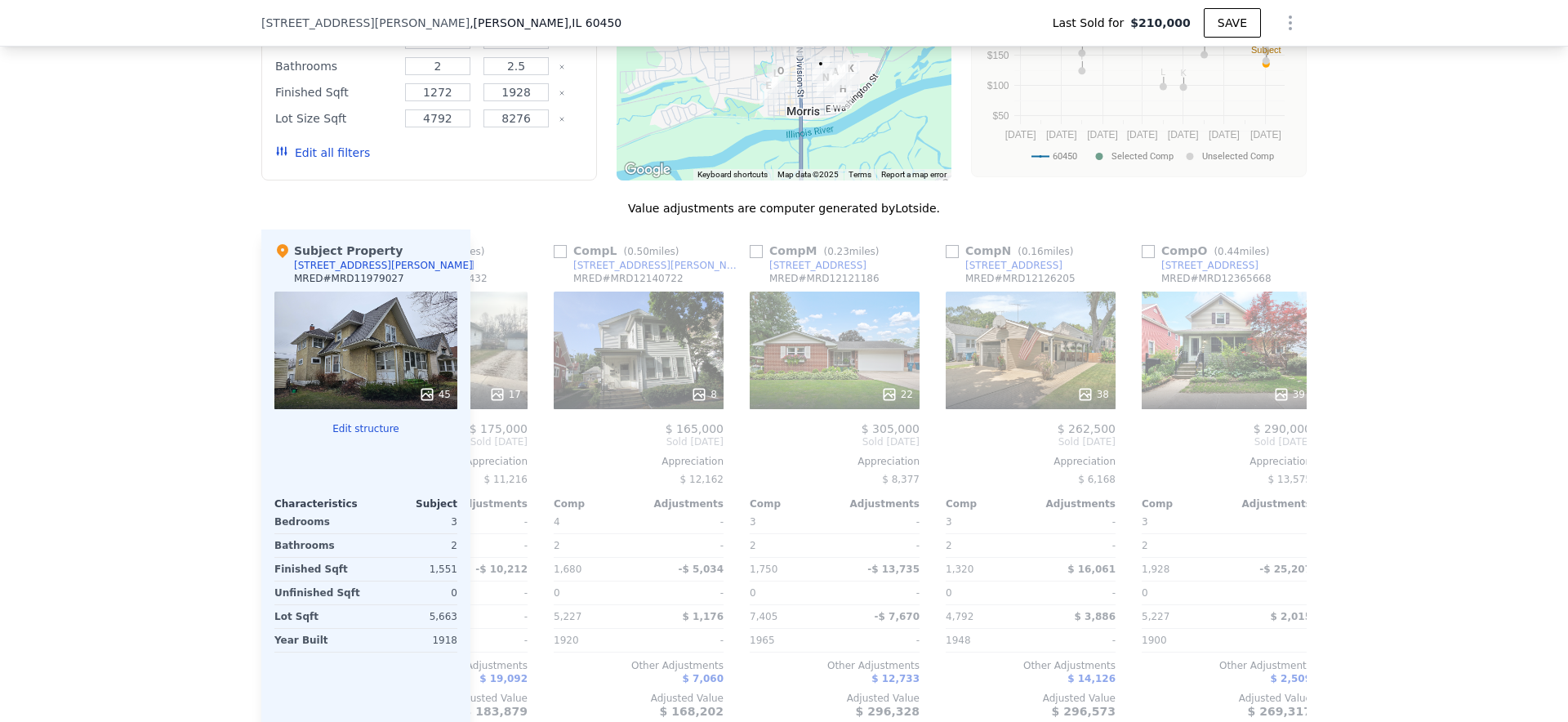
scroll to position [0, 1867]
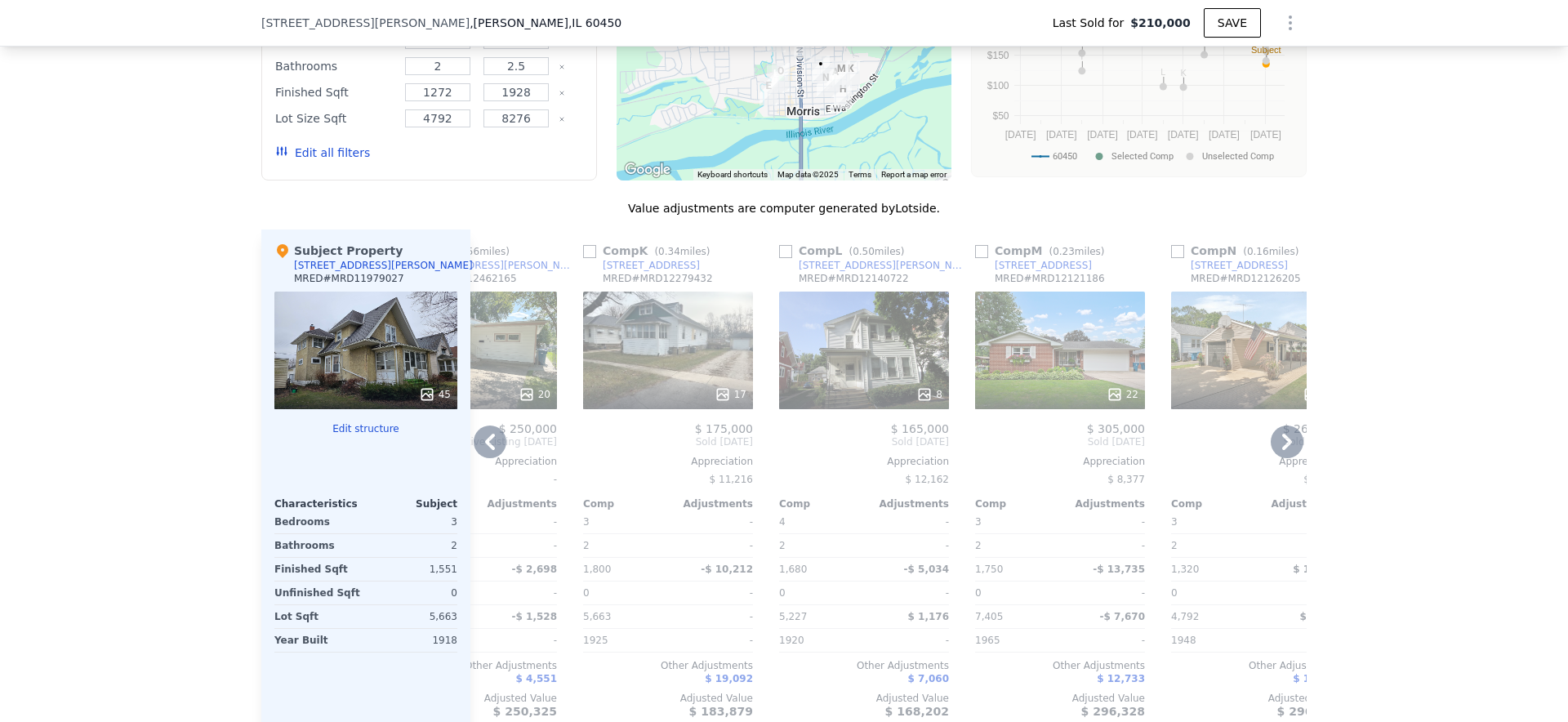
click at [876, 435] on span "Sold Apr 2025" at bounding box center [864, 441] width 170 height 13
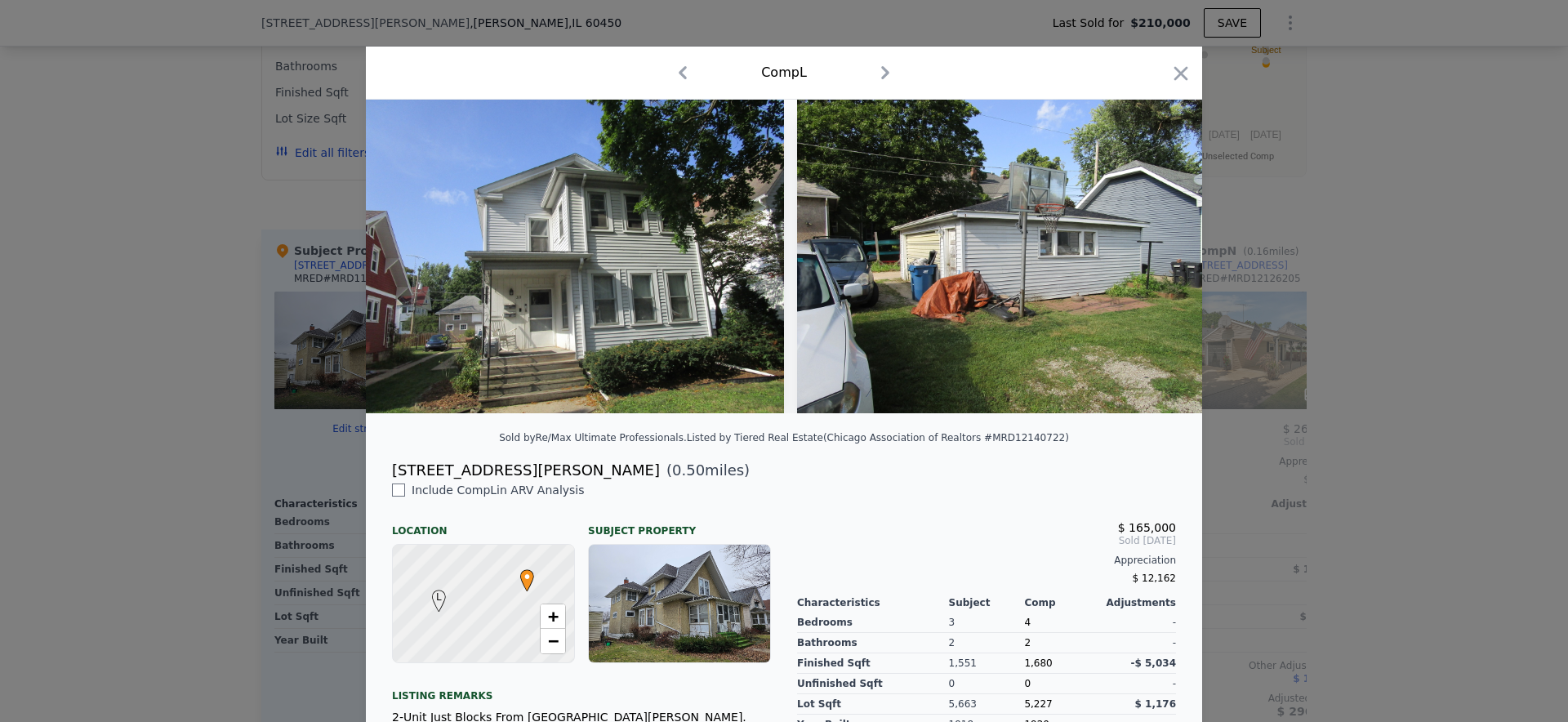
click at [1224, 243] on div at bounding box center [784, 361] width 1568 height 722
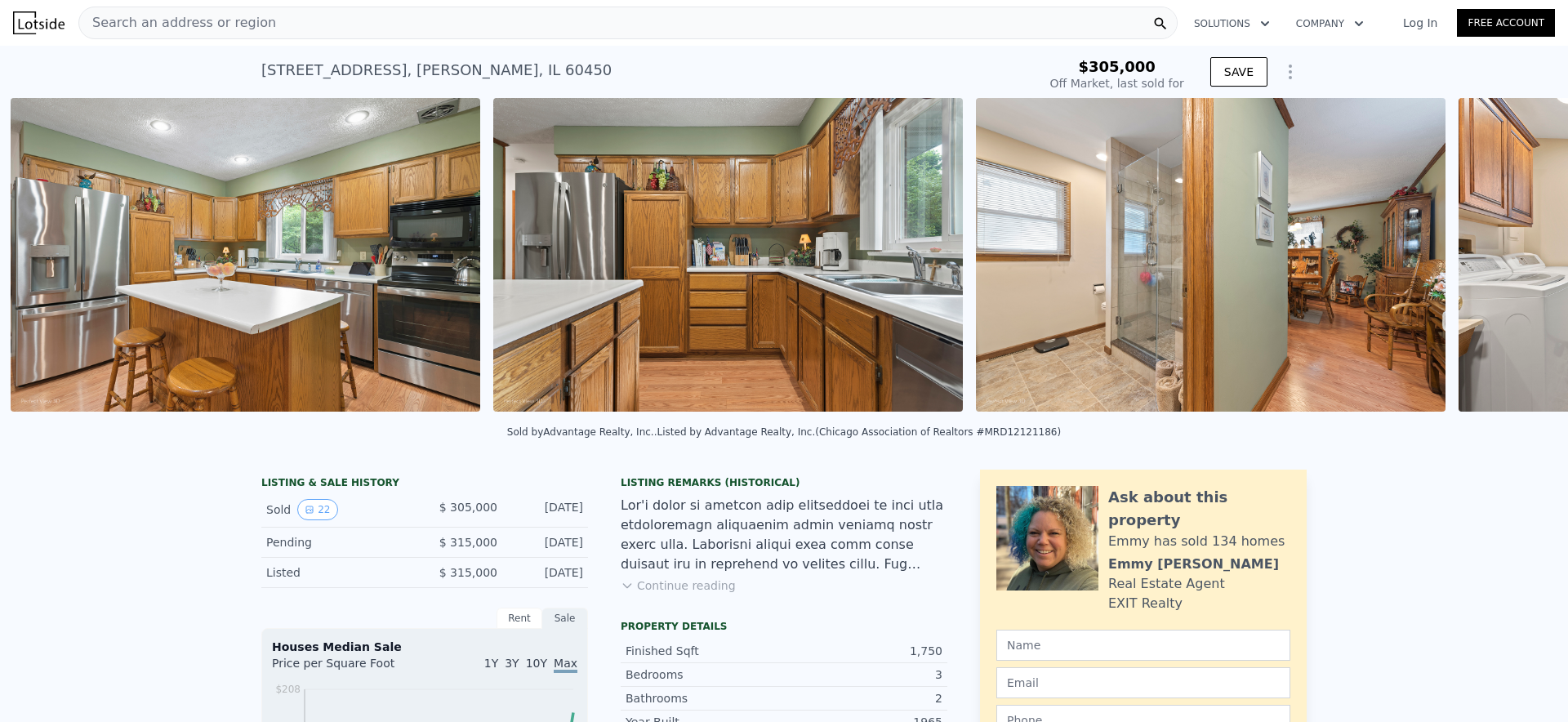
scroll to position [0, 4696]
